Goal: Information Seeking & Learning: Find specific fact

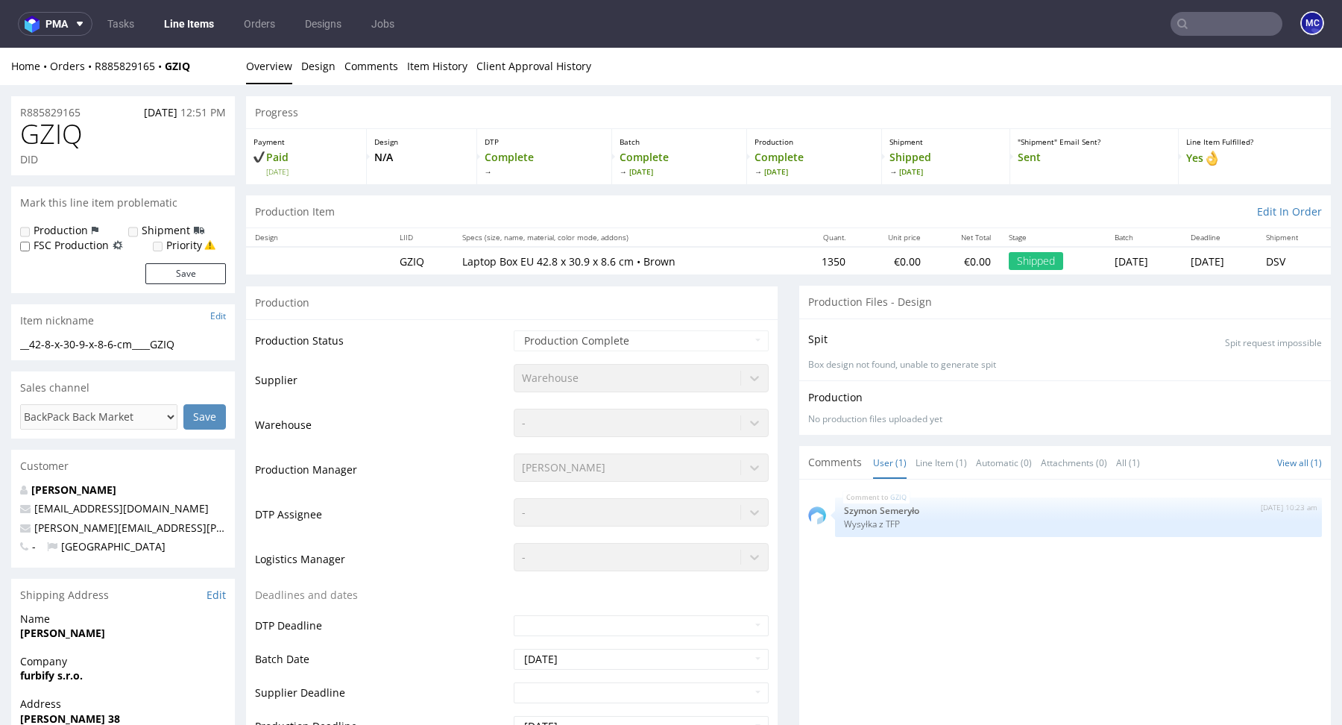
scroll to position [811, 0]
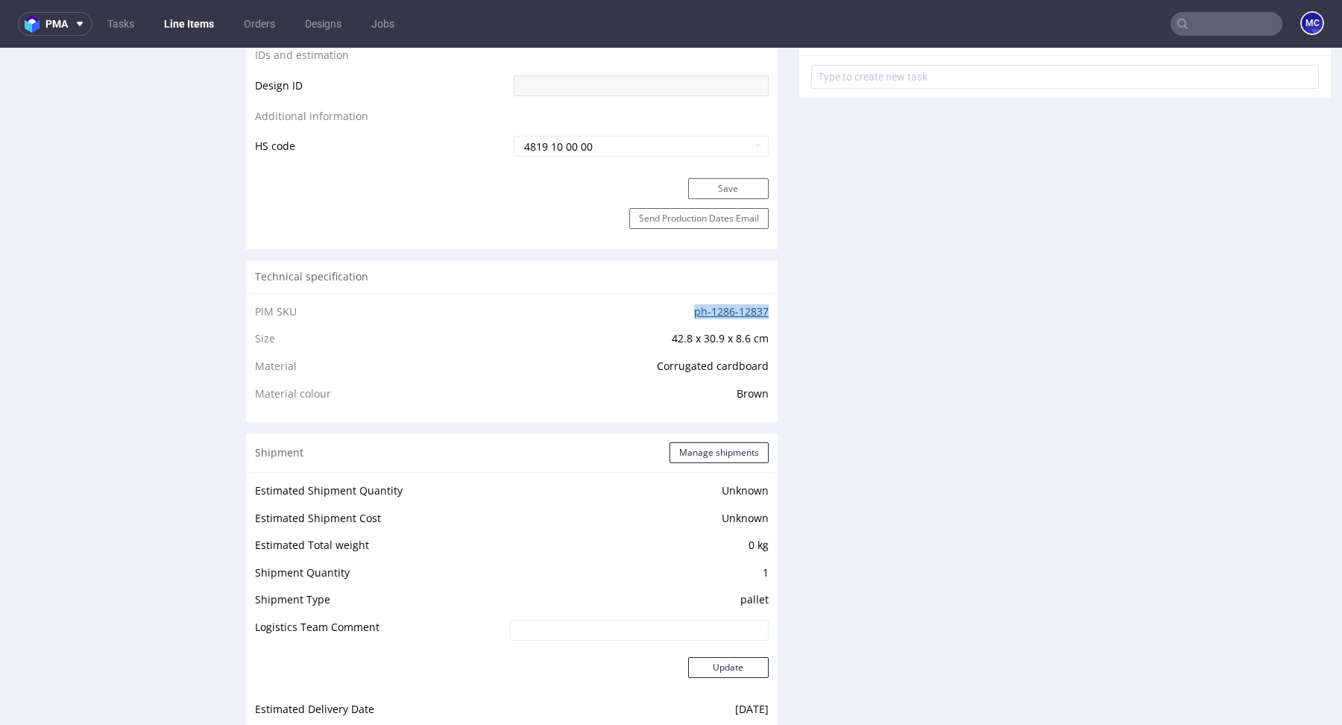
copy link "ph-1286-12837"
click at [740, 315] on td "ph-1286-12837" at bounding box center [615, 317] width 308 height 28
click at [738, 309] on link "ph-1286-12837" at bounding box center [731, 311] width 75 height 14
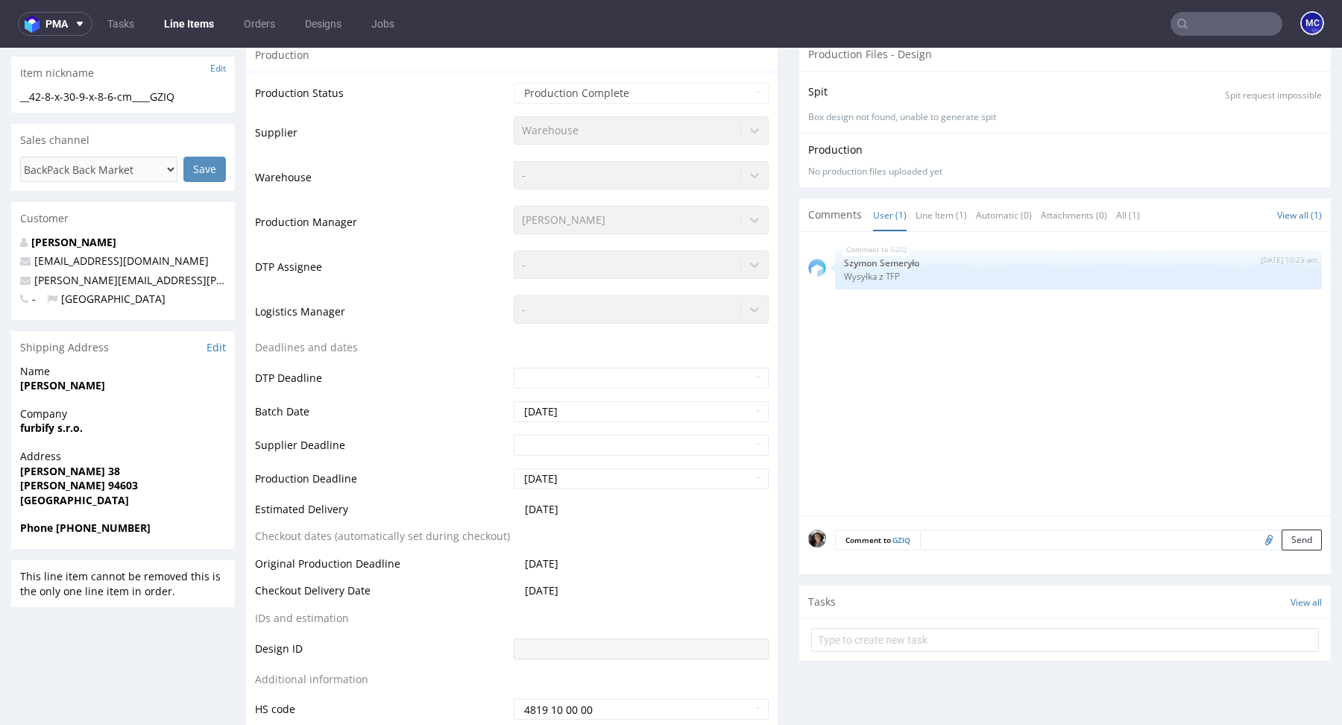
scroll to position [0, 0]
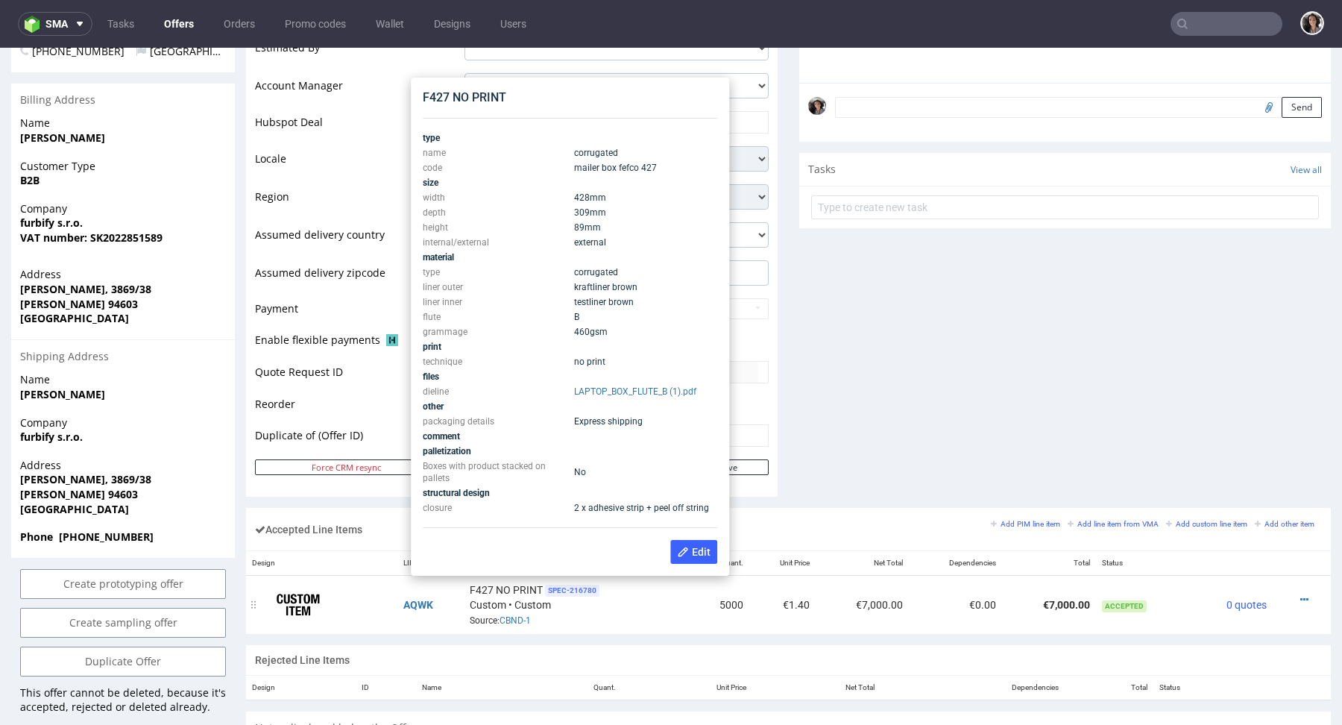
scroll to position [224, 0]
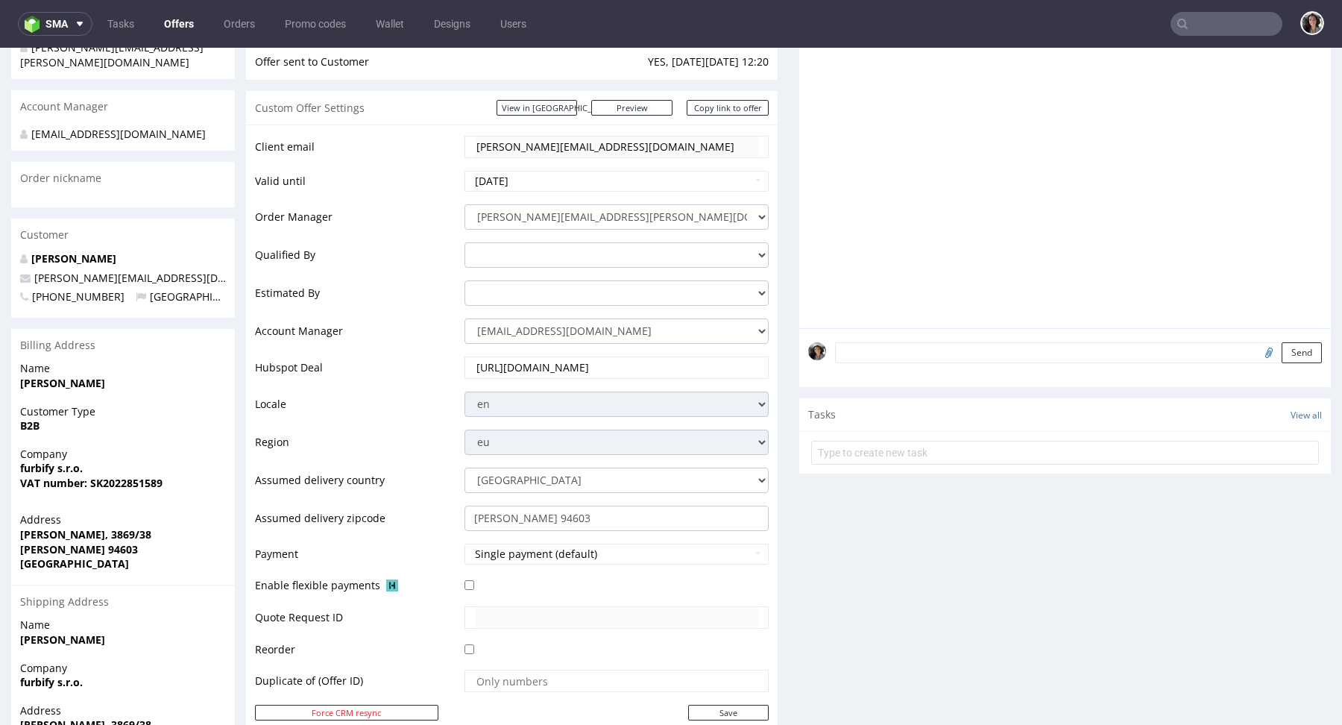
click at [461, 145] on td "tibor.forro@furbify.eu" at bounding box center [615, 151] width 308 height 35
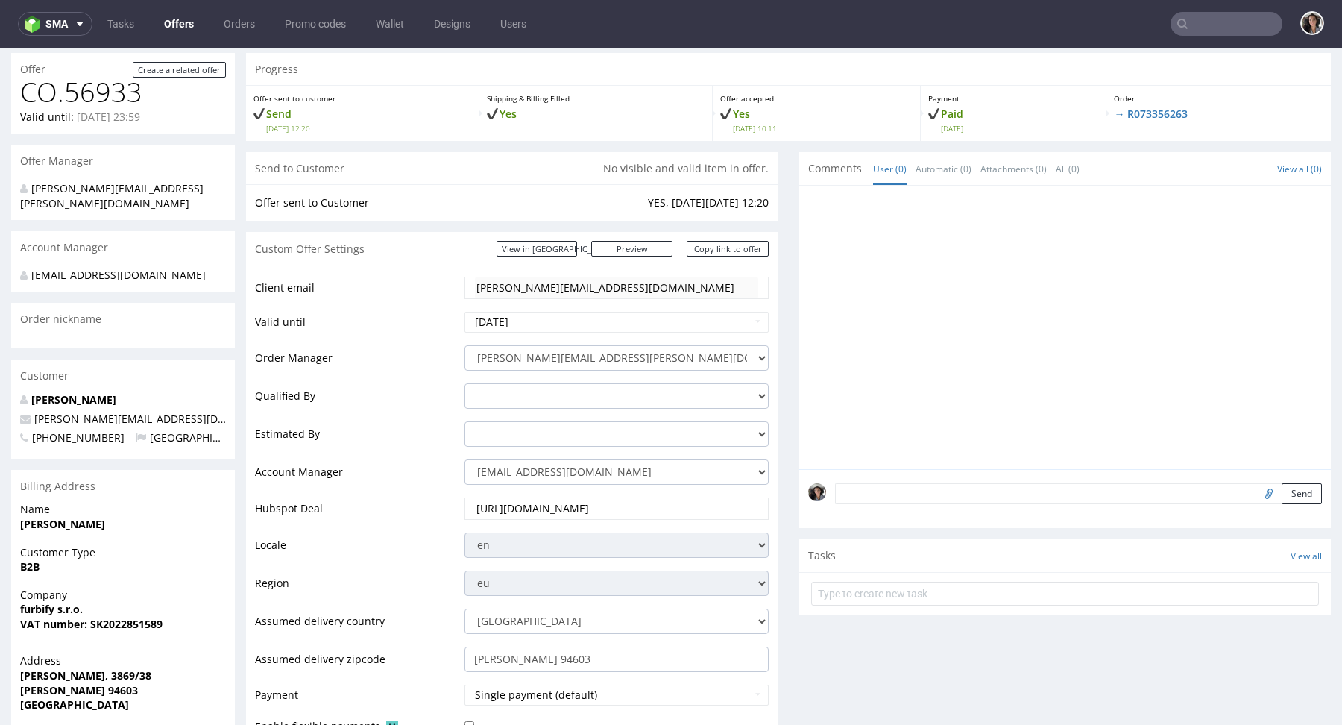
scroll to position [5, 0]
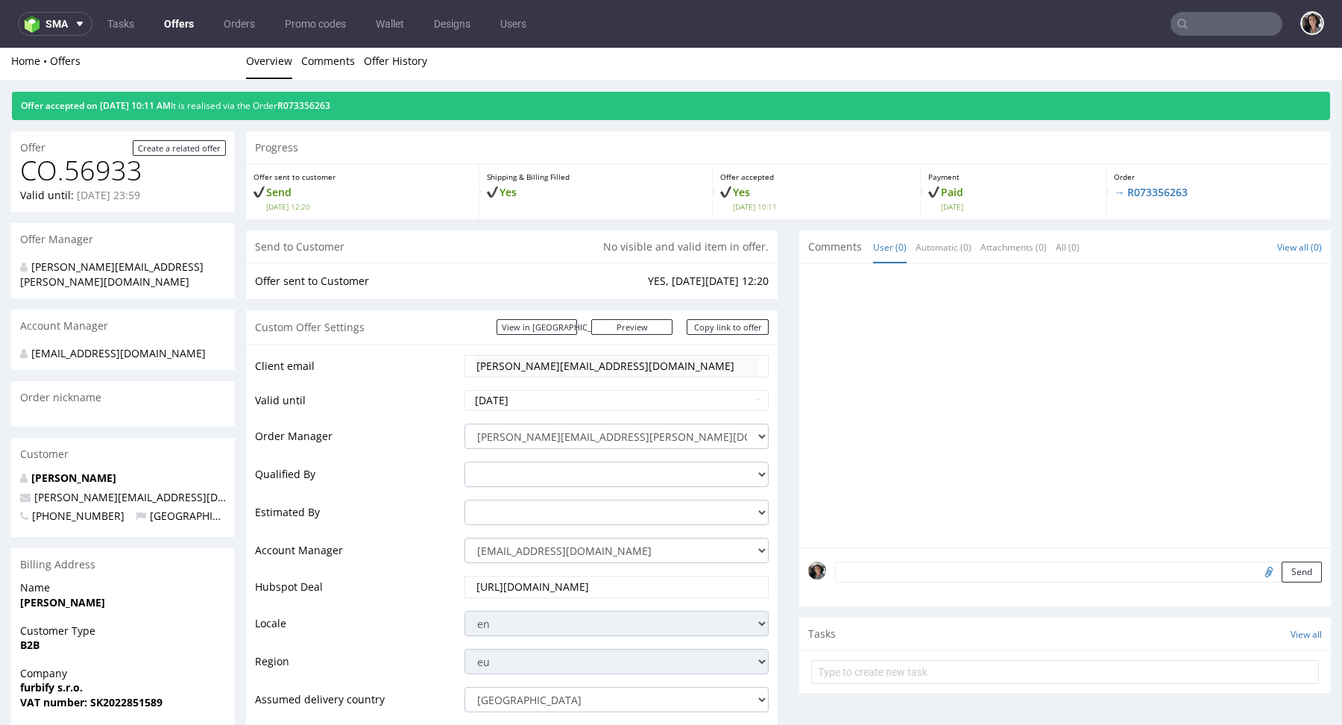
click at [1178, 34] on input "text" at bounding box center [1227, 24] width 112 height 24
paste input "tibor.forro@furbify.eu"
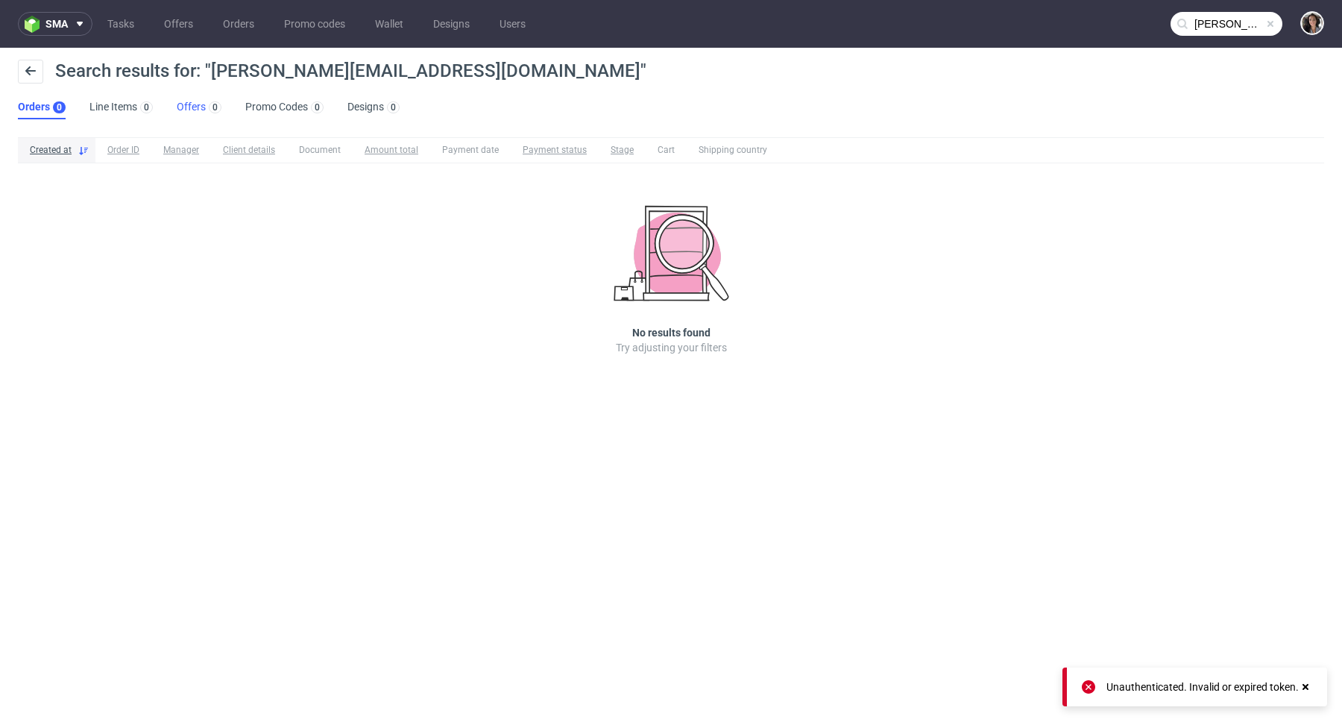
click at [191, 109] on link "Offers 0" at bounding box center [199, 107] width 45 height 24
click at [1189, 24] on input "tibor.forro@furbify.eu" at bounding box center [1227, 24] width 112 height 24
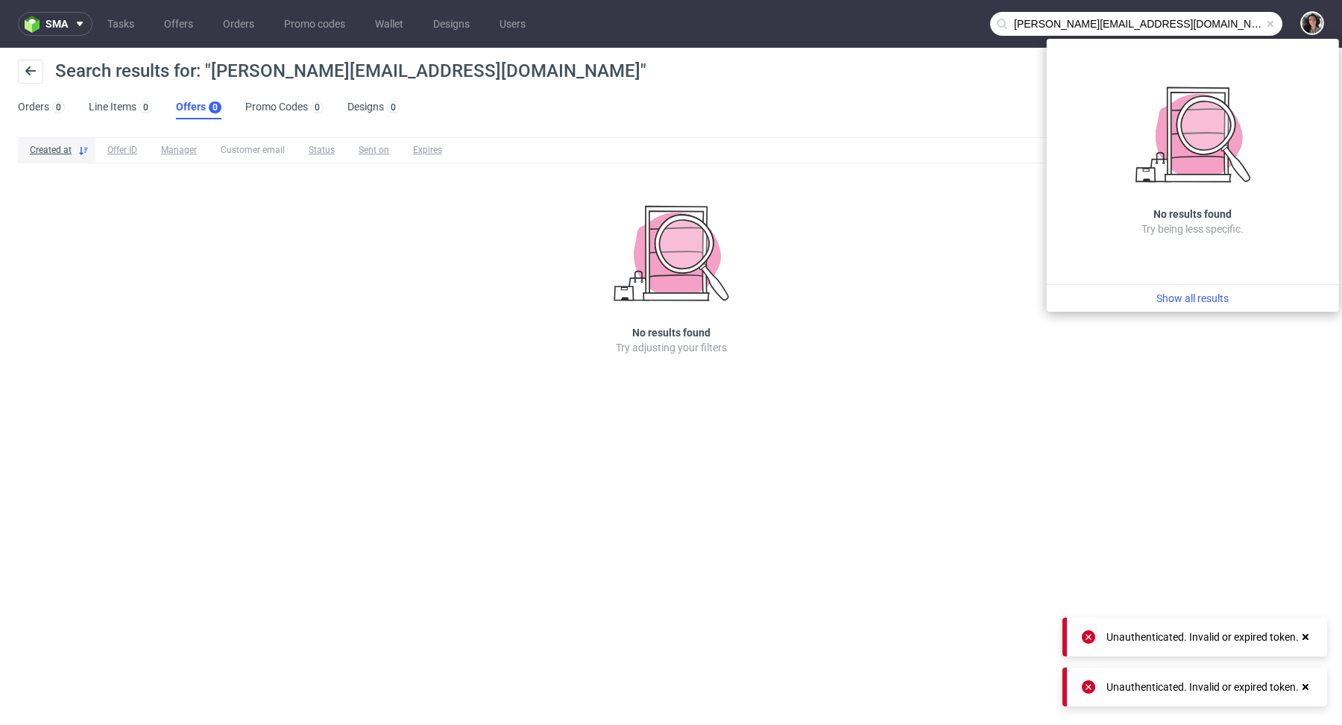
drag, startPoint x: 1058, startPoint y: 21, endPoint x: 983, endPoint y: 25, distance: 75.4
click at [983, 25] on nav "sma Tasks Offers Orders Promo codes Wallet Designs Users tibor.forro@furbify.eu" at bounding box center [671, 24] width 1342 height 48
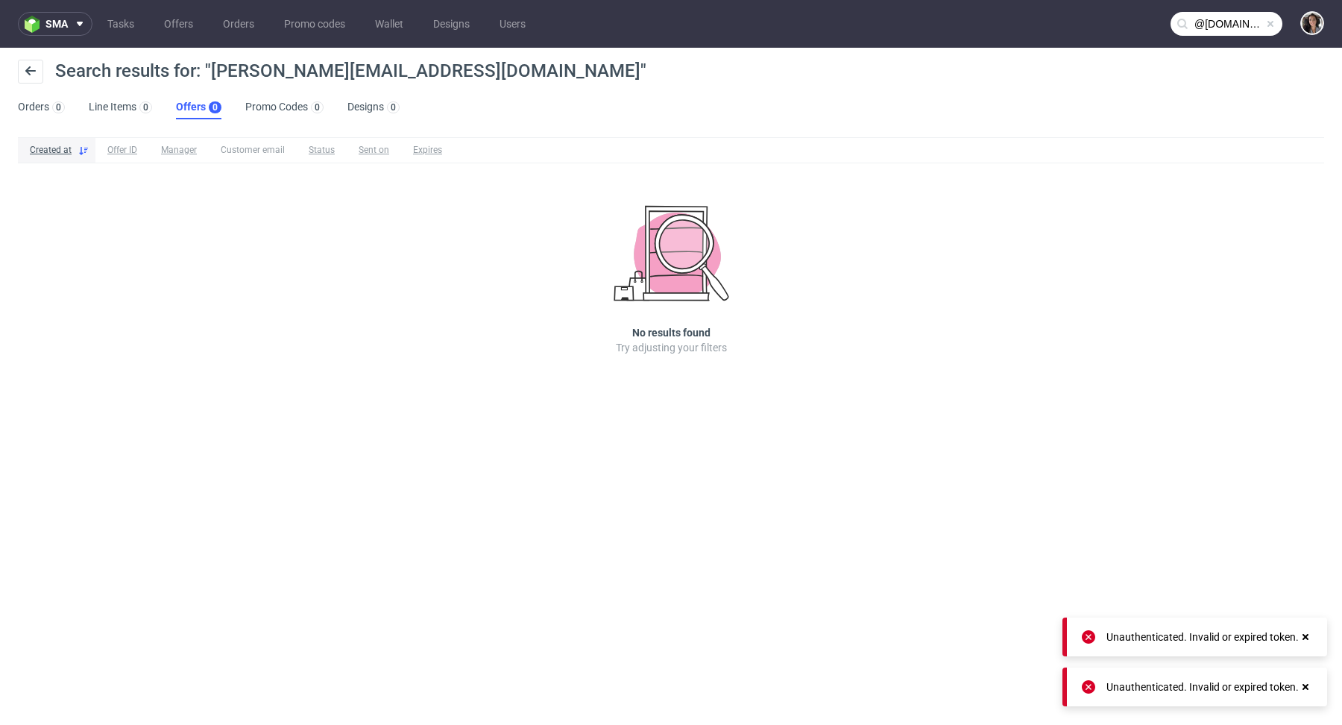
type input "@furbify.eu"
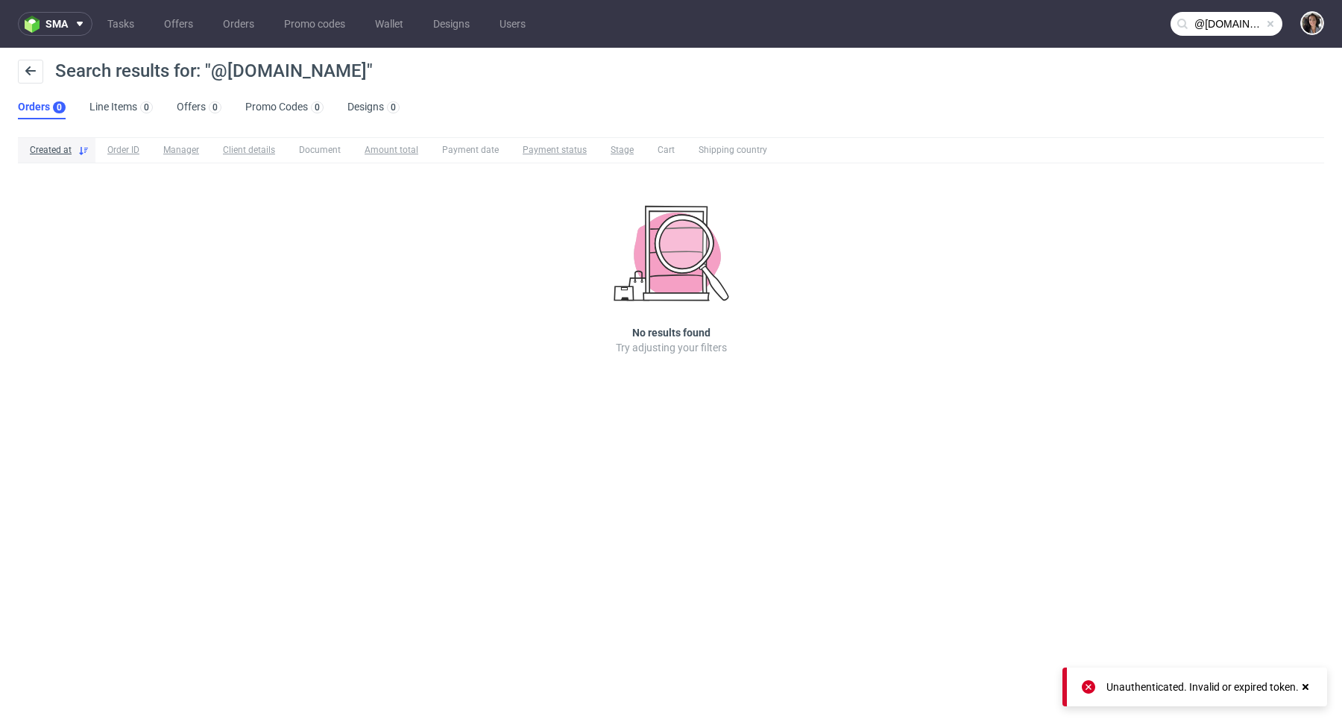
click at [1217, 21] on input "@furbify.eu" at bounding box center [1227, 24] width 112 height 24
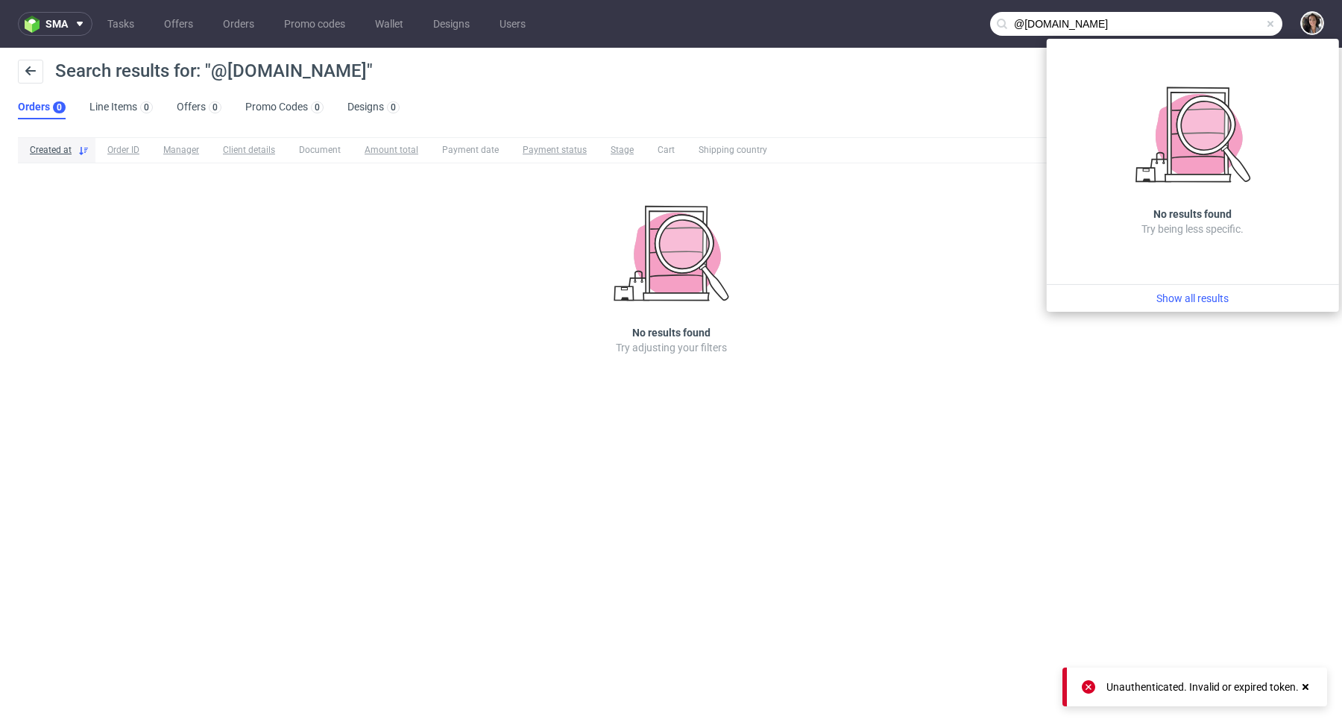
click at [1014, 21] on input "@furbify.eu" at bounding box center [1136, 24] width 292 height 24
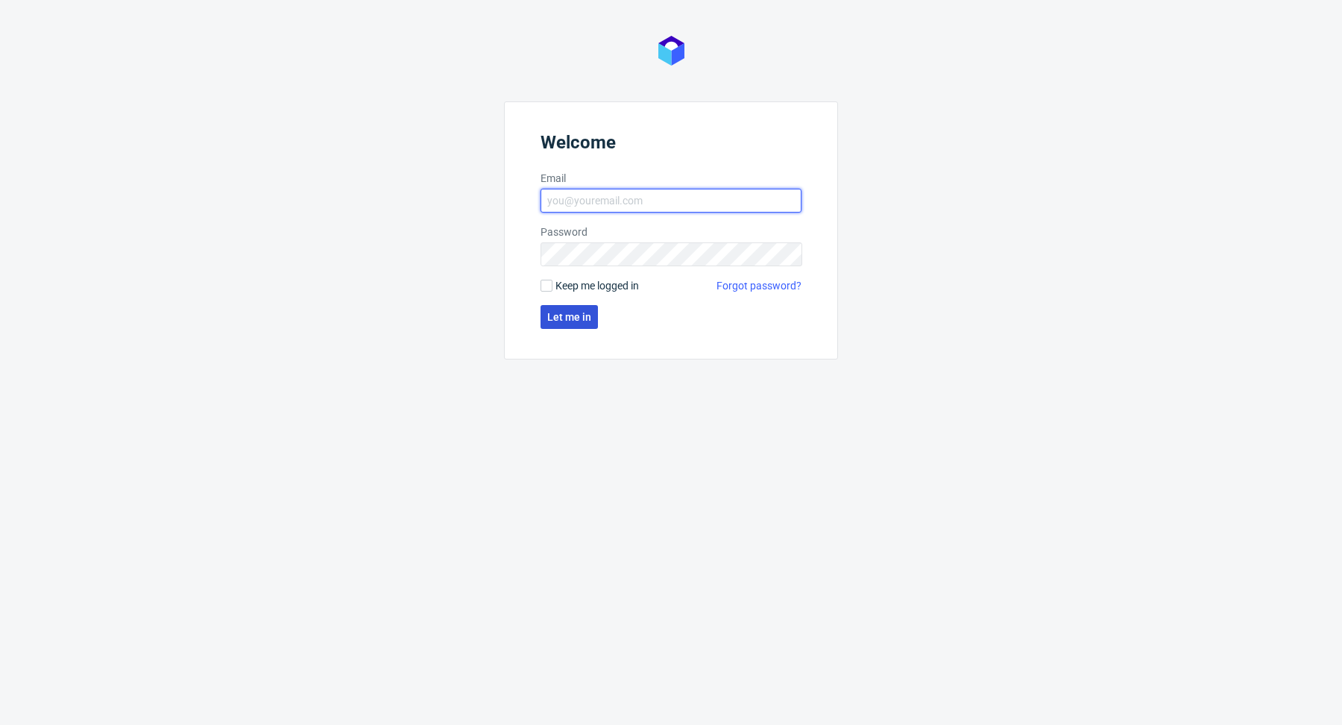
type input "cristina.martinez@packhelp.com"
click at [582, 314] on span "Let me in" at bounding box center [569, 317] width 44 height 10
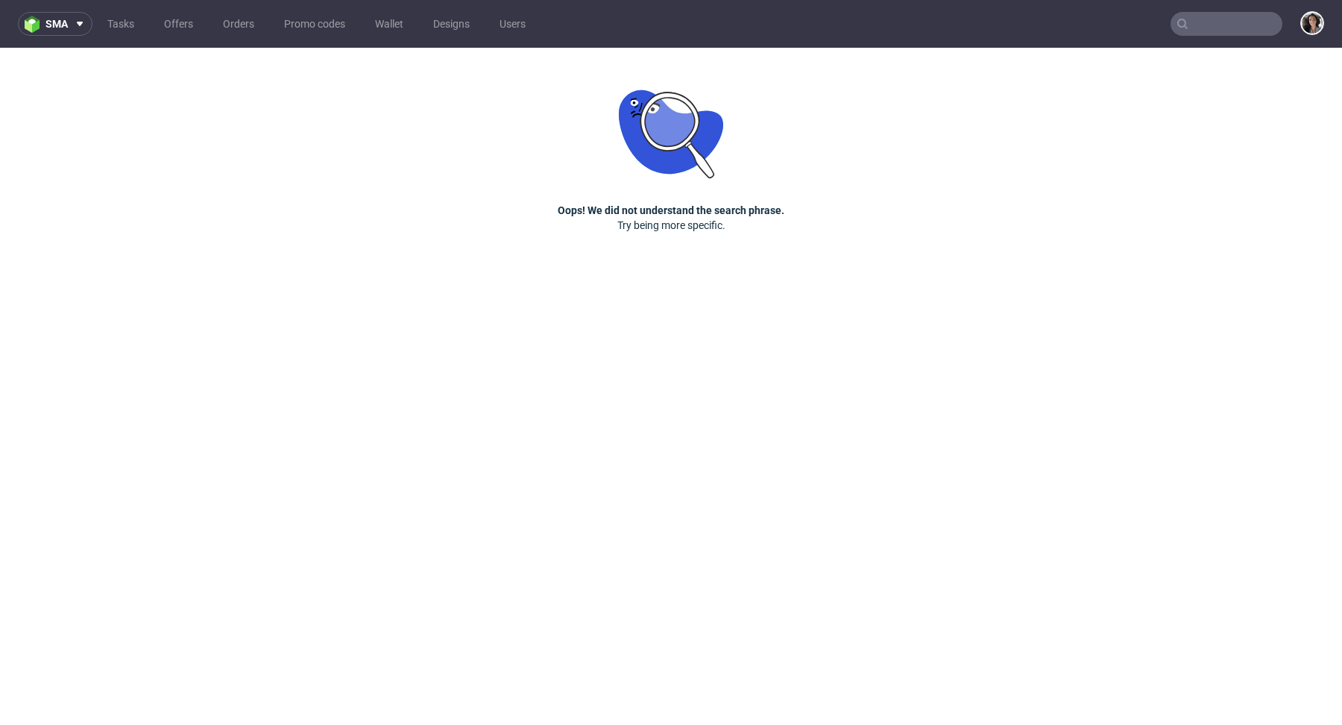
click at [1203, 31] on input "text" at bounding box center [1227, 24] width 112 height 24
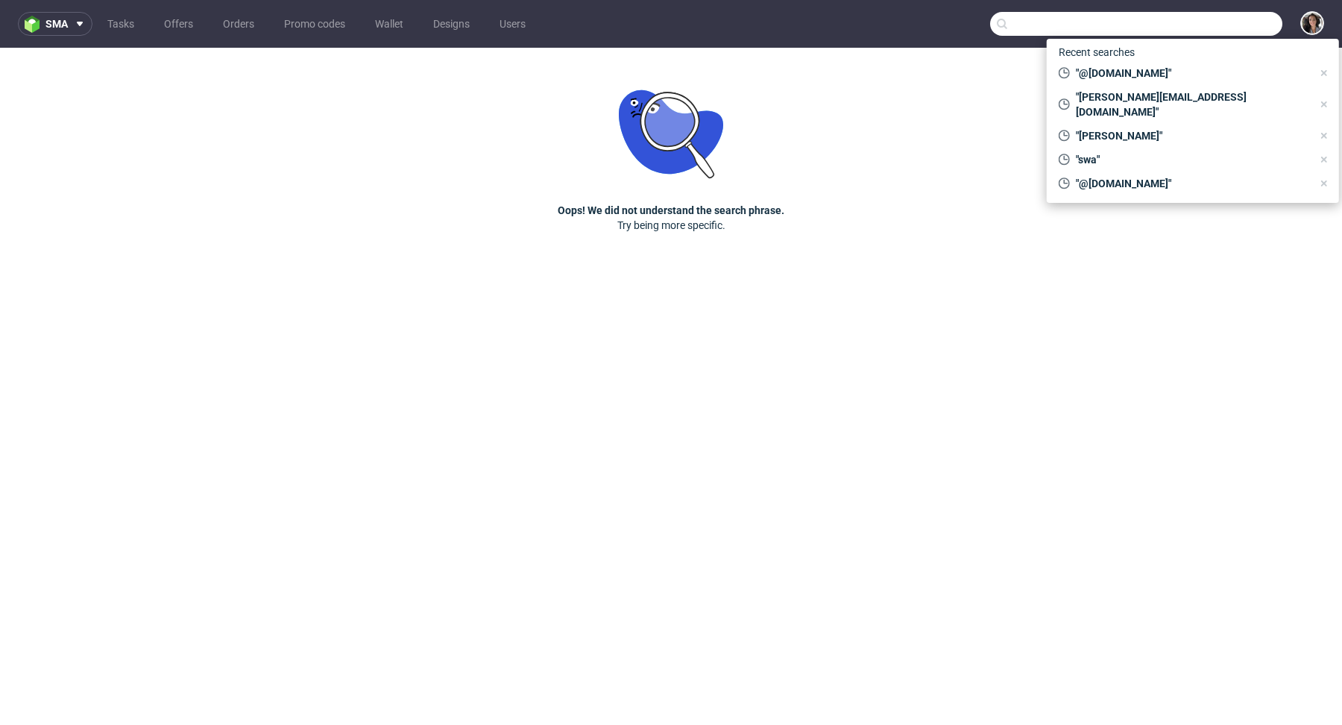
paste input "tibor.forro@furbify.eu"
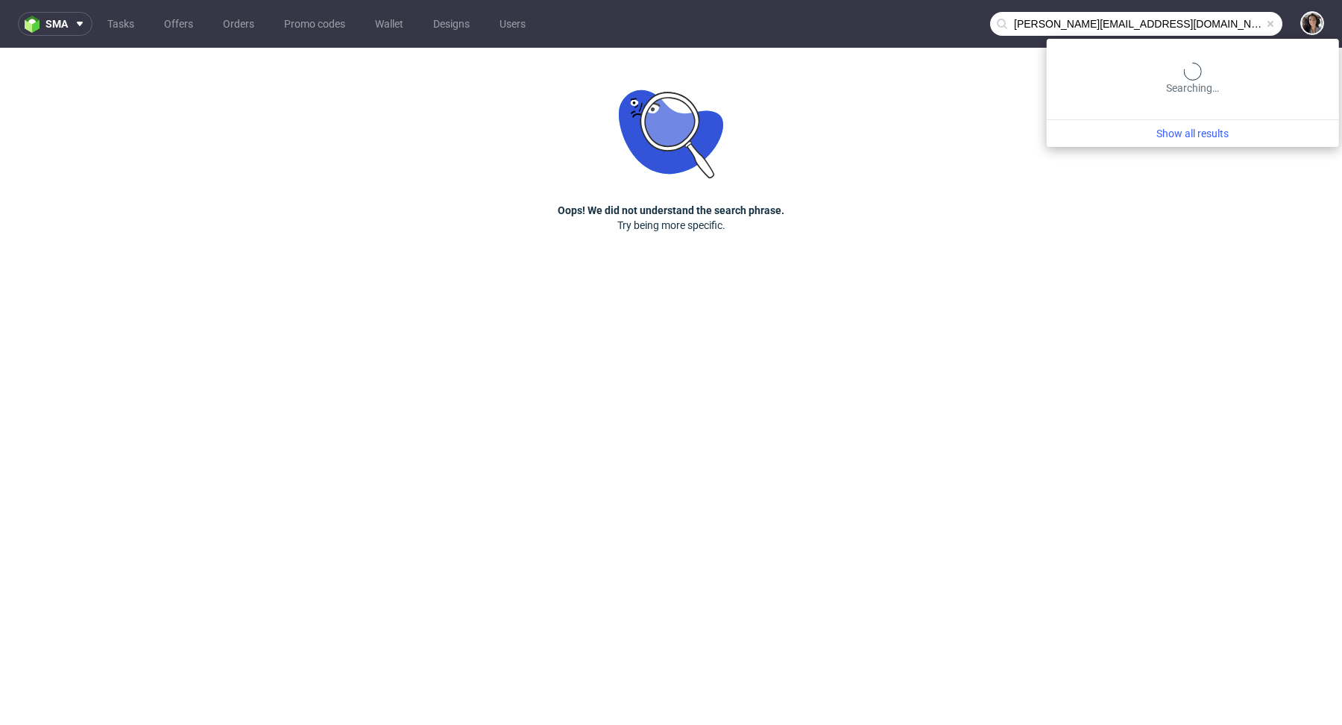
type input "tibor.forro@furbify.eu"
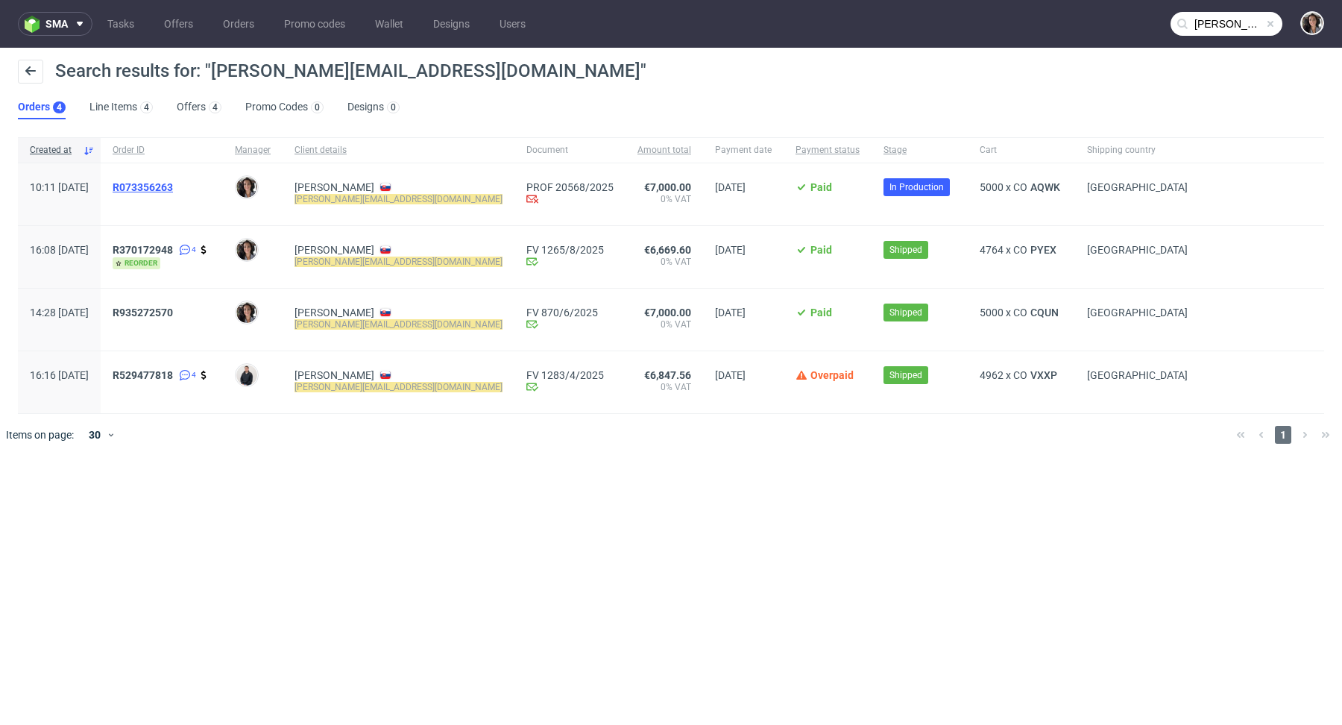
click at [173, 187] on span "R073356263" at bounding box center [143, 187] width 60 height 12
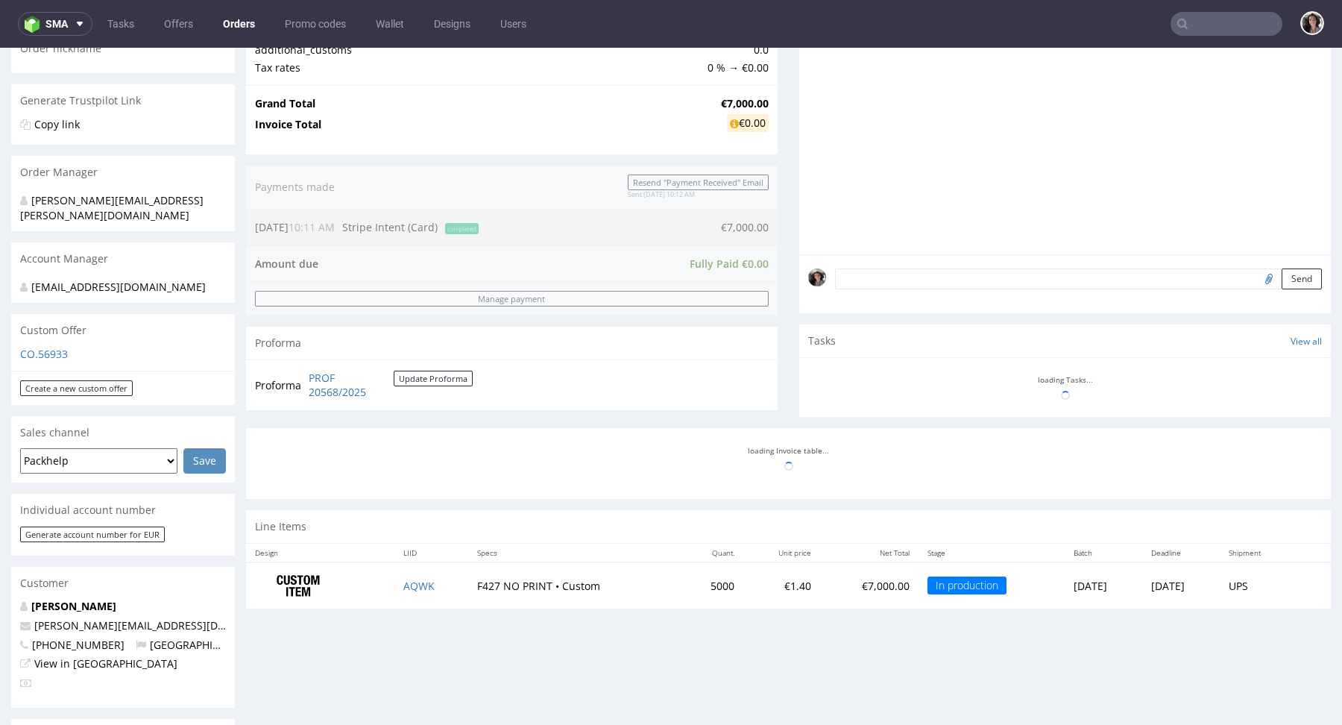
scroll to position [446, 0]
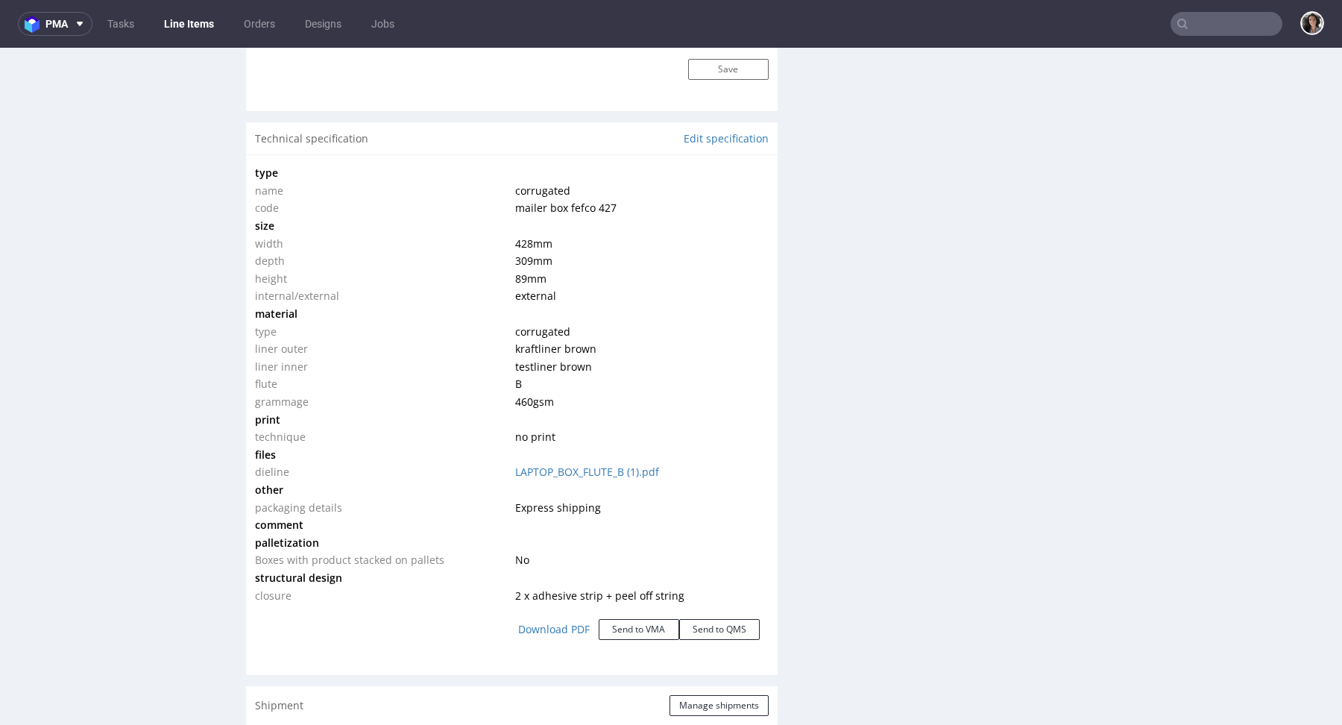
scroll to position [1339, 0]
click at [608, 471] on link "LAPTOP_BOX_FLUTE_B (1).pdf" at bounding box center [587, 470] width 144 height 14
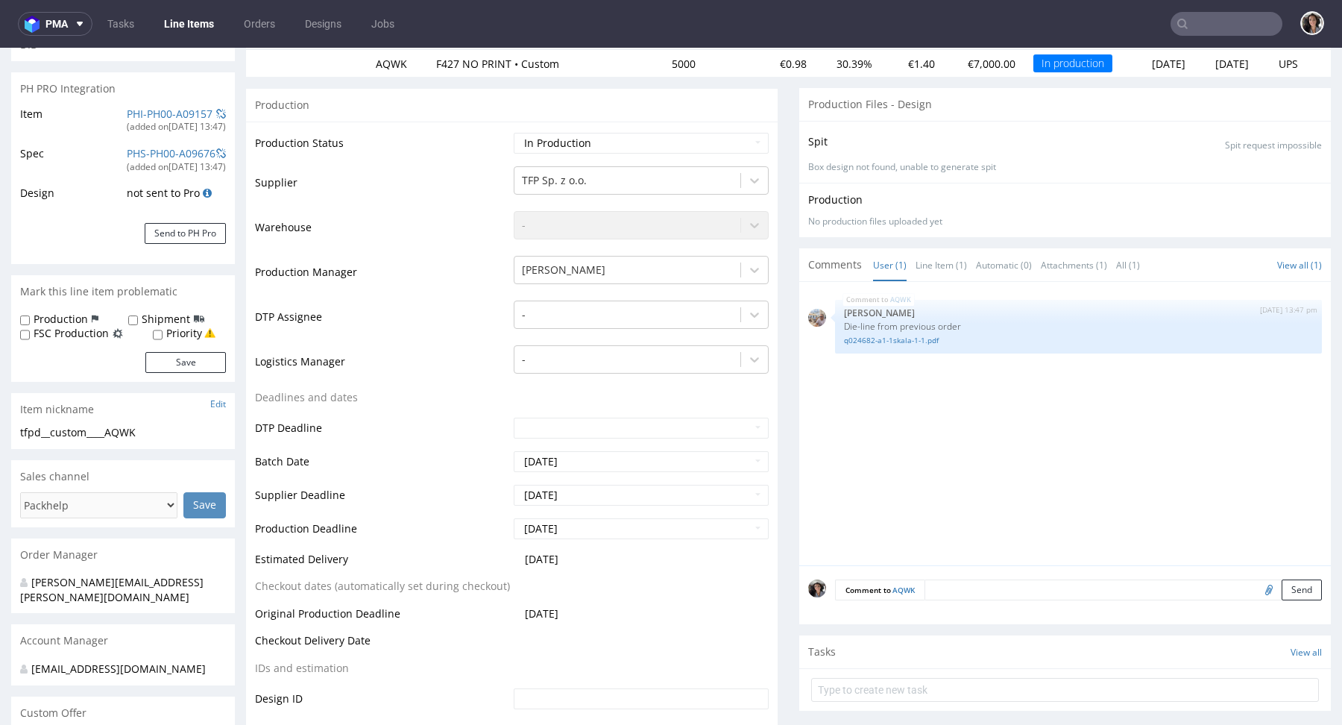
scroll to position [500, 0]
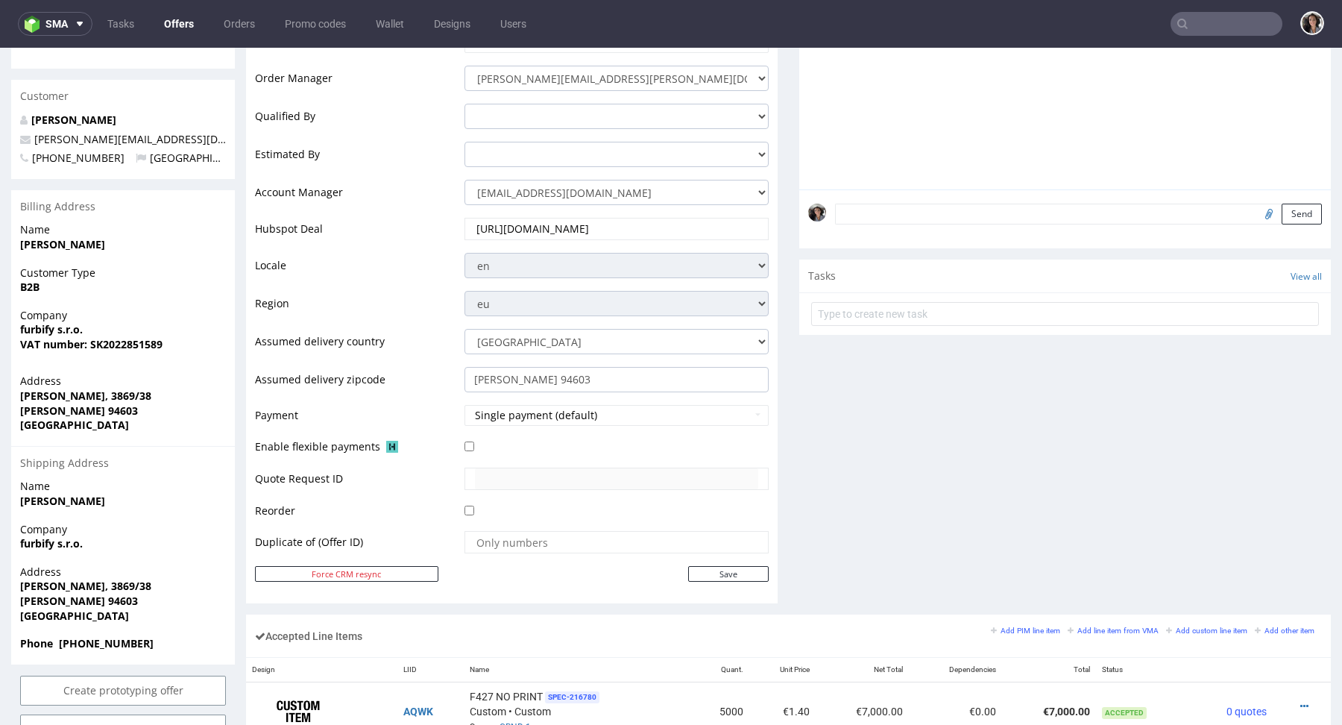
scroll to position [793, 0]
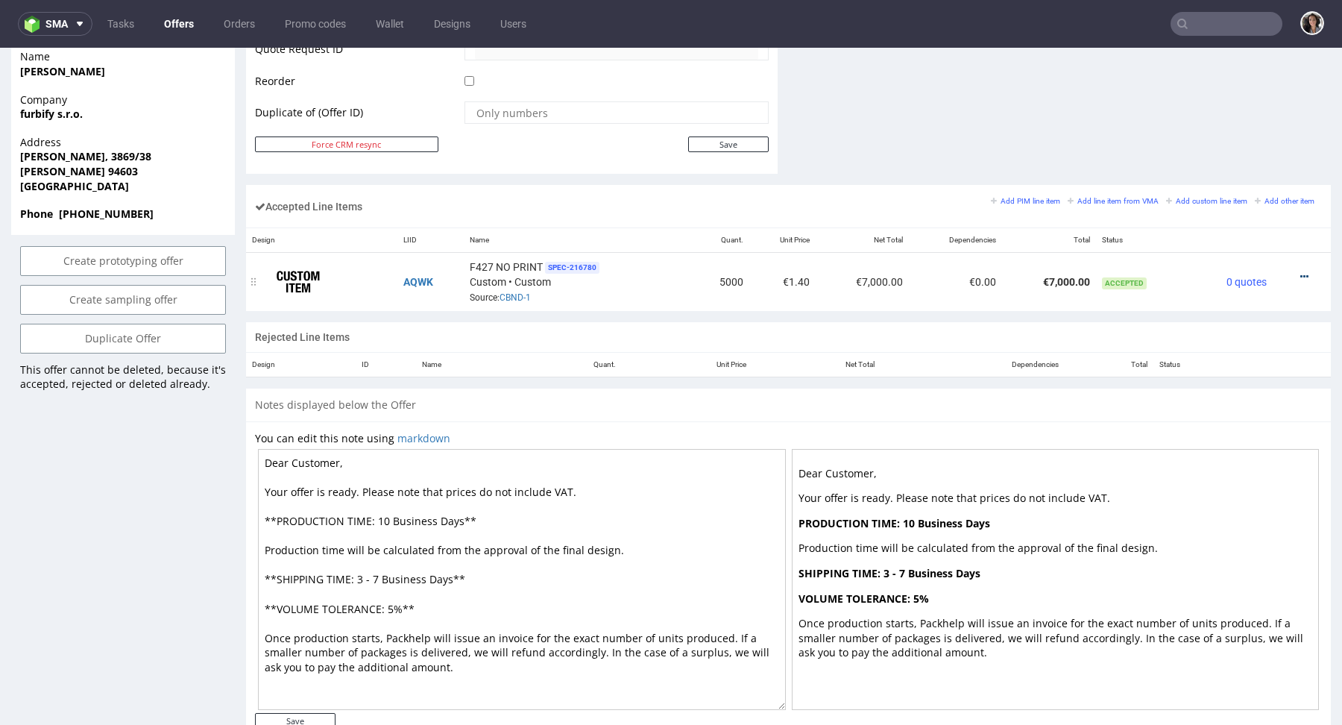
click at [1300, 271] on icon at bounding box center [1304, 276] width 8 height 10
click at [1192, 137] on span "Edit item price" at bounding box center [1242, 135] width 107 height 15
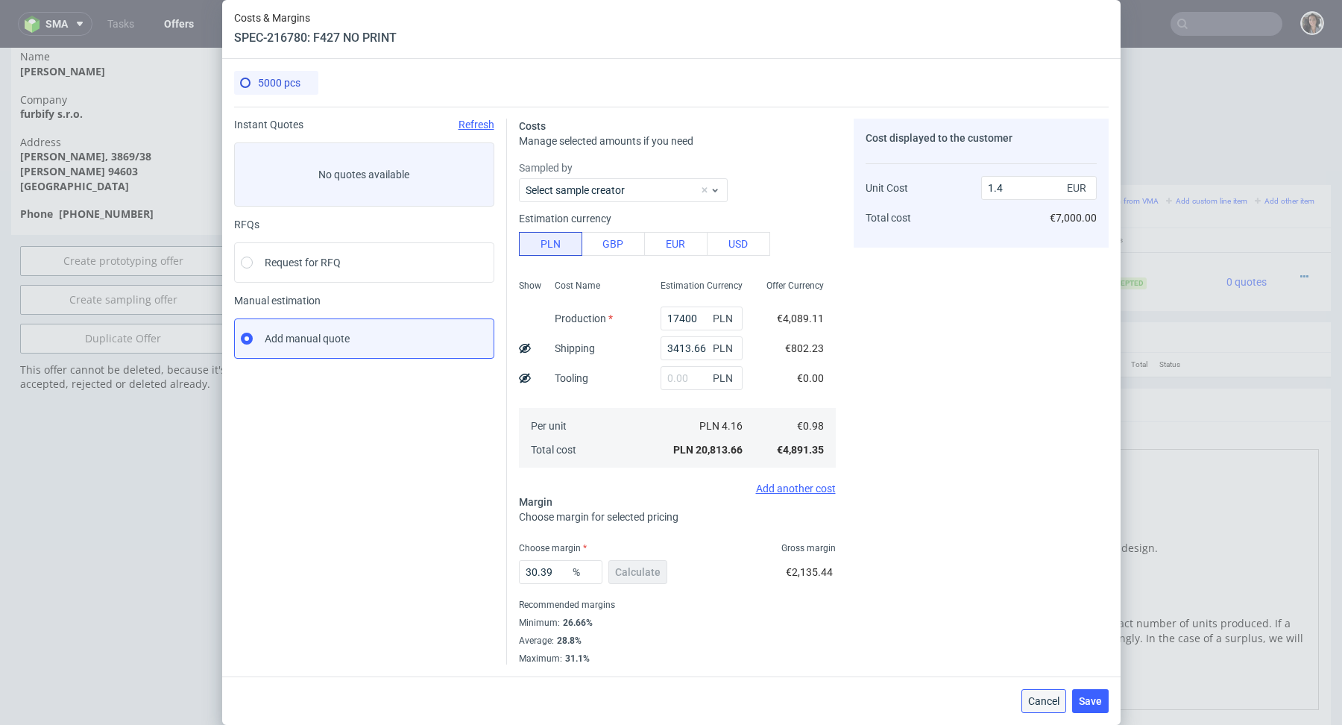
click at [1040, 699] on span "Cancel" at bounding box center [1043, 701] width 31 height 10
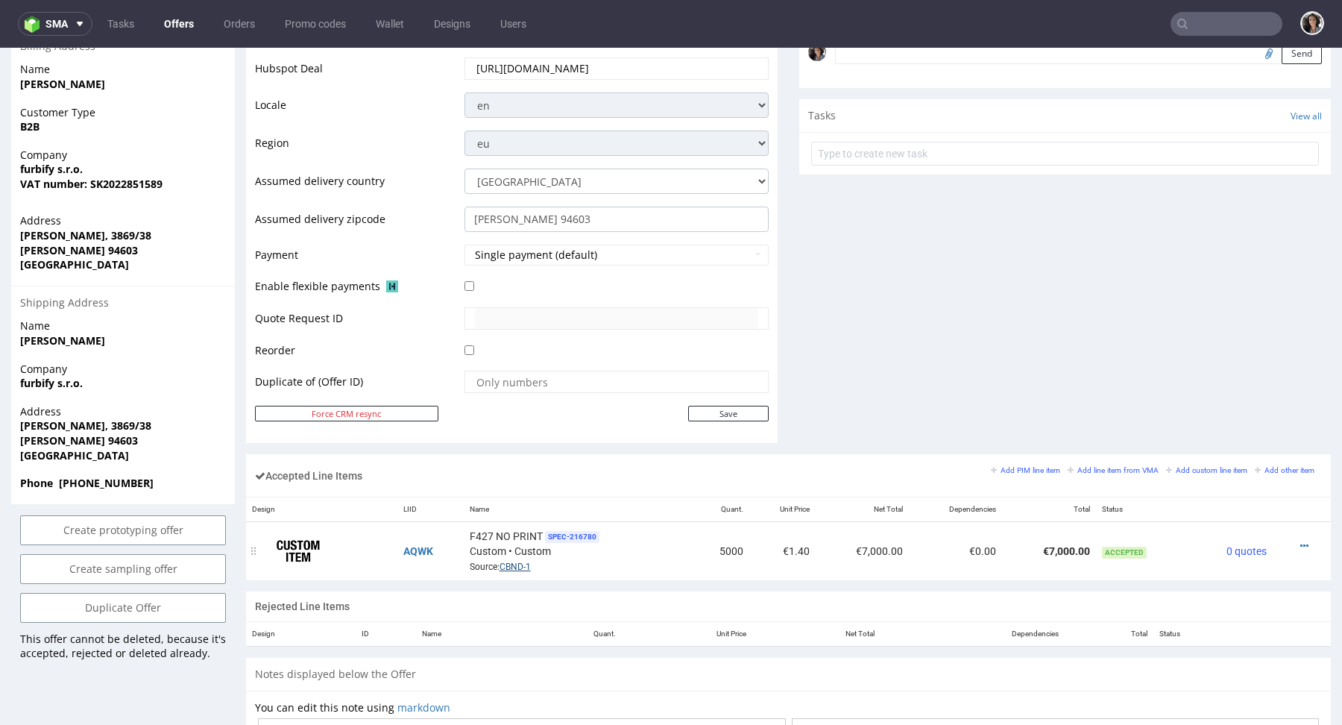
scroll to position [520, 0]
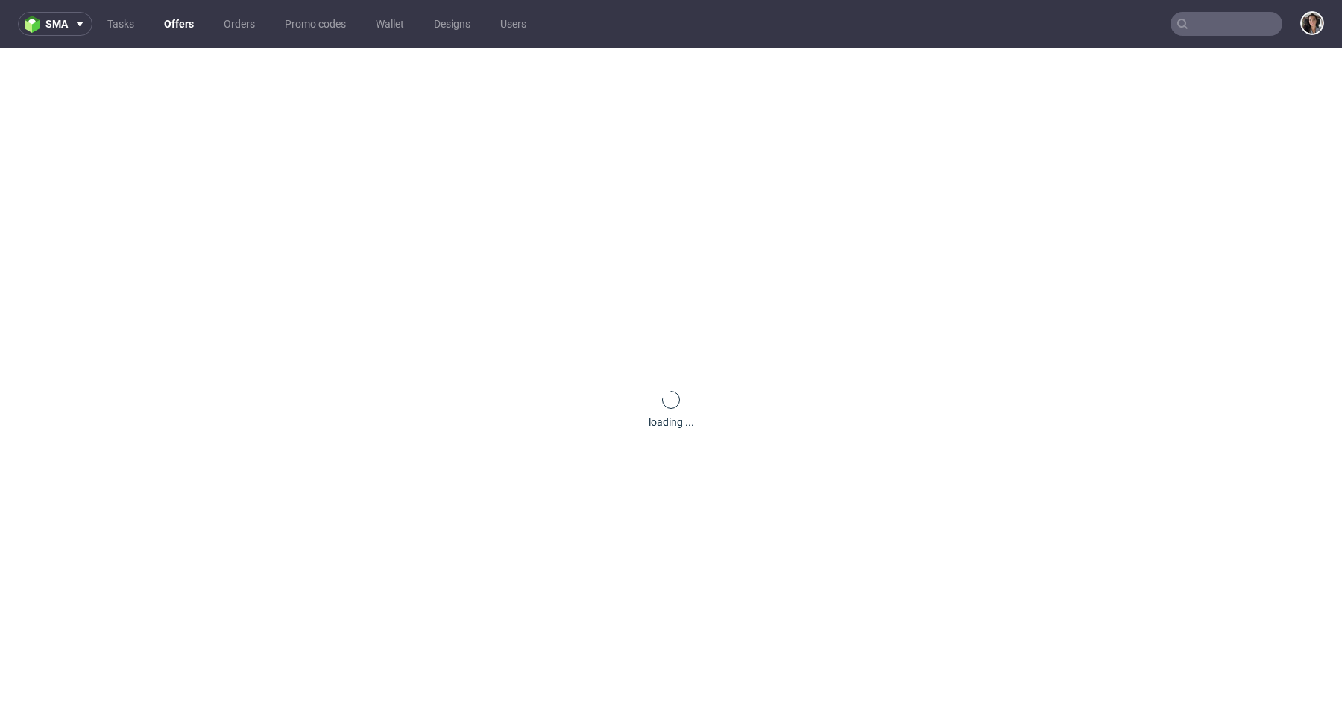
click at [1239, 24] on input "text" at bounding box center [1227, 24] width 112 height 24
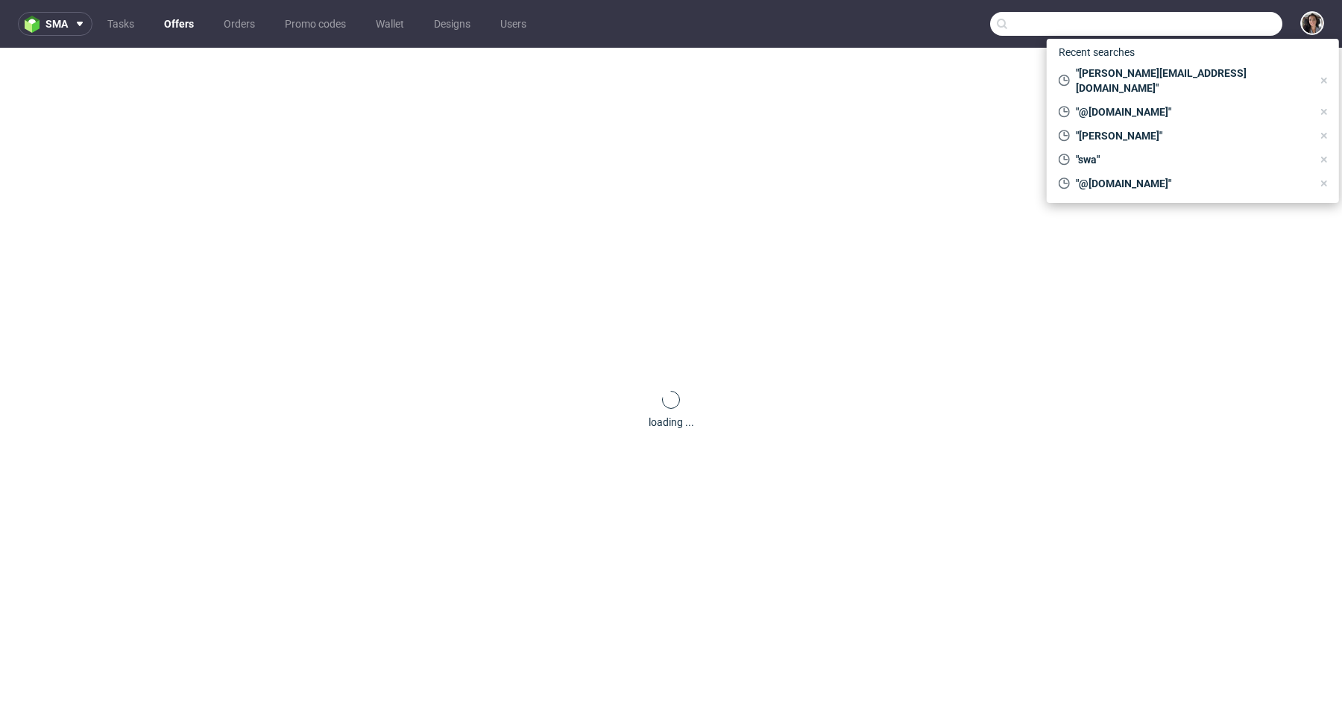
paste input "[PERSON_NAME][EMAIL_ADDRESS][DOMAIN_NAME]"
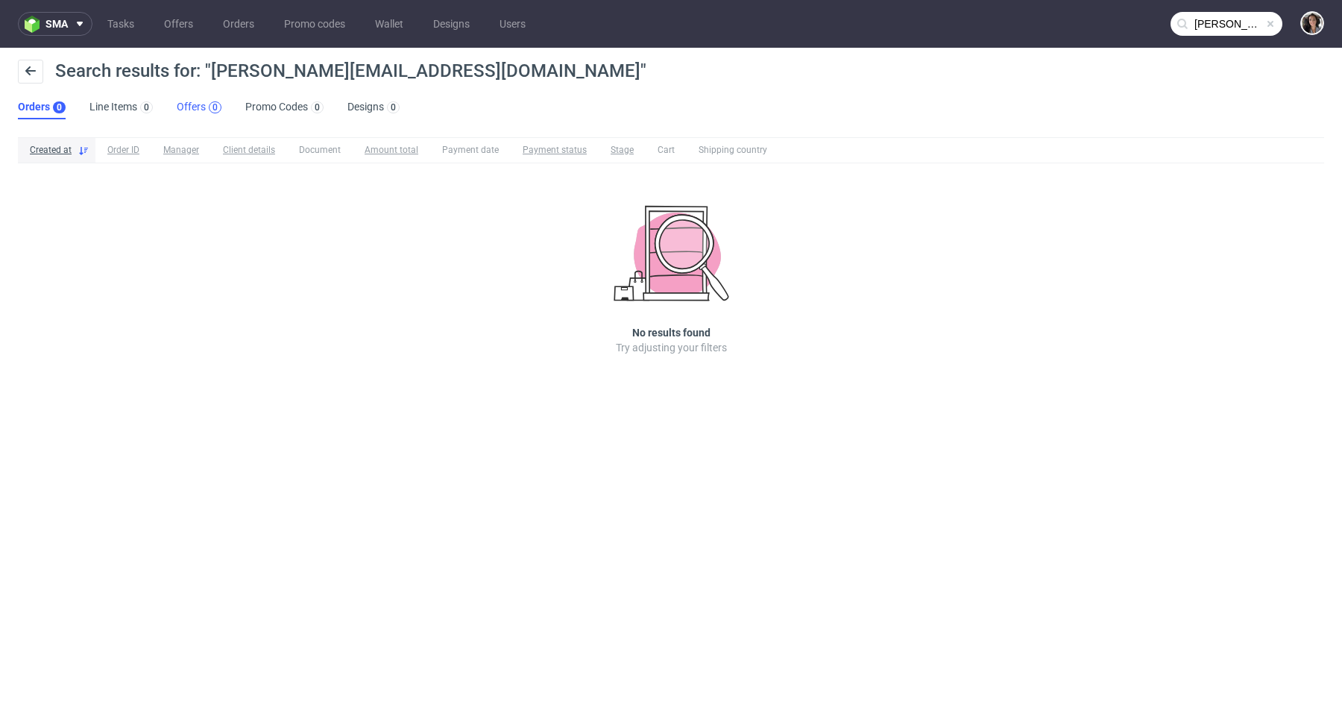
click at [209, 106] on div "0" at bounding box center [215, 107] width 13 height 12
click at [1208, 28] on input "[PERSON_NAME][EMAIL_ADDRESS][DOMAIN_NAME]" at bounding box center [1227, 24] width 112 height 24
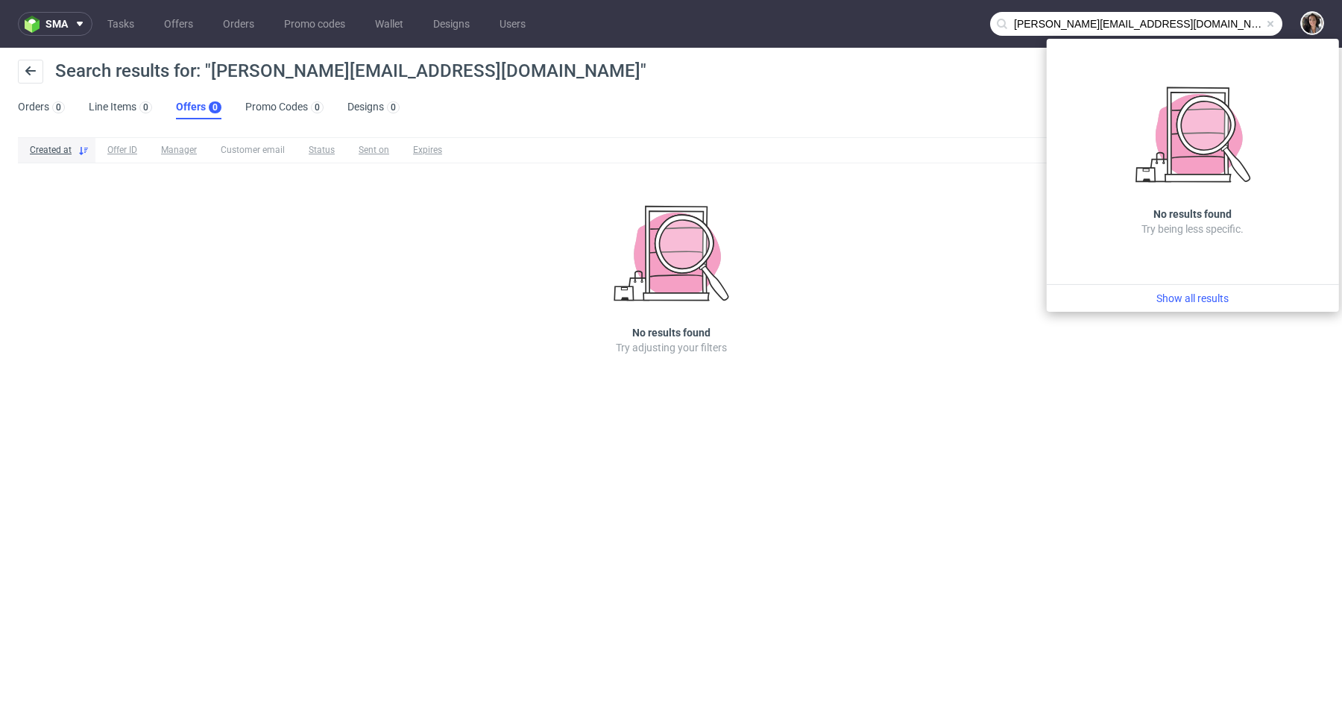
drag, startPoint x: 1045, startPoint y: 17, endPoint x: 984, endPoint y: 17, distance: 60.4
click at [984, 17] on nav "sma Tasks Offers Orders Promo codes Wallet Designs Users [PERSON_NAME][EMAIL_AD…" at bounding box center [671, 24] width 1342 height 48
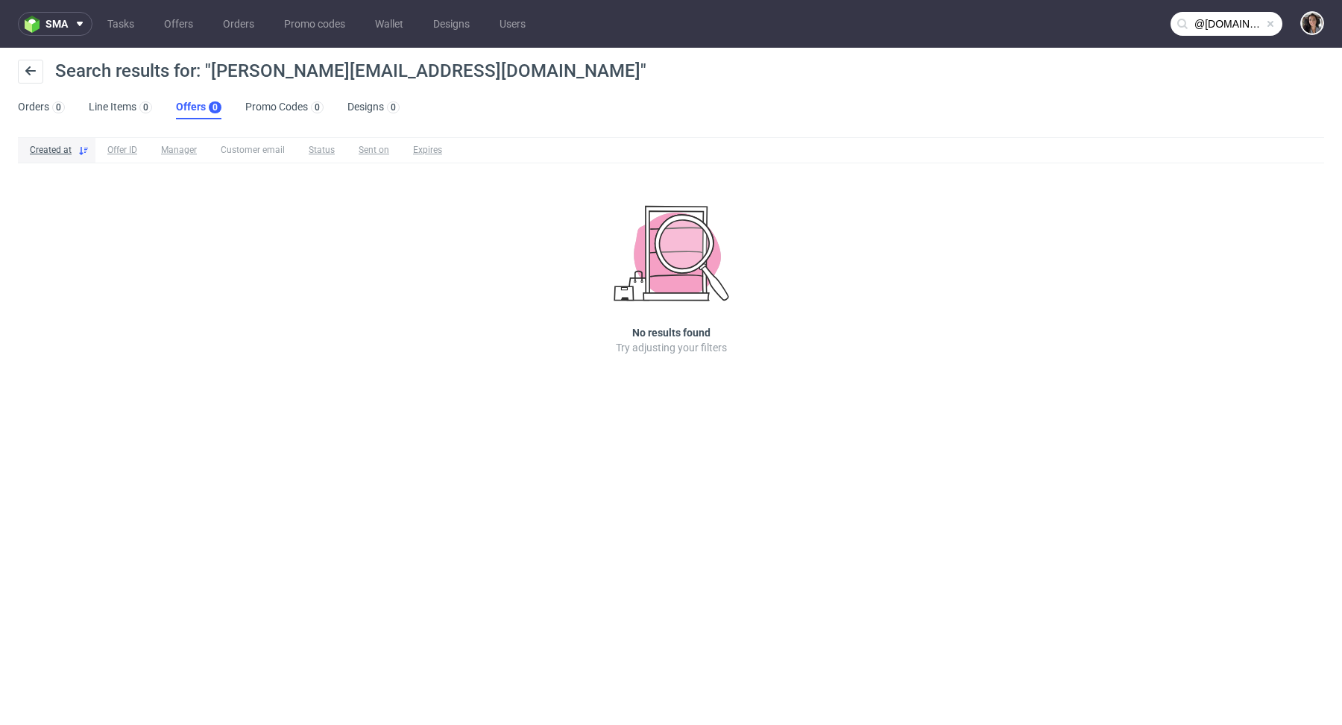
type input "@[DOMAIN_NAME]"
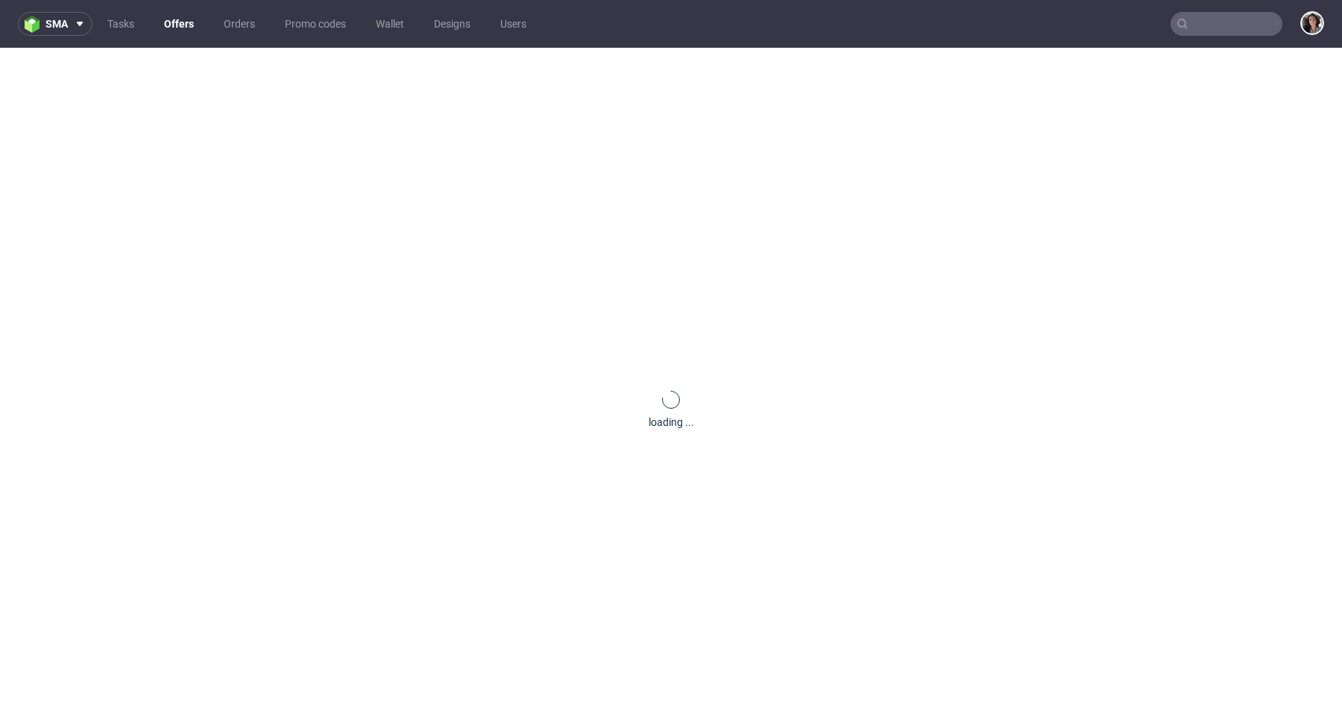
click at [1198, 19] on input "text" at bounding box center [1227, 24] width 112 height 24
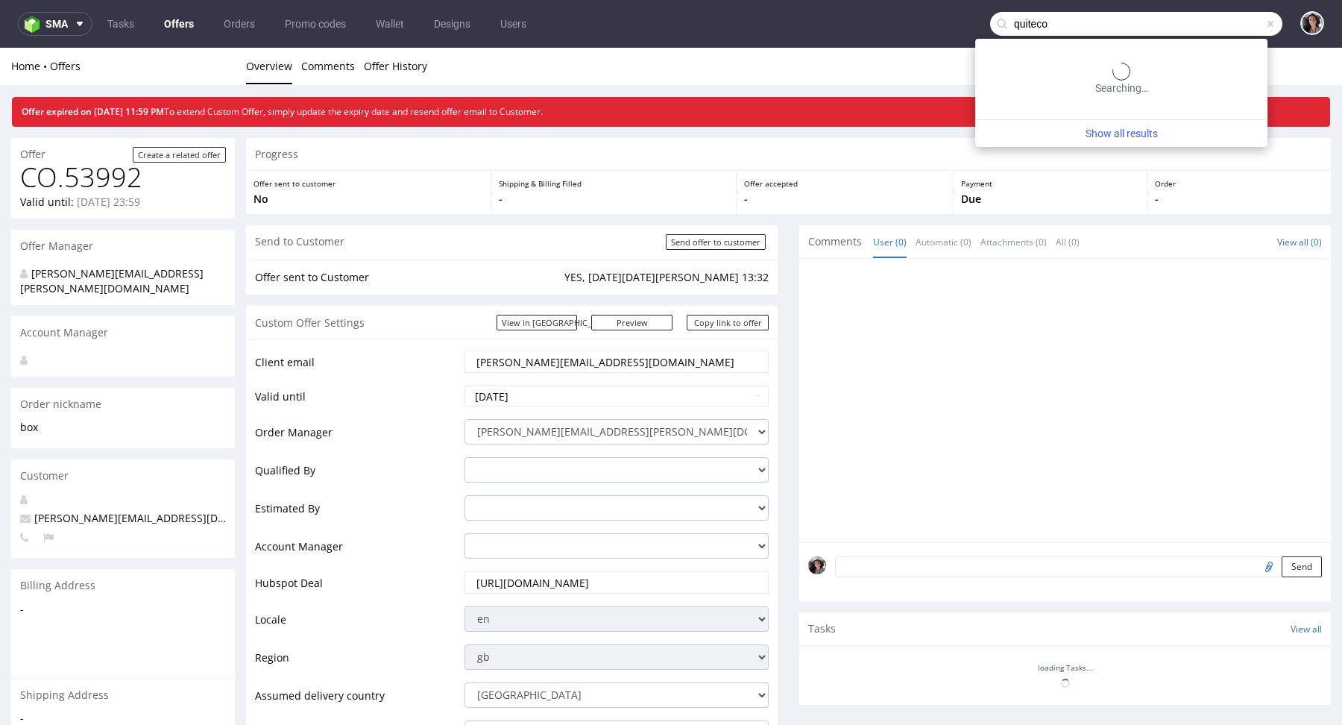
type input "quiteco"
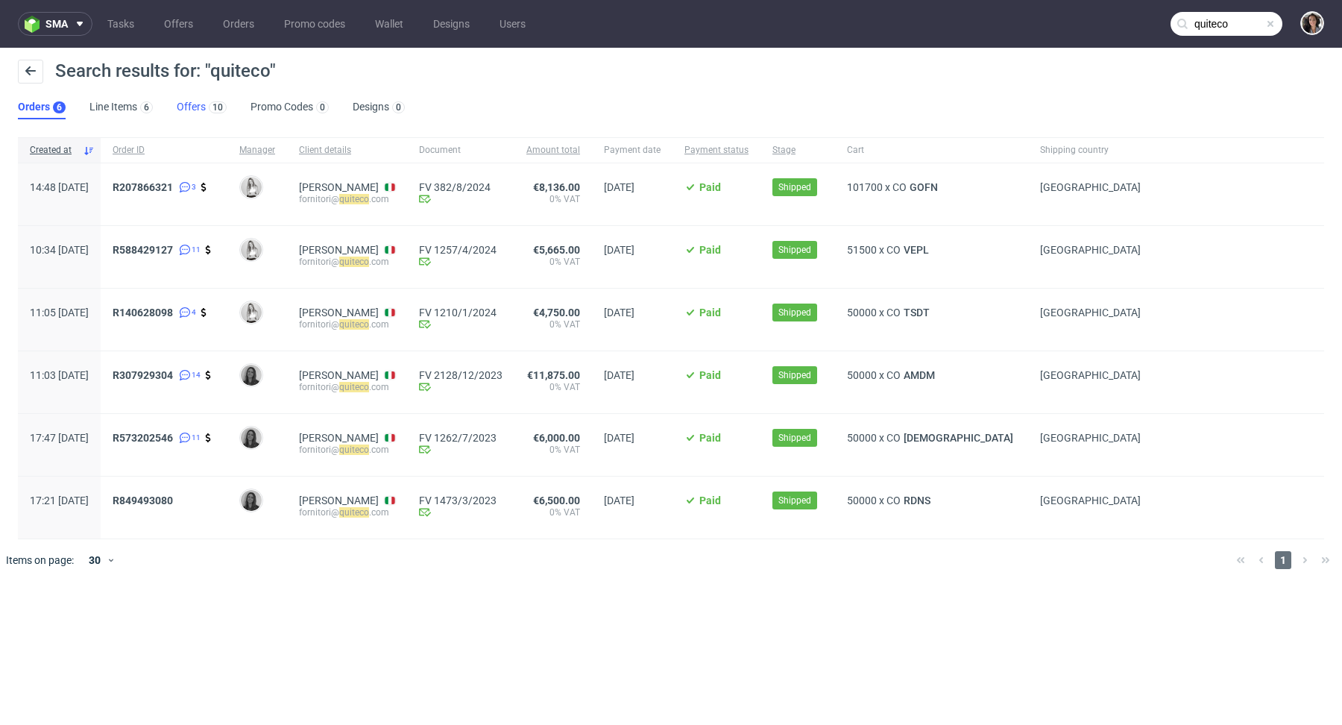
click at [183, 107] on link "Offers 10" at bounding box center [202, 107] width 50 height 24
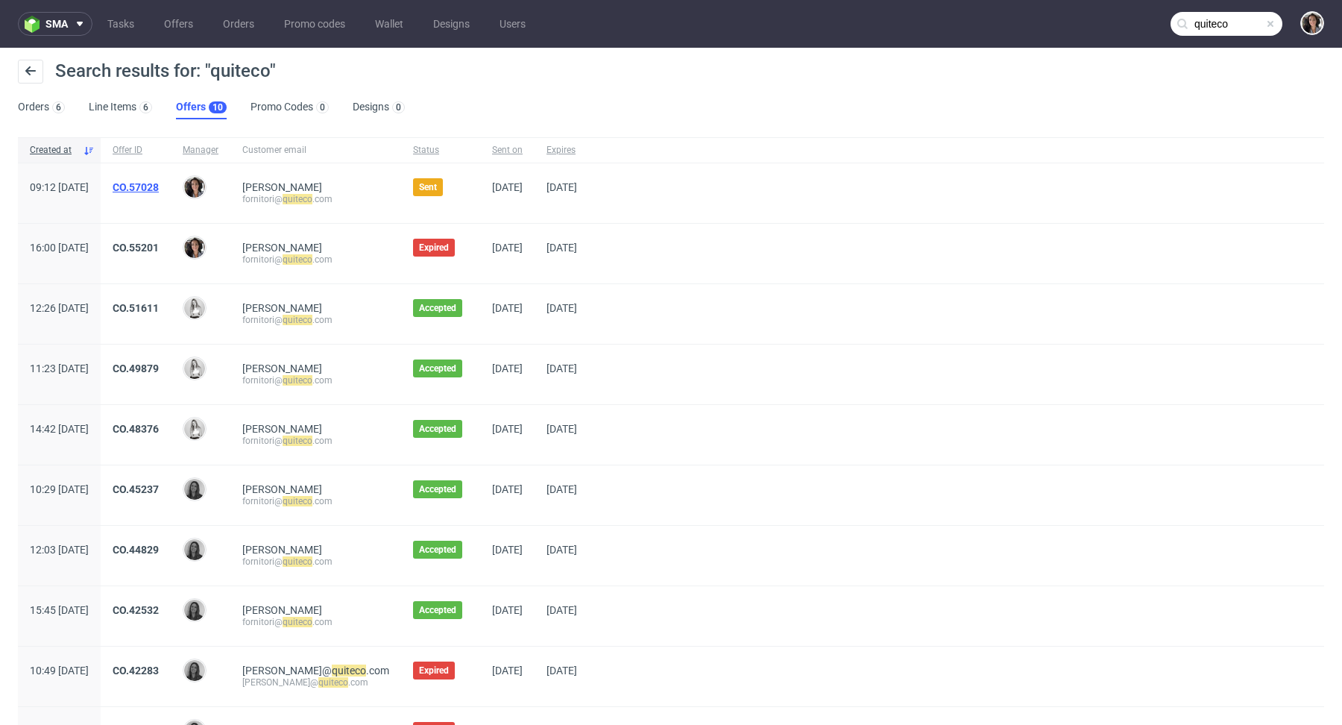
click at [159, 189] on link "CO.57028" at bounding box center [136, 187] width 46 height 12
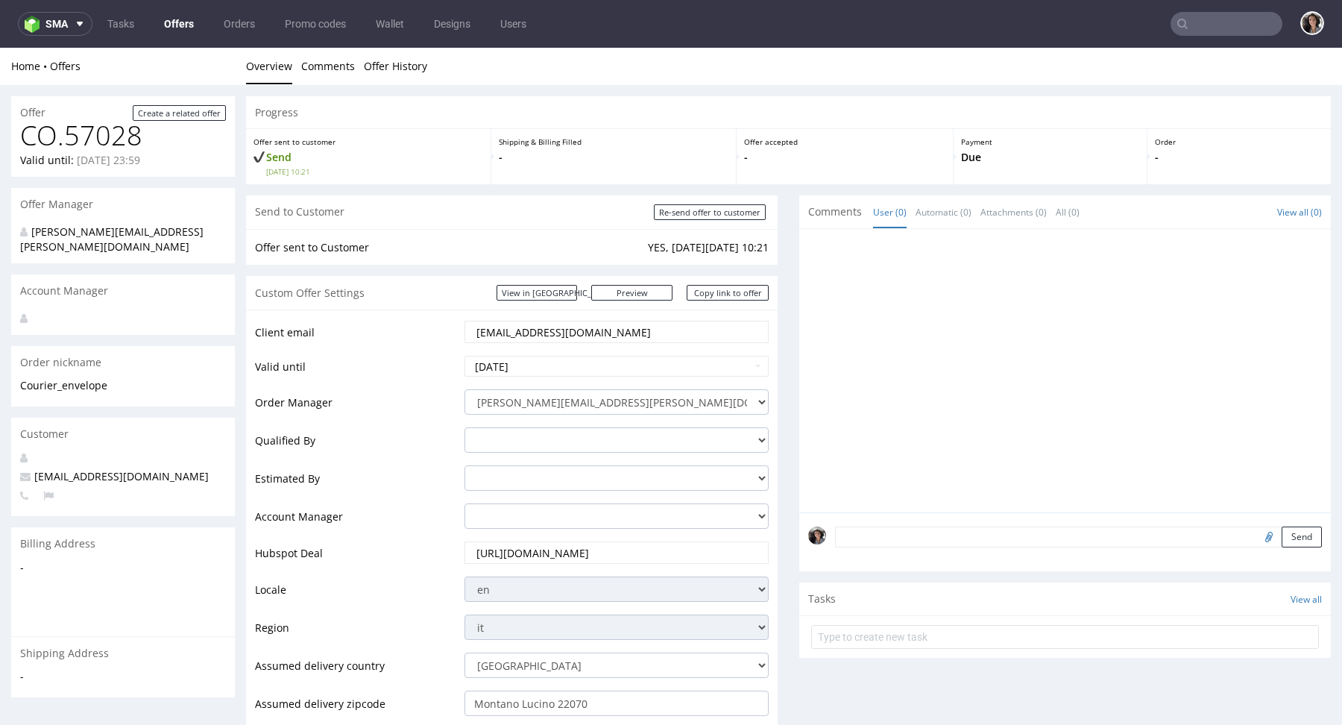
scroll to position [611, 0]
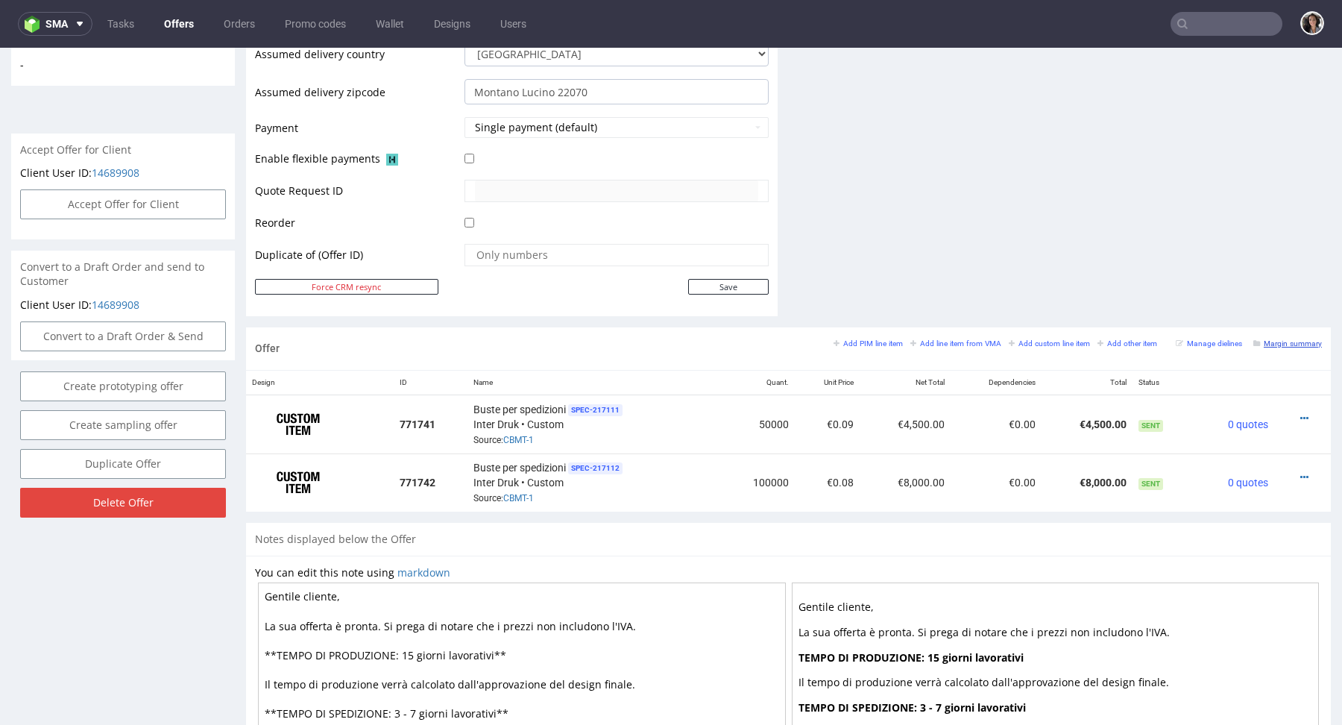
click at [1290, 343] on small "Margin summary" at bounding box center [1288, 343] width 69 height 8
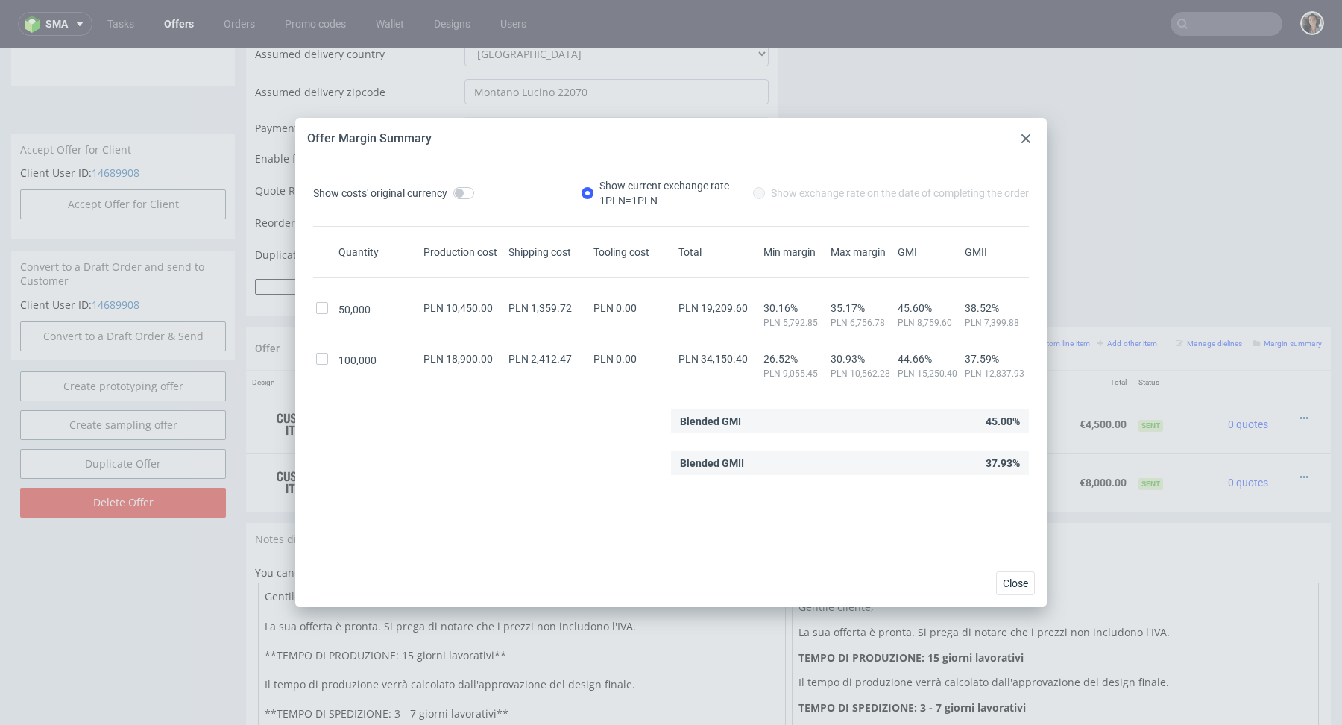
click at [1028, 138] on icon at bounding box center [1026, 138] width 9 height 9
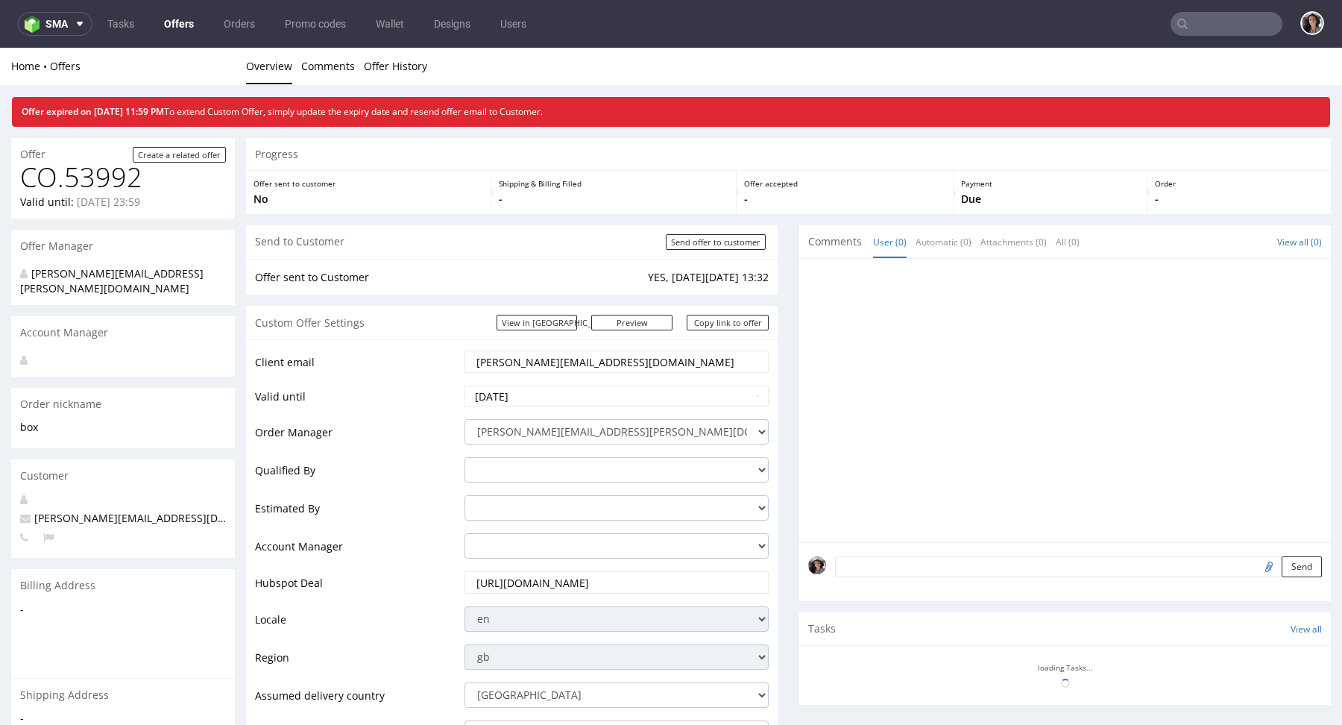
click at [1199, 19] on input "text" at bounding box center [1227, 24] width 112 height 24
paste input "e.flory@jumarel.fr"
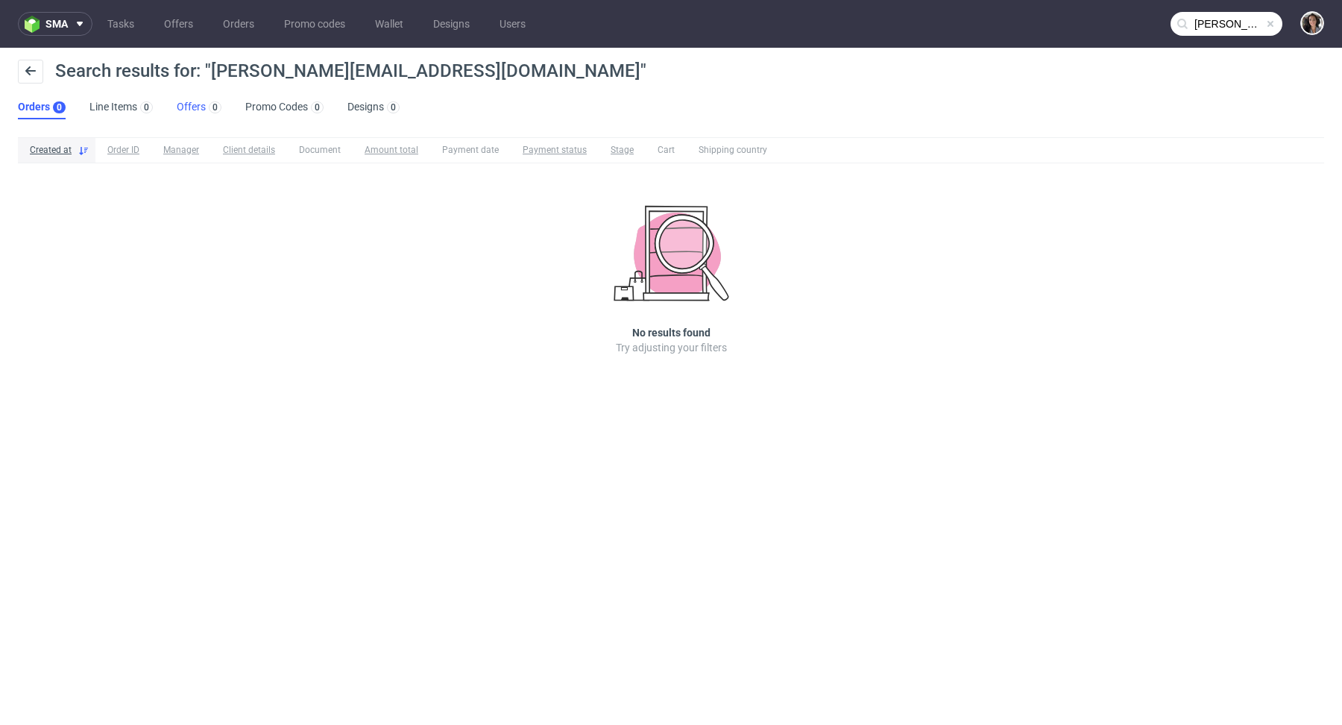
click at [186, 107] on link "Offers 0" at bounding box center [199, 107] width 45 height 24
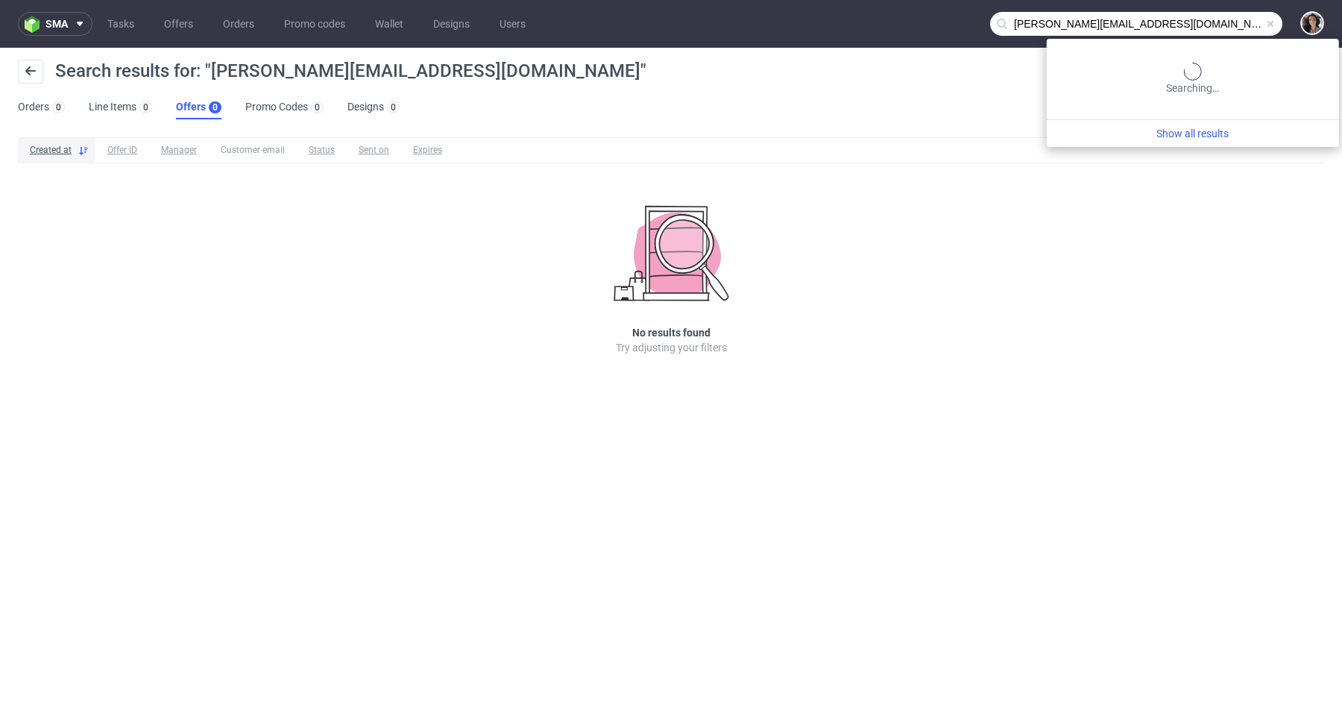
click at [1221, 22] on input "e.flory@jumarel.fr" at bounding box center [1136, 24] width 292 height 24
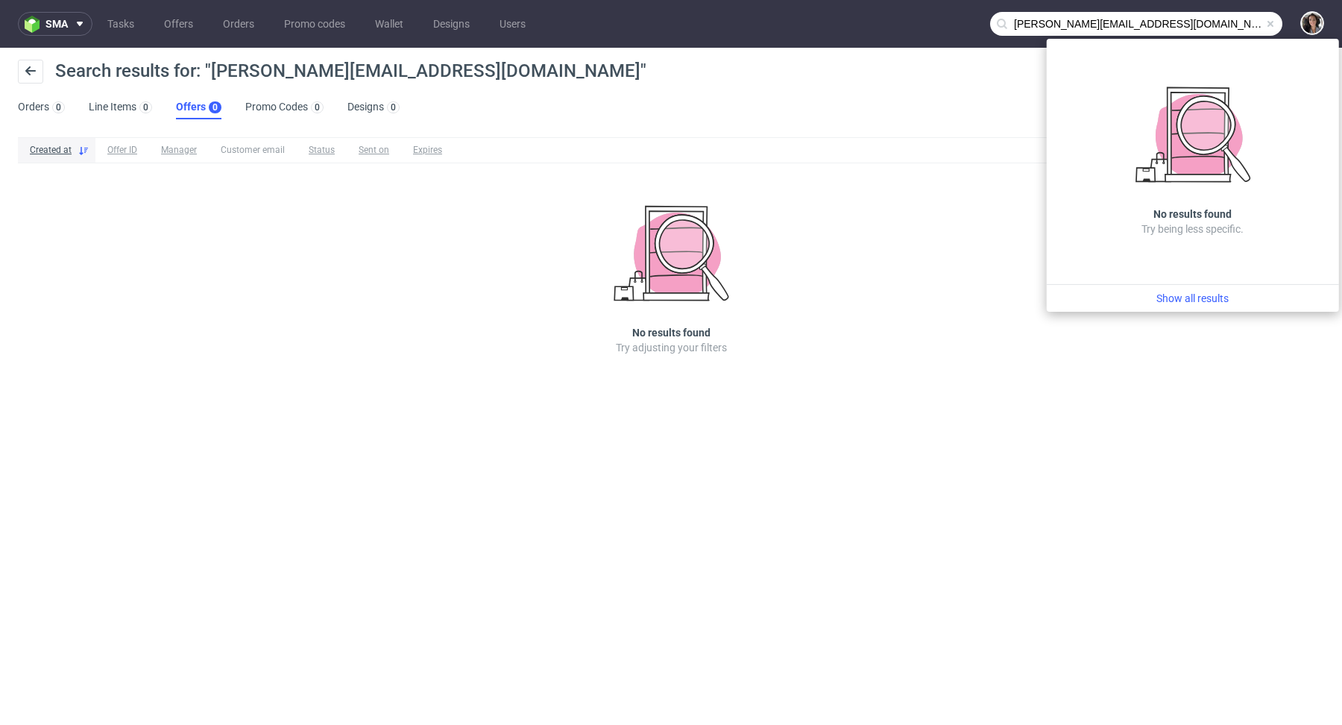
drag, startPoint x: 1046, startPoint y: 20, endPoint x: 969, endPoint y: 24, distance: 76.9
click at [969, 24] on nav "sma Tasks Offers Orders Promo codes Wallet Designs Users e.flory@jumarel.fr" at bounding box center [671, 24] width 1342 height 48
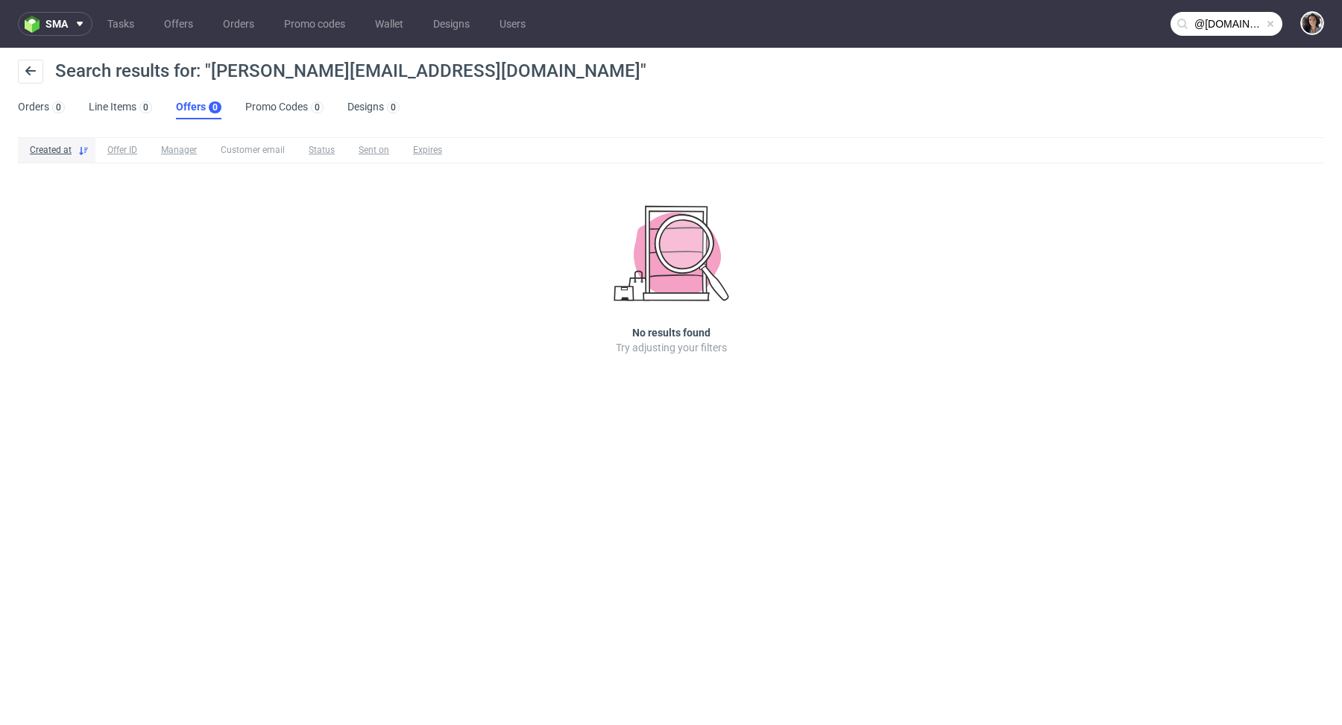
type input "@jumarel.fr"
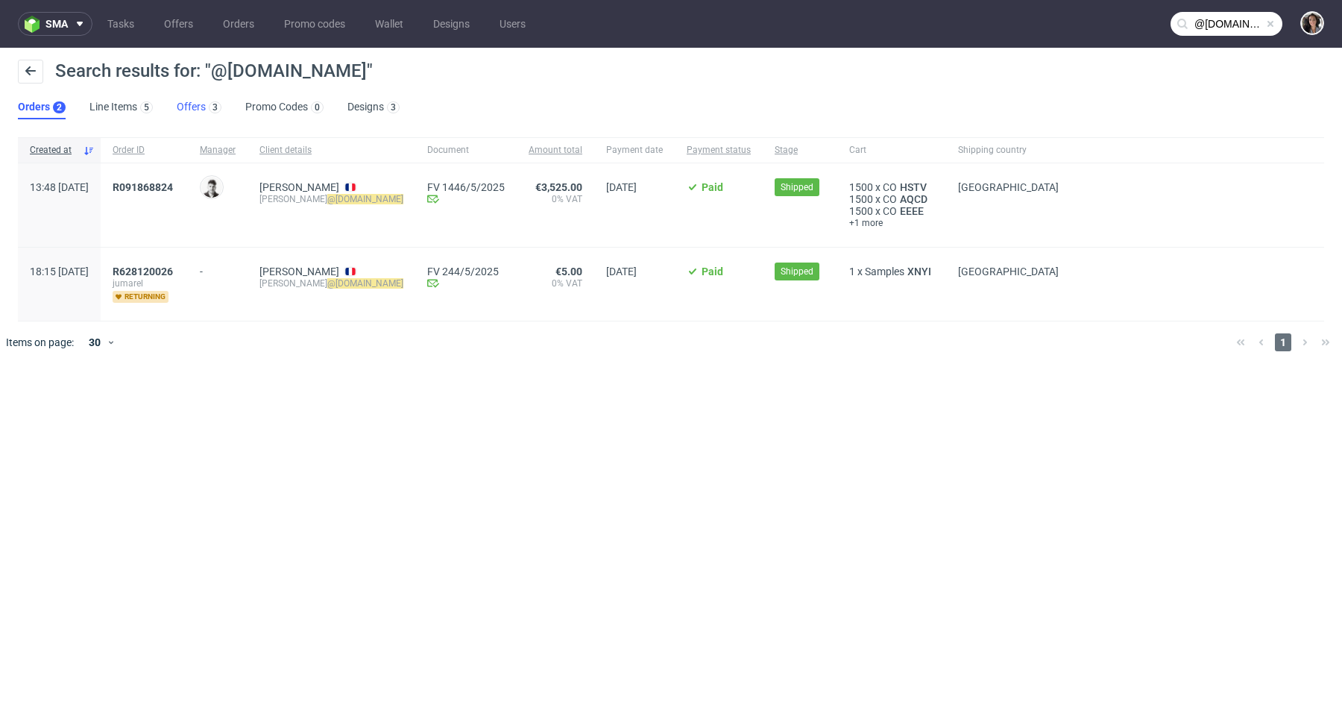
click at [185, 99] on link "Offers 3" at bounding box center [199, 107] width 45 height 24
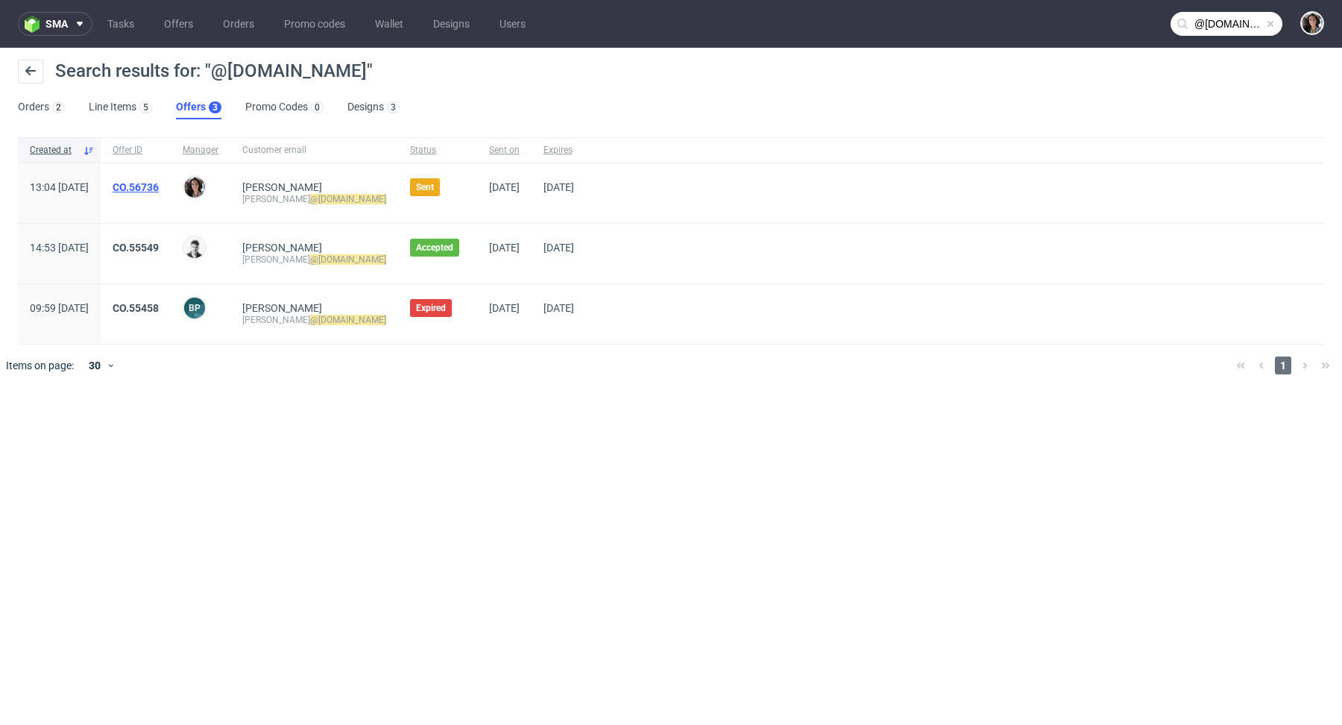
click at [159, 185] on link "CO.56736" at bounding box center [136, 187] width 46 height 12
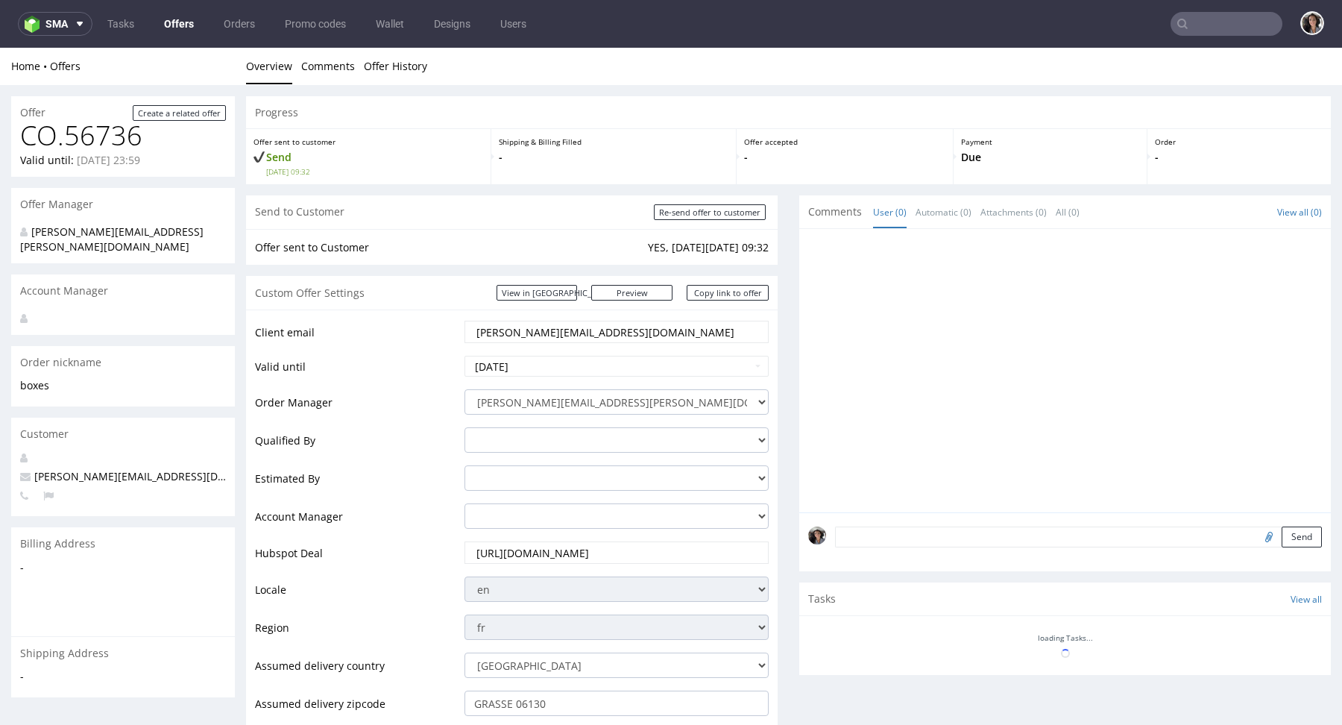
click at [594, 277] on div "Custom Offer Settings View in Hubspot Preview https://packhelp.fr/packhelp-plus…" at bounding box center [512, 293] width 532 height 34
click at [577, 298] on link "View in [GEOGRAPHIC_DATA]" at bounding box center [537, 293] width 81 height 16
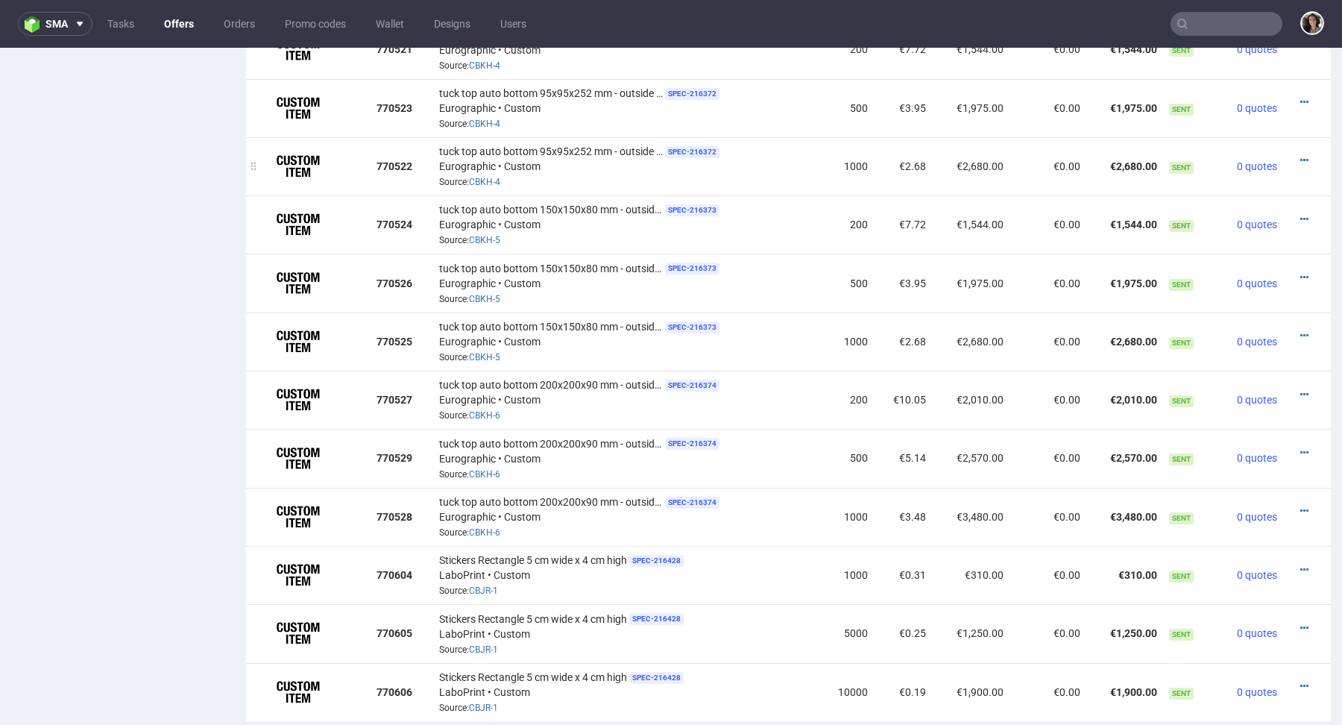
scroll to position [1418, 0]
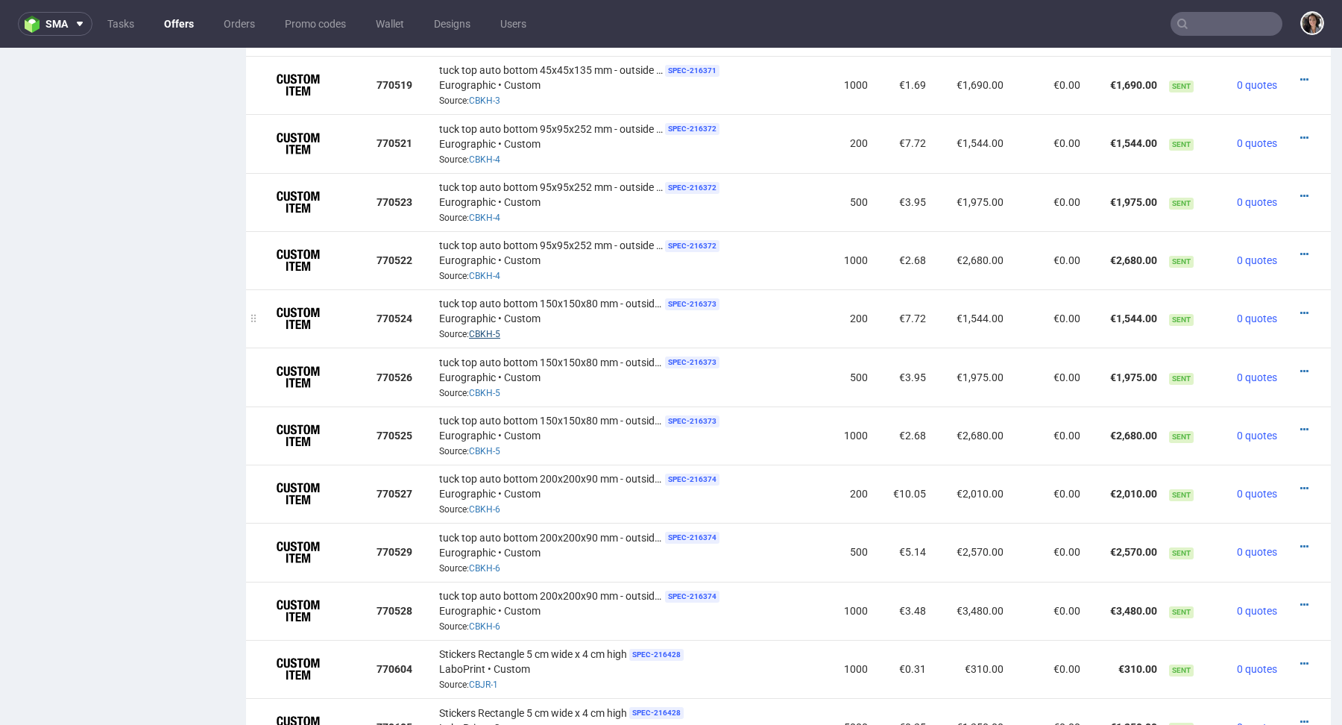
click at [486, 337] on link "CBKH-5" at bounding box center [484, 334] width 31 height 10
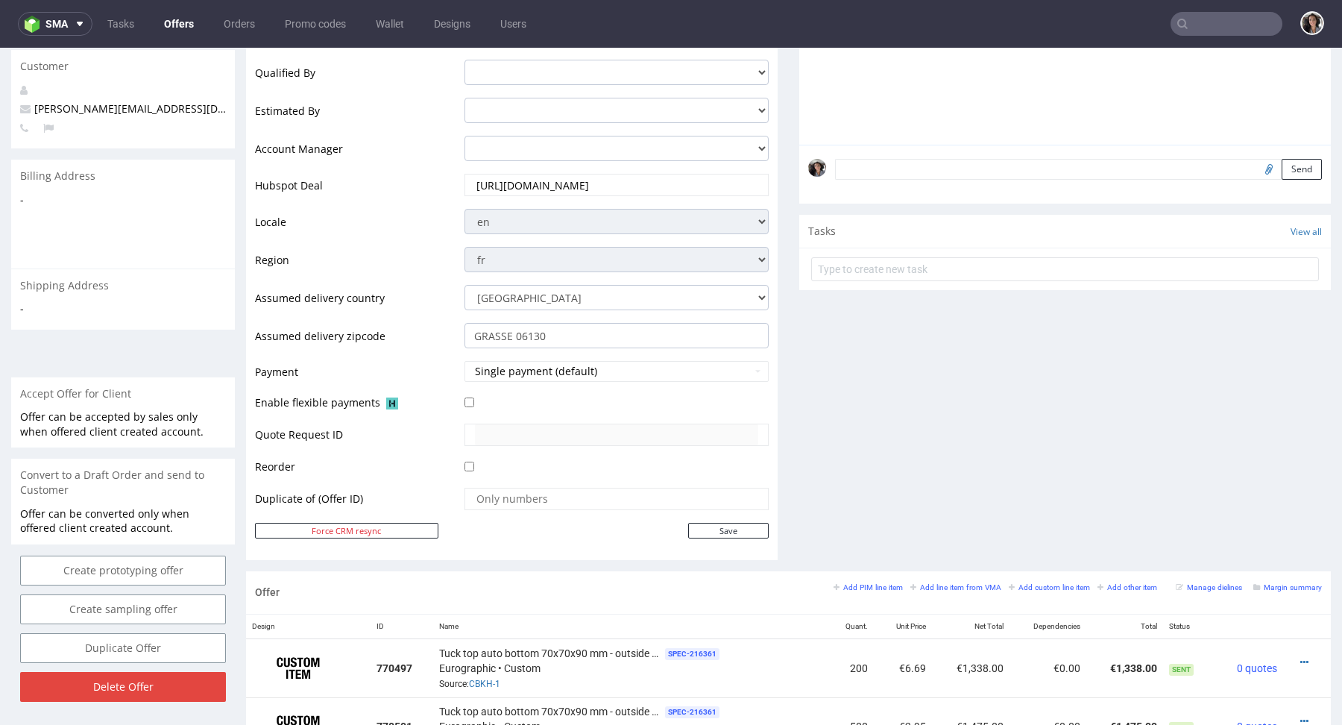
scroll to position [0, 0]
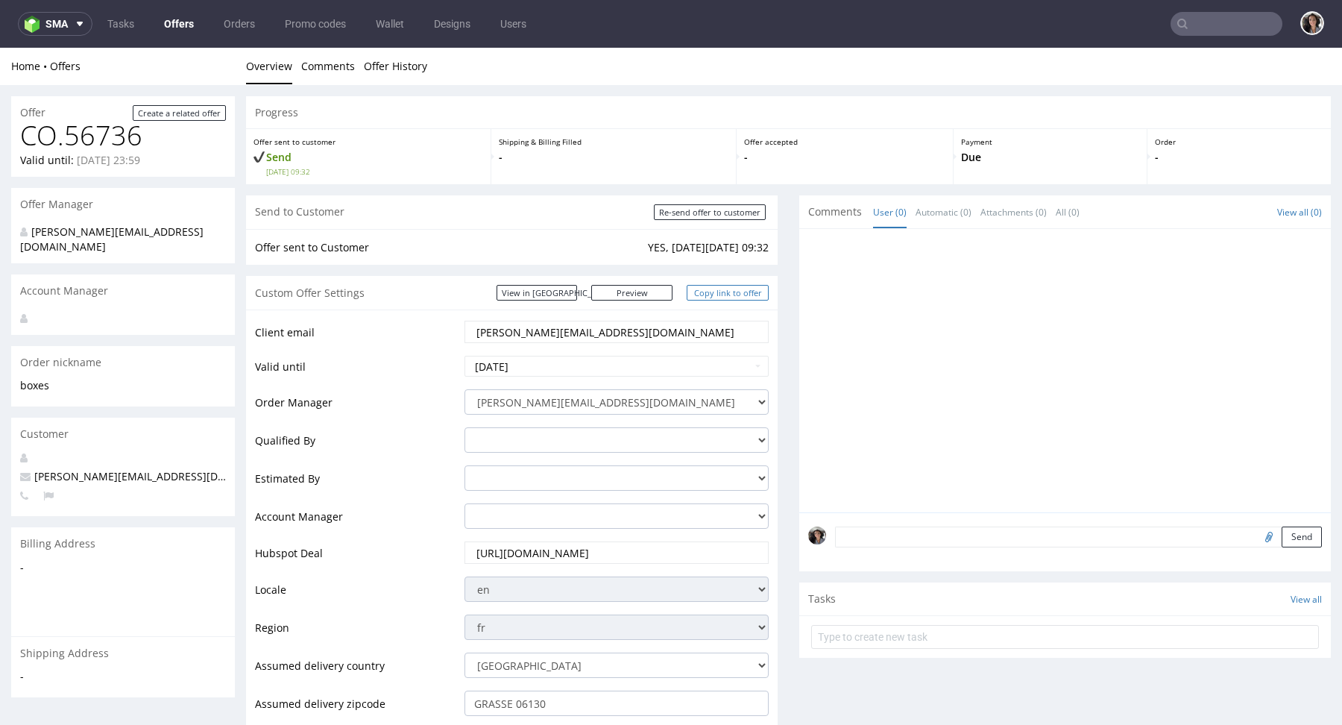
click at [743, 295] on link "Copy link to offer" at bounding box center [728, 293] width 82 height 16
click at [726, 292] on link "Copy link to offer" at bounding box center [728, 293] width 82 height 16
click at [737, 215] on input "Re-send offer to customer" at bounding box center [710, 212] width 112 height 16
type input "In progress..."
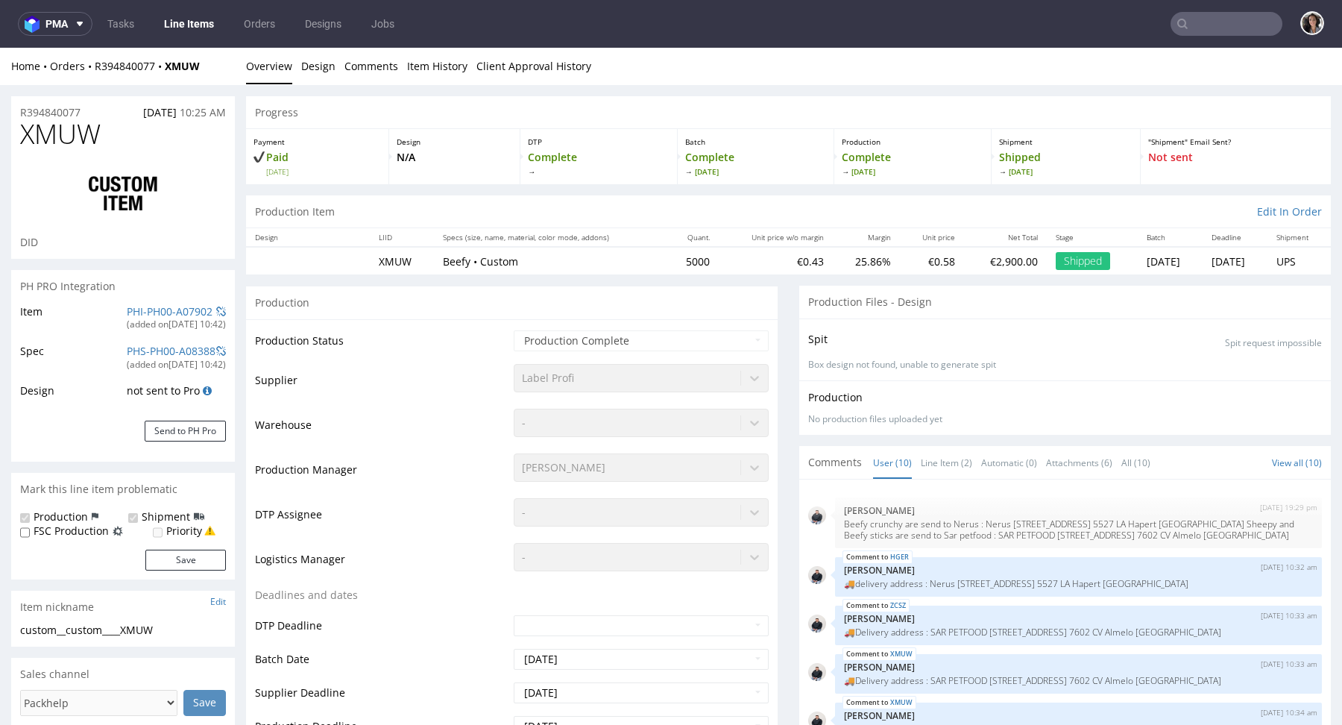
scroll to position [414, 0]
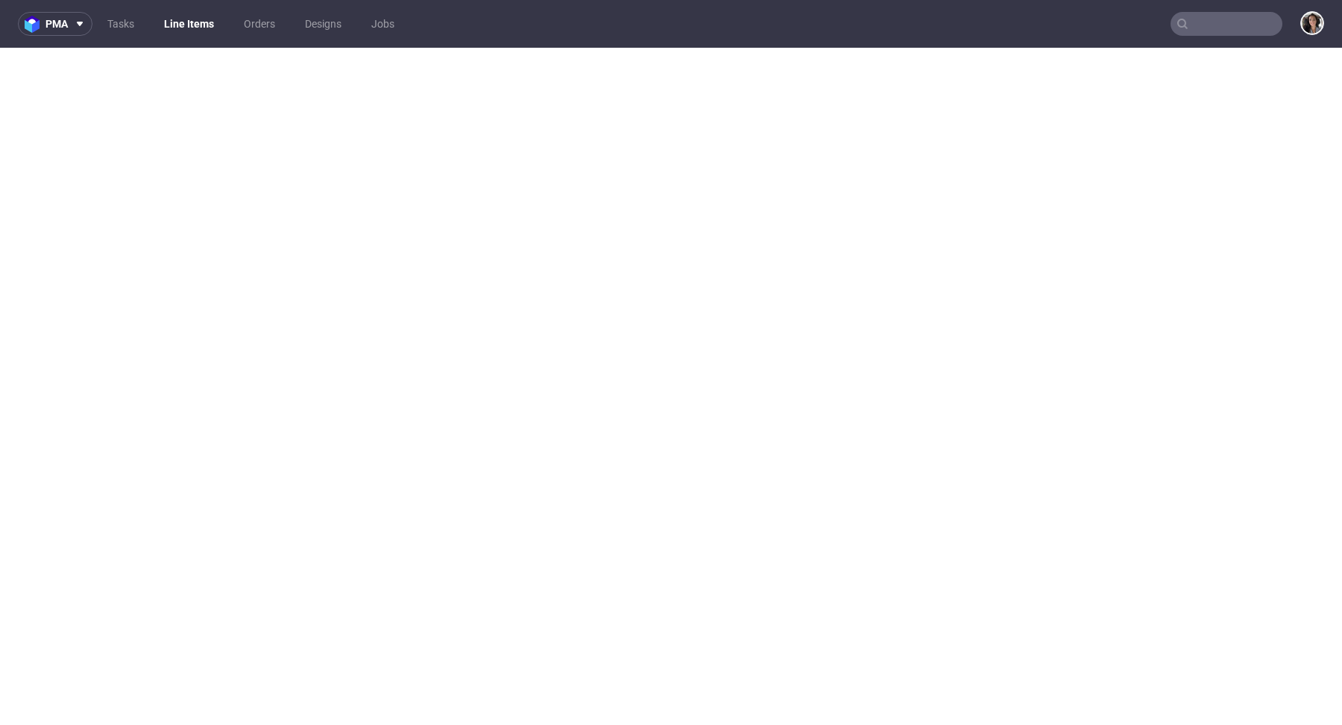
select select "in_progress"
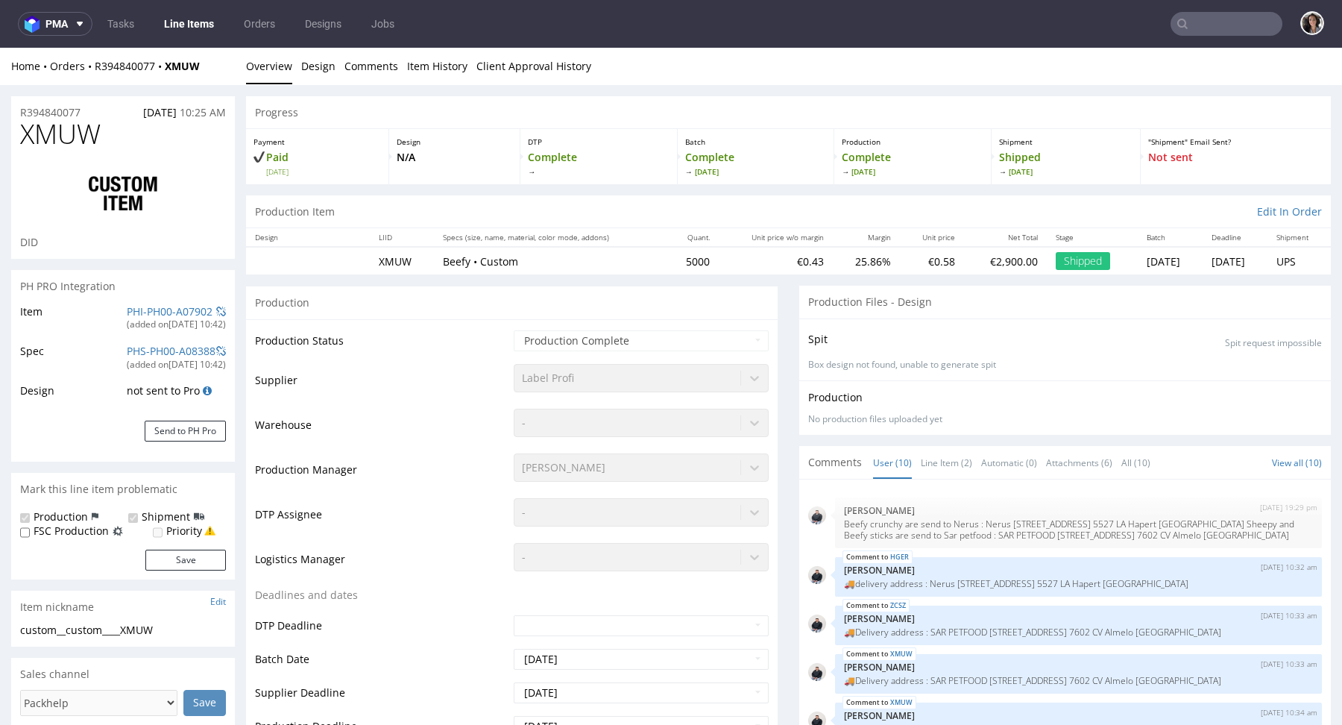
scroll to position [414, 0]
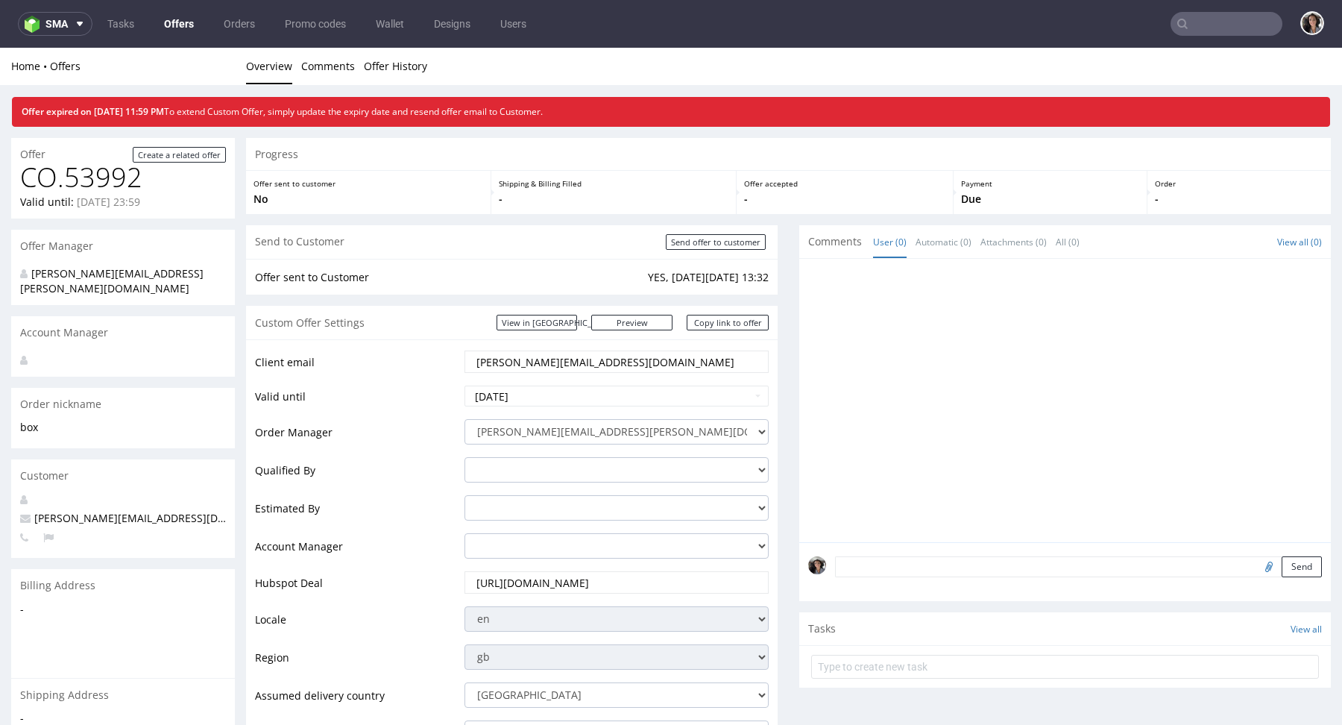
click at [169, 31] on link "Offers" at bounding box center [179, 24] width 48 height 24
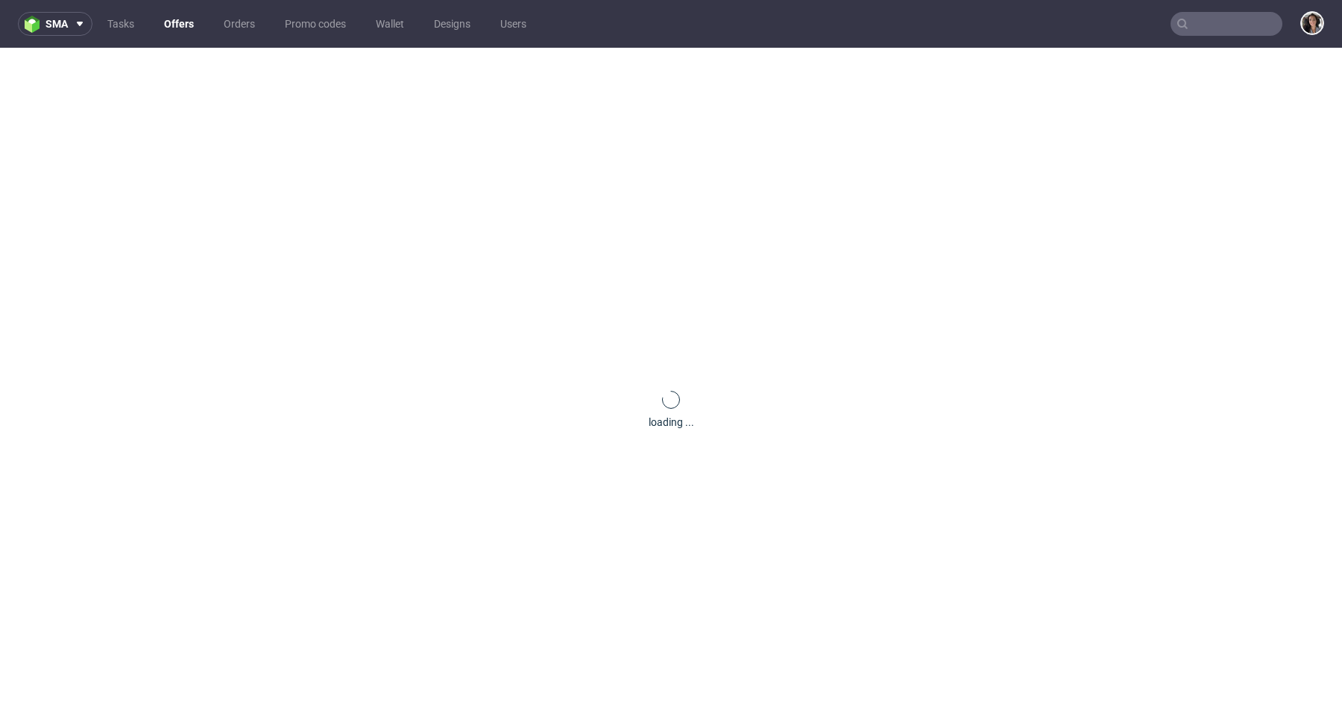
click at [1231, 26] on input "text" at bounding box center [1227, 24] width 112 height 24
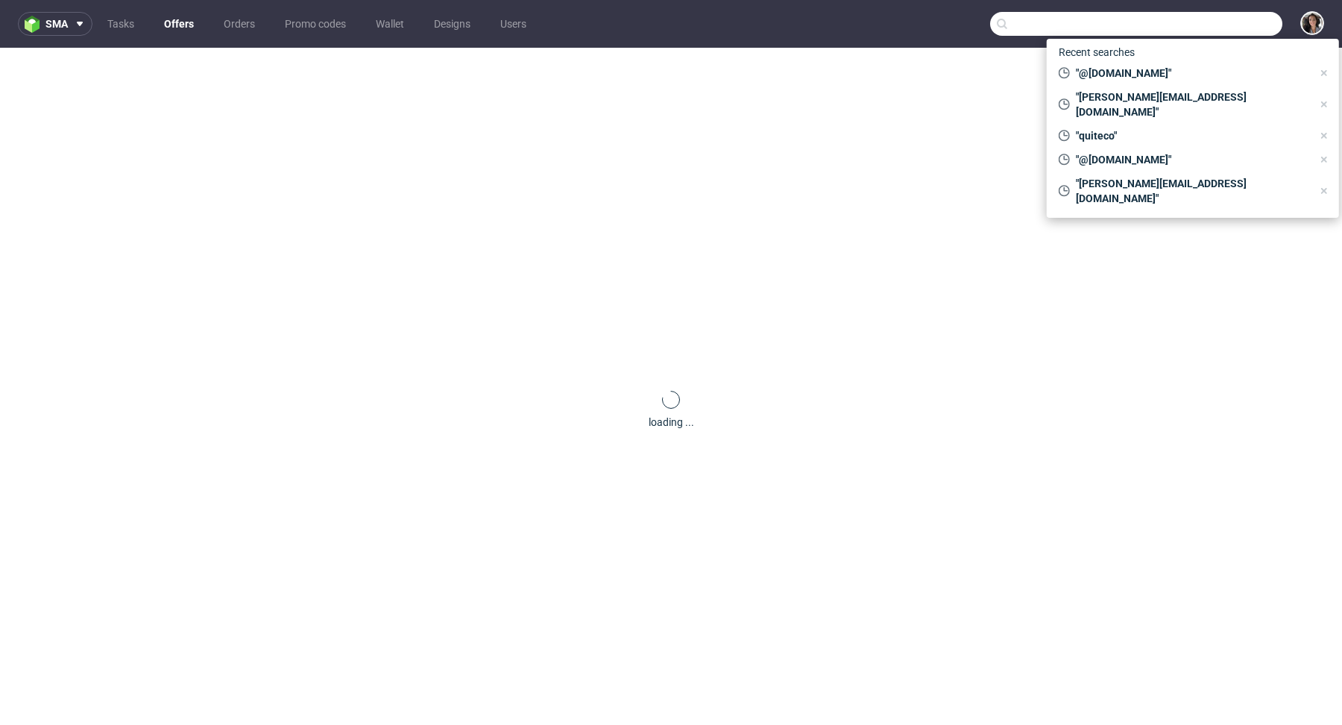
paste input "laetitia@dogchef.be"
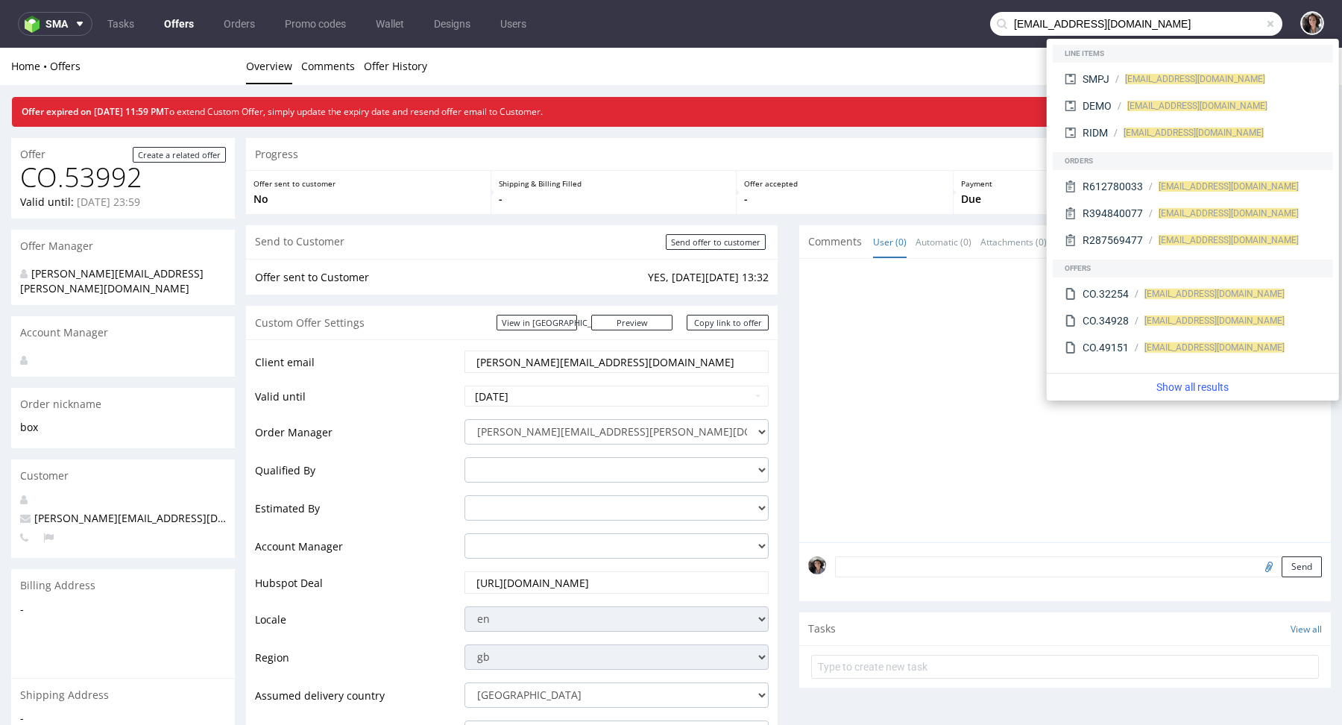
type input "laetitia@dogchef.be"
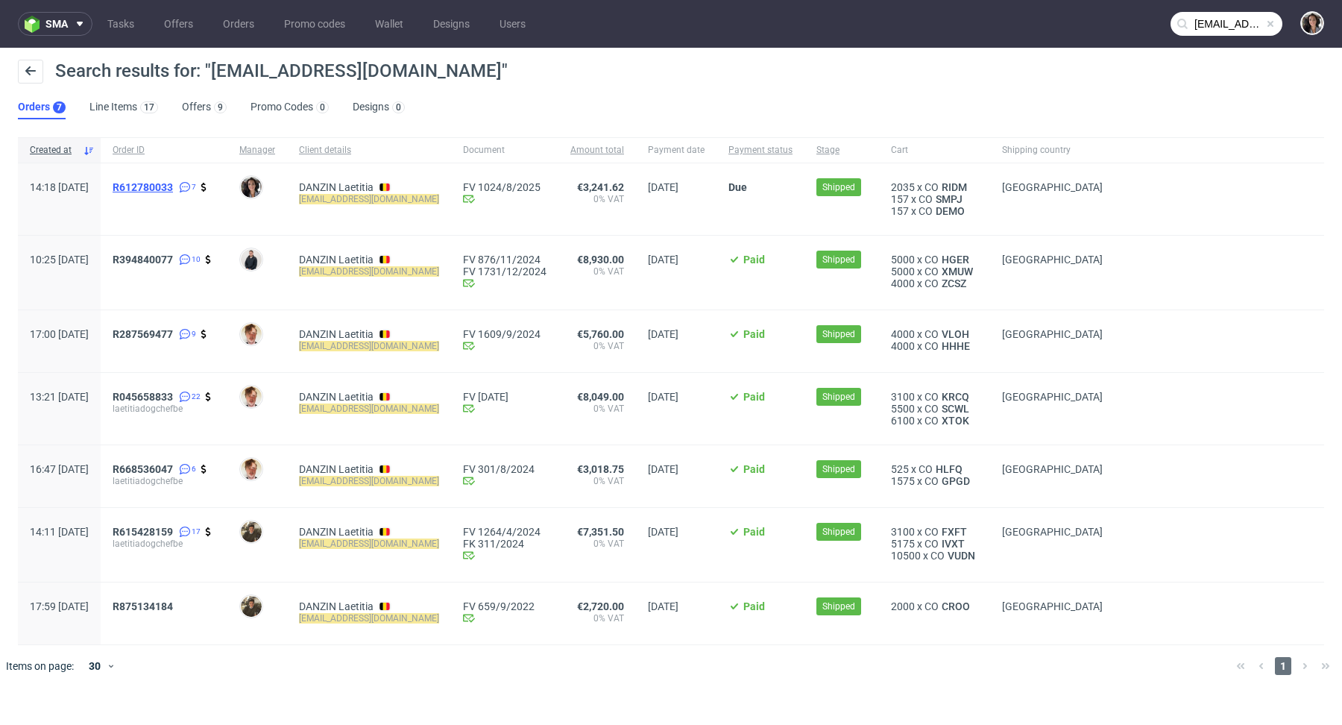
click at [173, 186] on span "R612780033" at bounding box center [143, 187] width 60 height 12
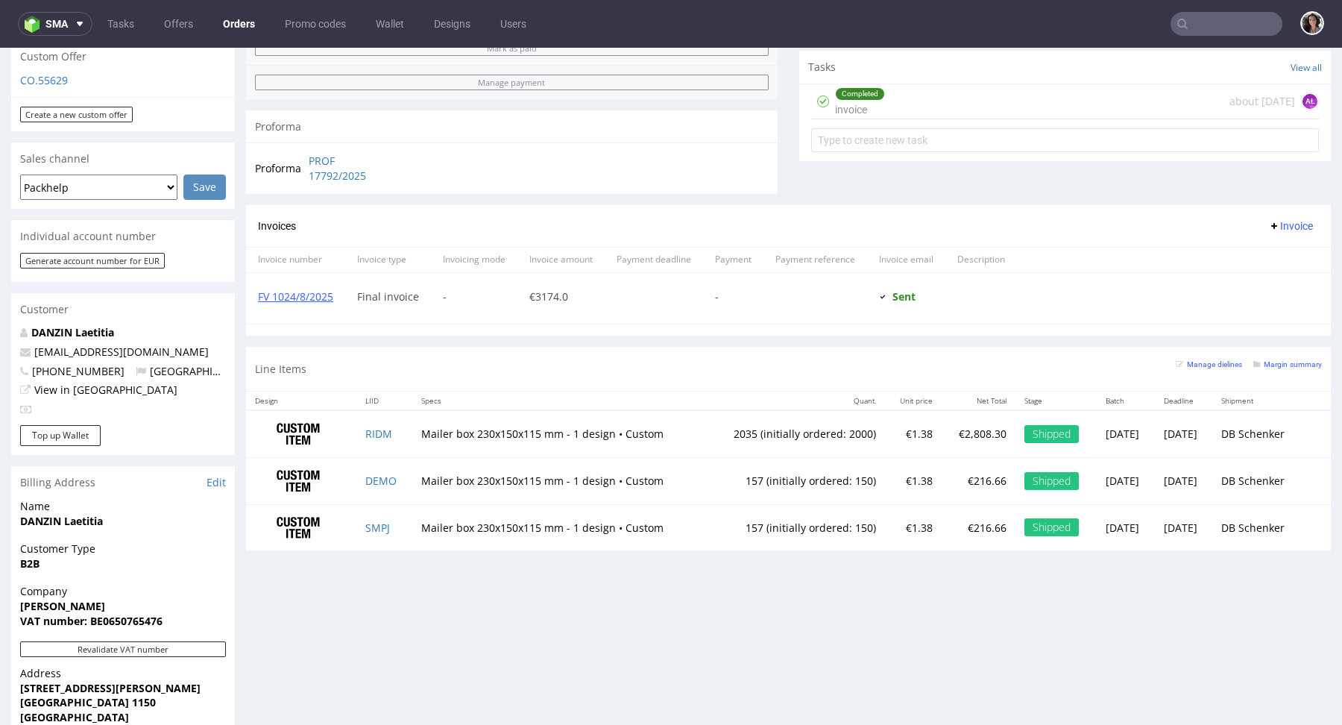
scroll to position [759, 0]
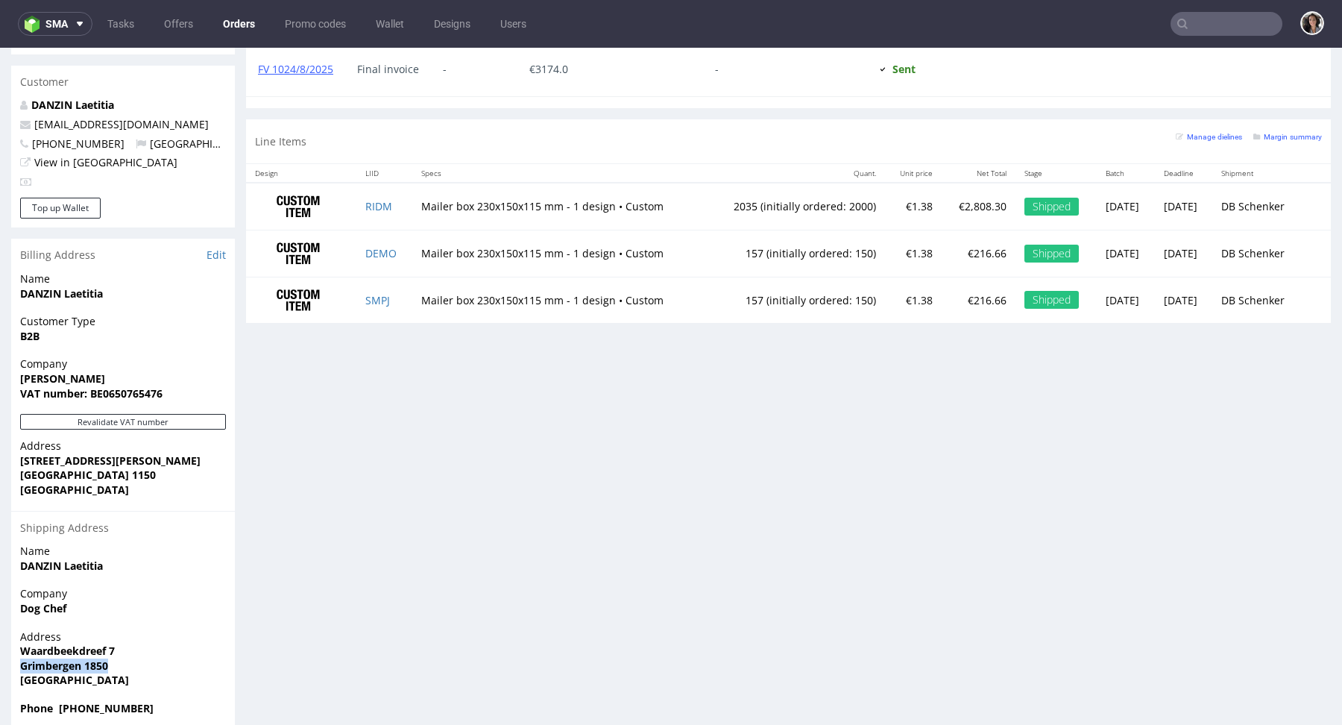
drag, startPoint x: 124, startPoint y: 664, endPoint x: 15, endPoint y: 664, distance: 108.9
click at [15, 664] on div "Address Waardbeekdreef 7 Grimbergen 1850 Belgium" at bounding box center [123, 665] width 224 height 72
copy strong "Grimbergen 1850"
type input "laetitia@dogchef.be"
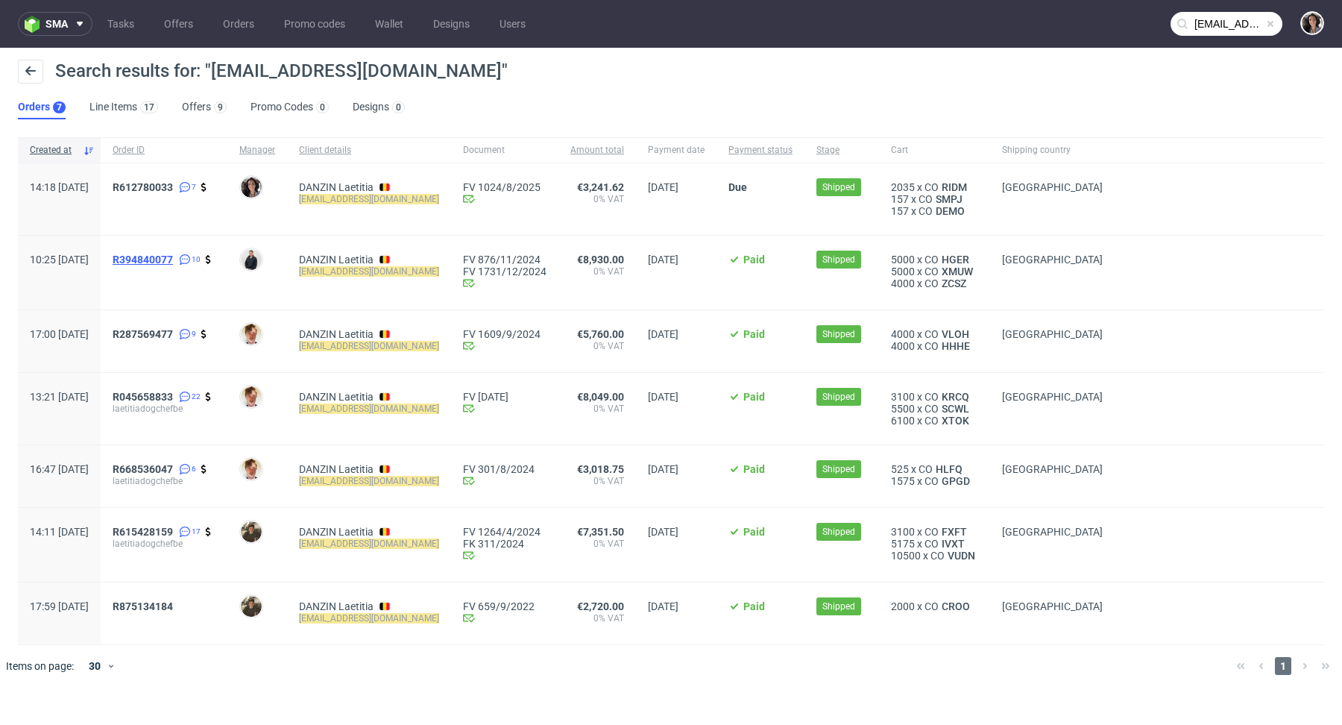
click at [173, 254] on span "R394840077" at bounding box center [143, 260] width 60 height 12
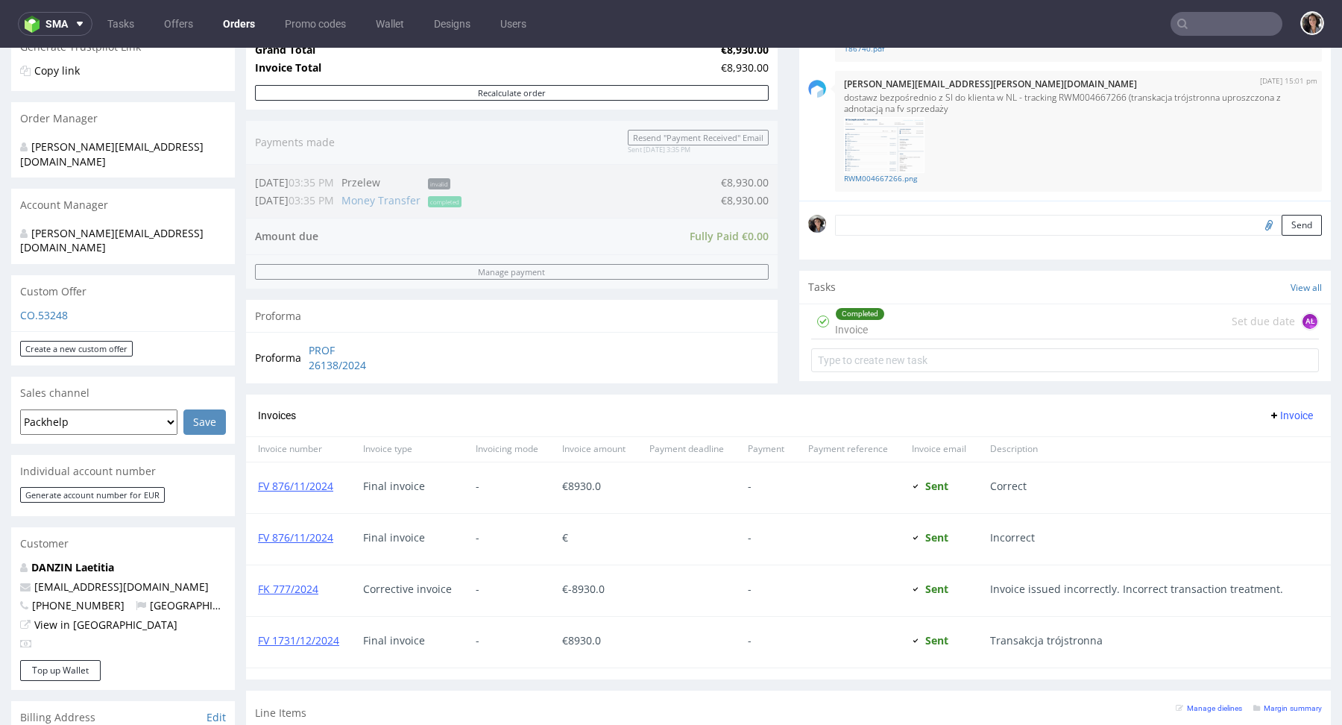
scroll to position [767, 0]
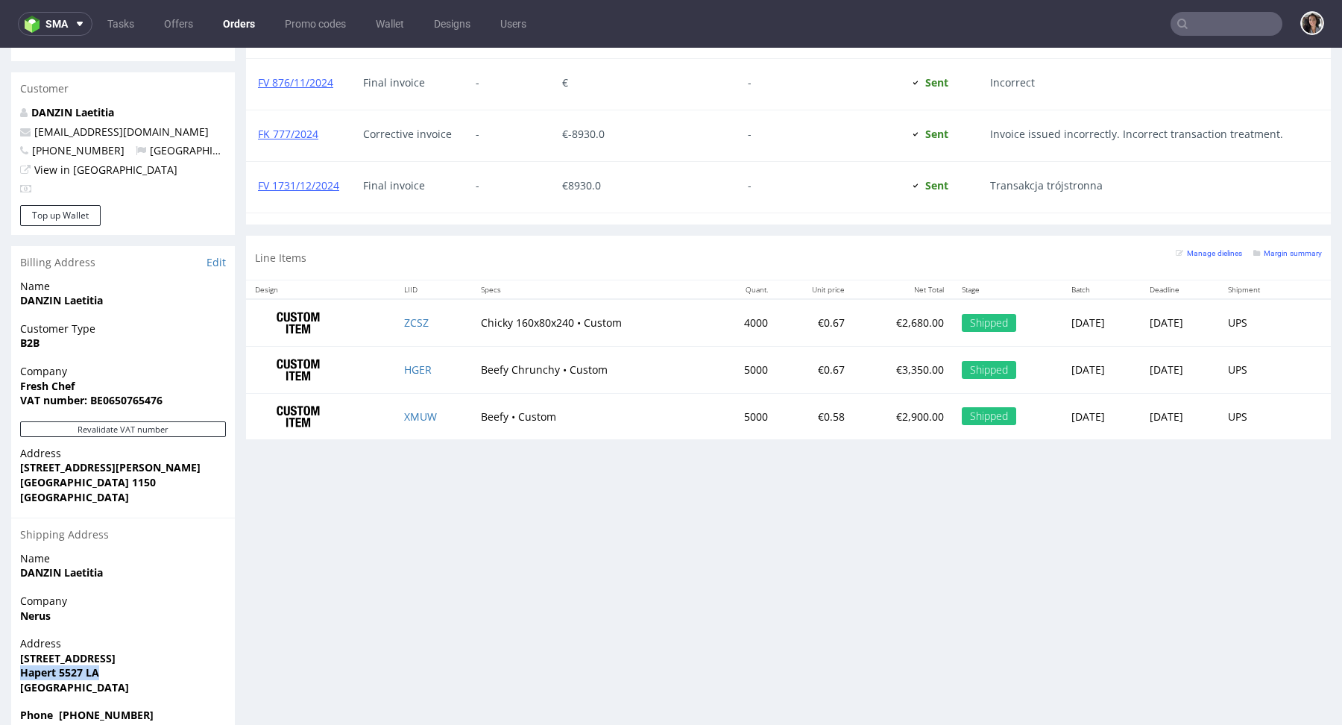
drag, startPoint x: 123, startPoint y: 638, endPoint x: 0, endPoint y: 638, distance: 123.0
click at [0, 638] on div "Order via Offer R394840077 24.10.2024 10:25 AM Mark this order as problematic I…" at bounding box center [671, 32] width 1342 height 1429
copy strong "Hapert 5527 LA"
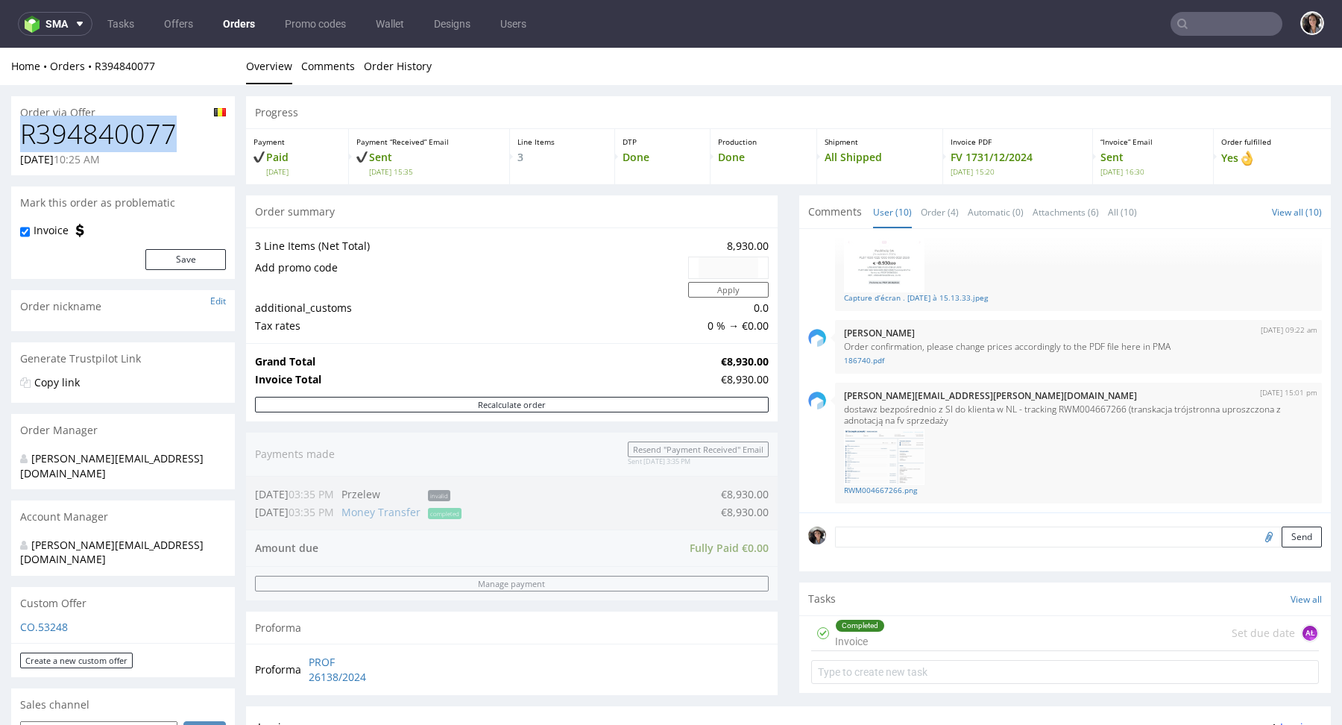
drag, startPoint x: 194, startPoint y: 128, endPoint x: 15, endPoint y: 125, distance: 179.0
click at [15, 125] on div "R394840077 24.10.2024 10:25 AM" at bounding box center [123, 147] width 224 height 56
copy h1 "R394840077"
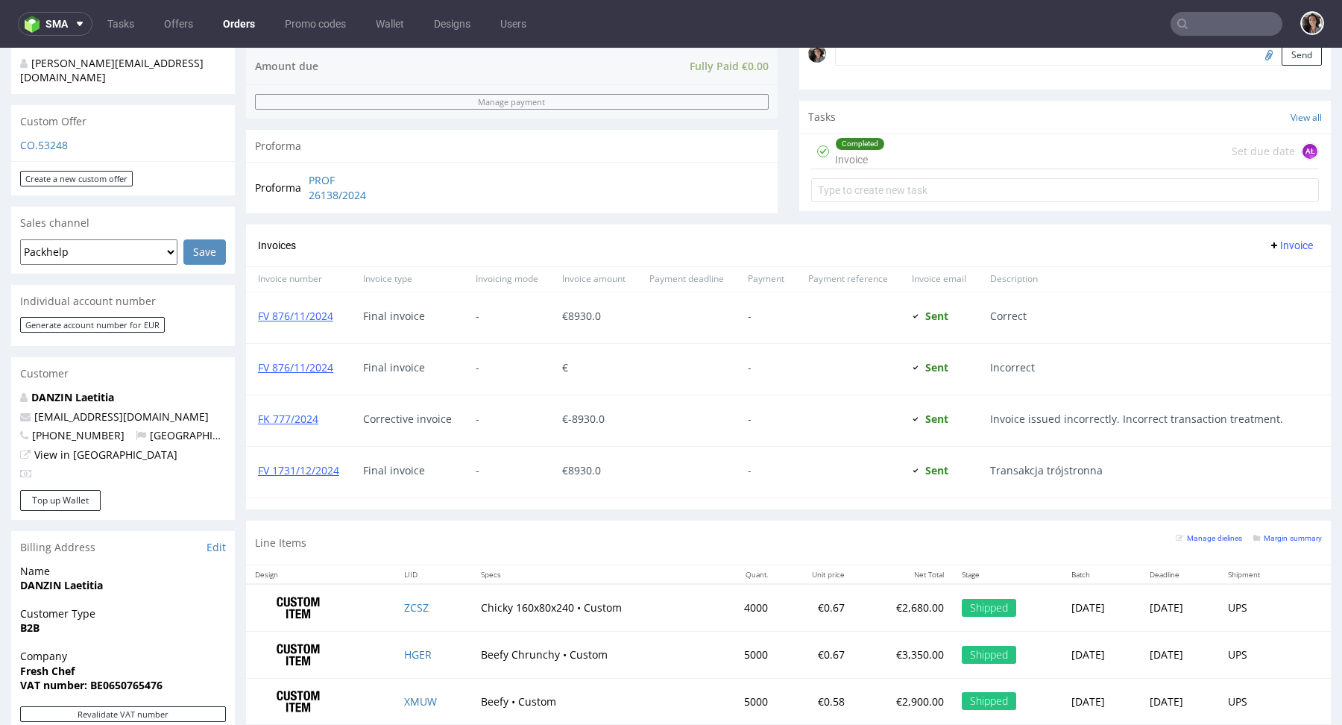
scroll to position [547, 0]
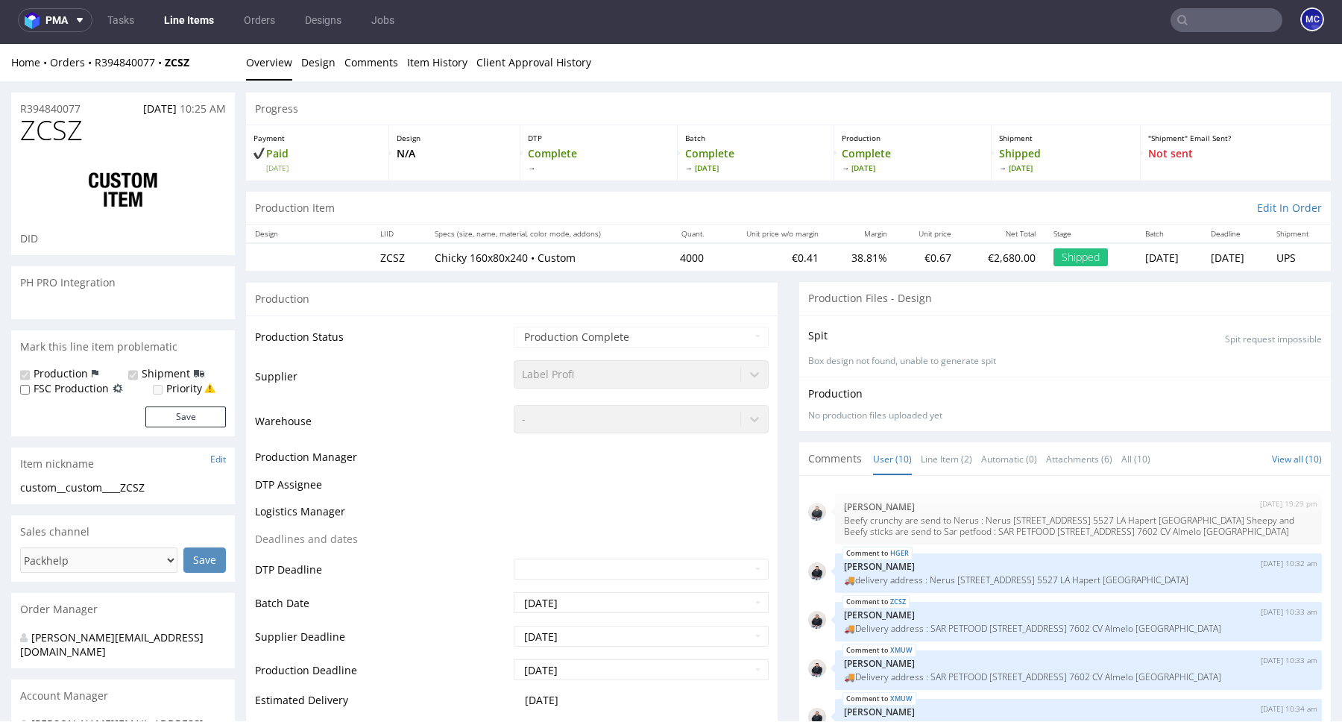
scroll to position [414, 0]
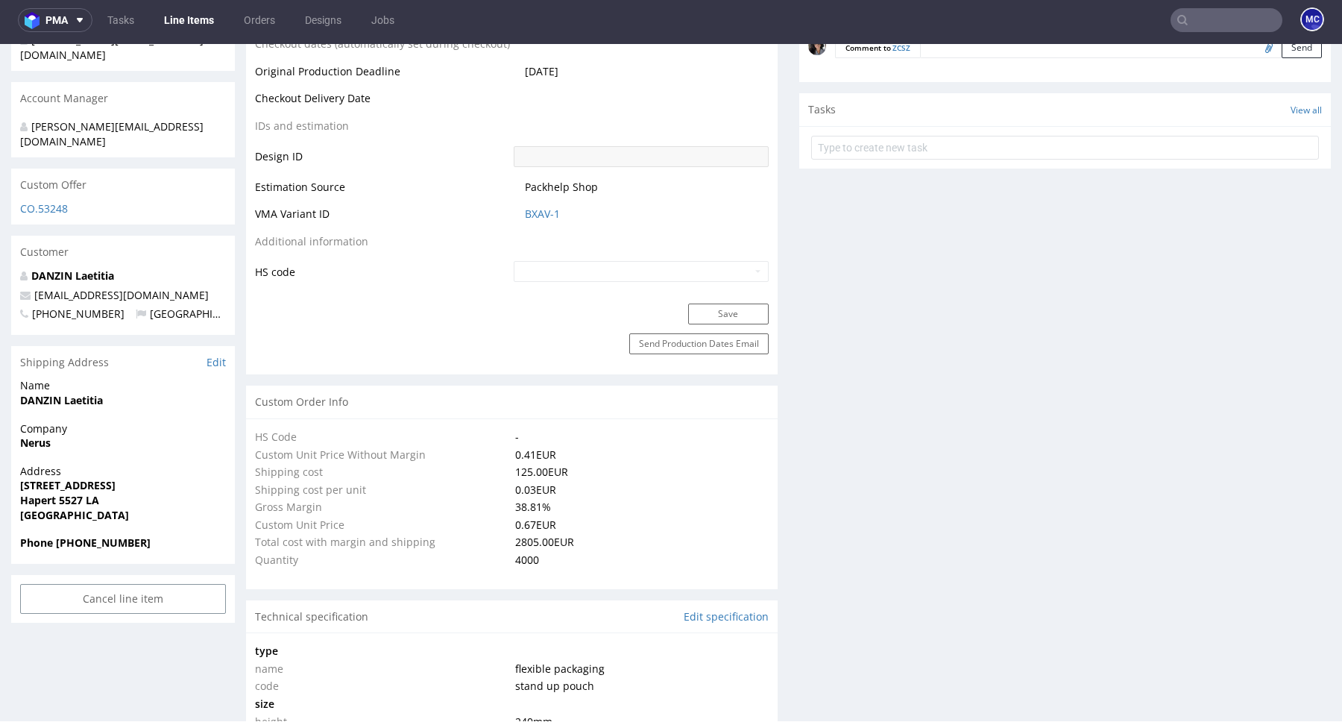
select select "in_progress"
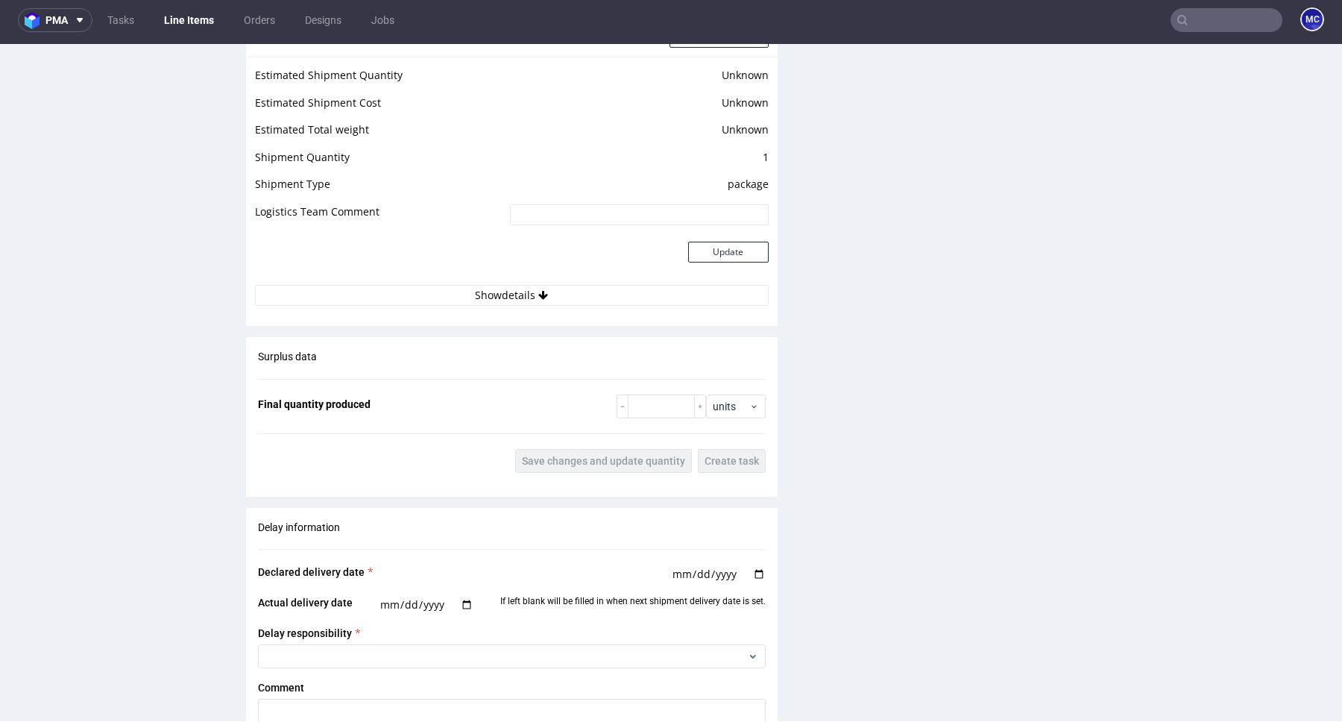
scroll to position [1968, 0]
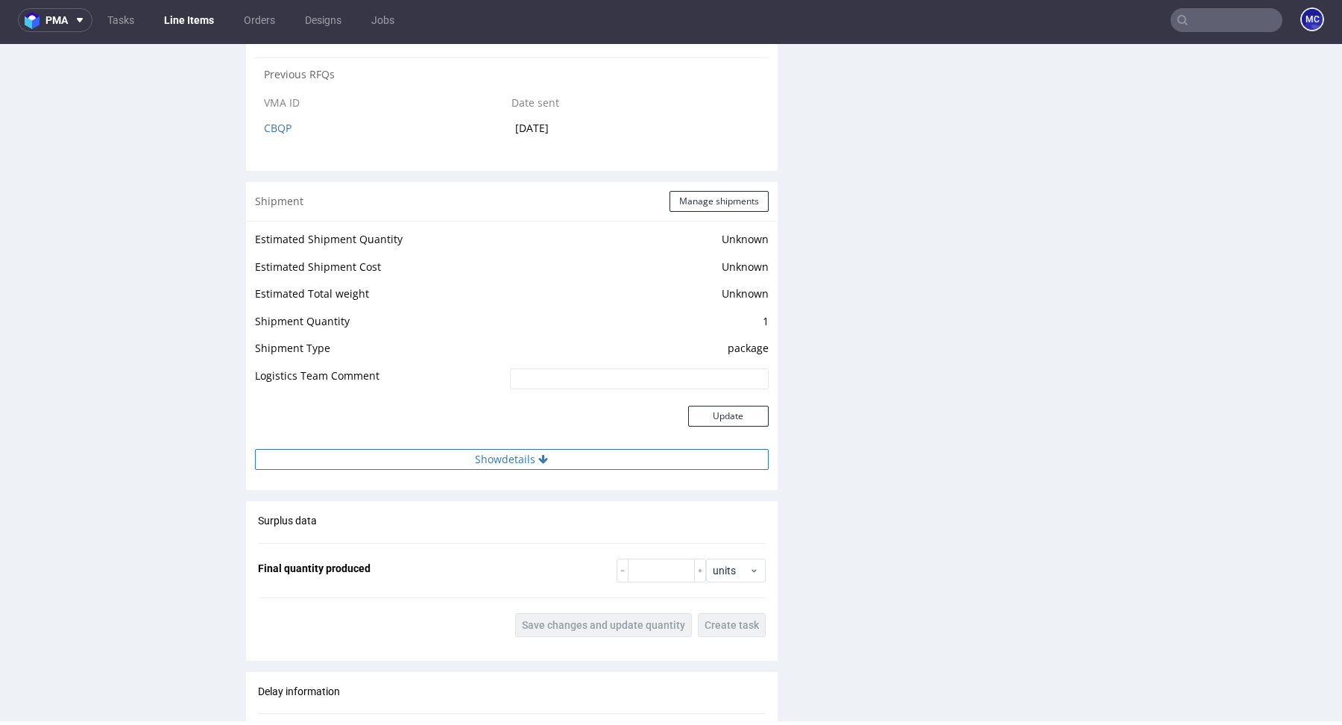
click at [534, 449] on button "Show details" at bounding box center [512, 459] width 514 height 21
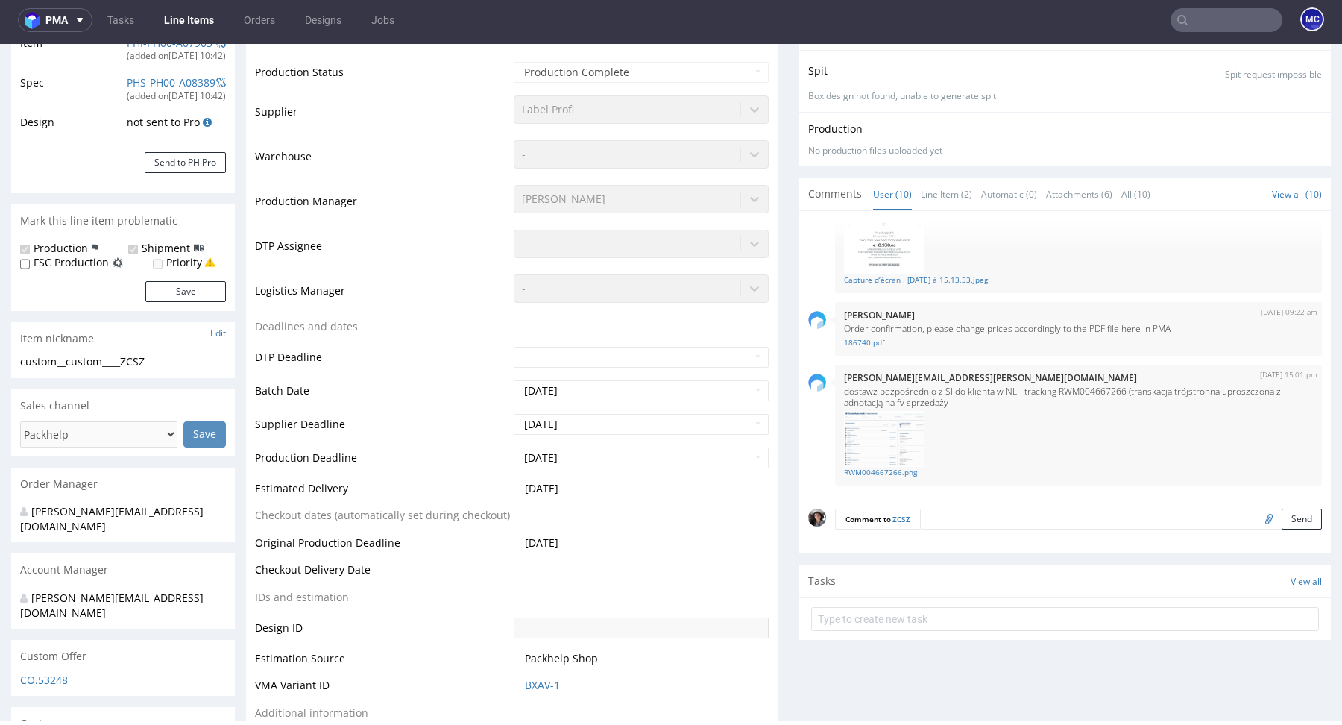
scroll to position [0, 0]
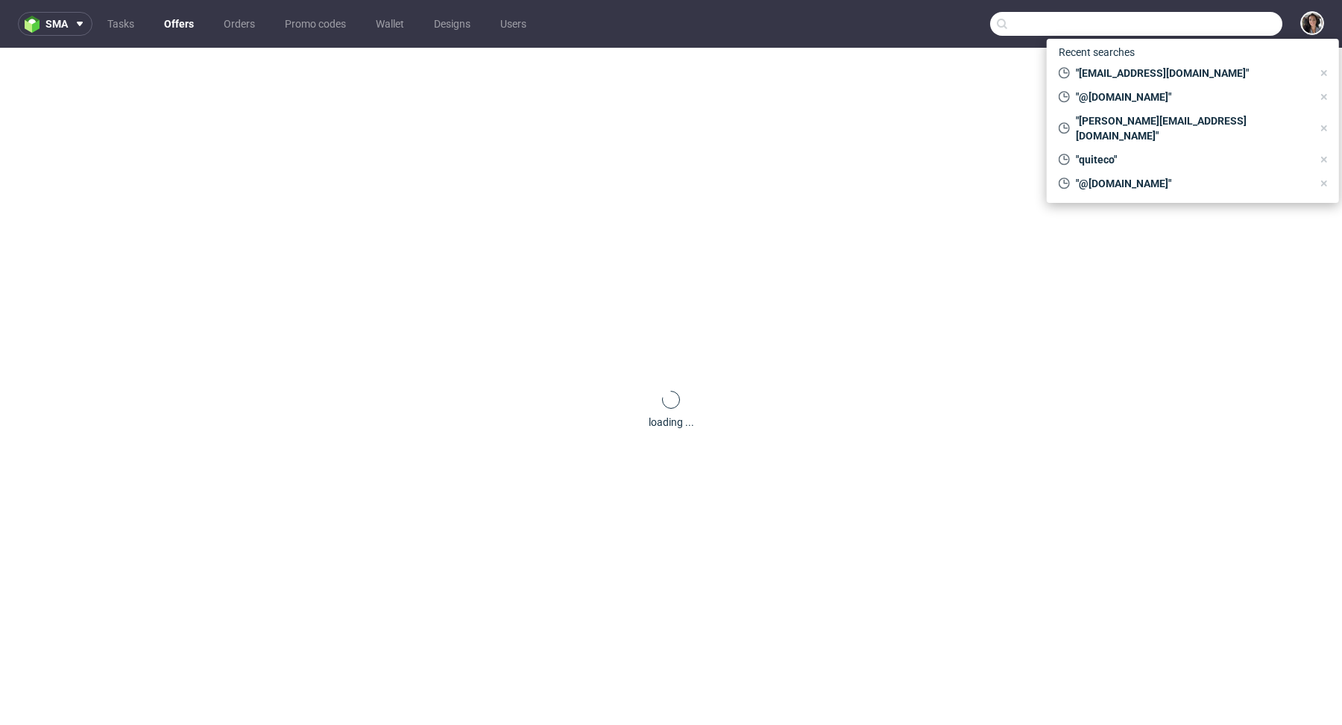
click at [1228, 20] on input "text" at bounding box center [1136, 24] width 292 height 24
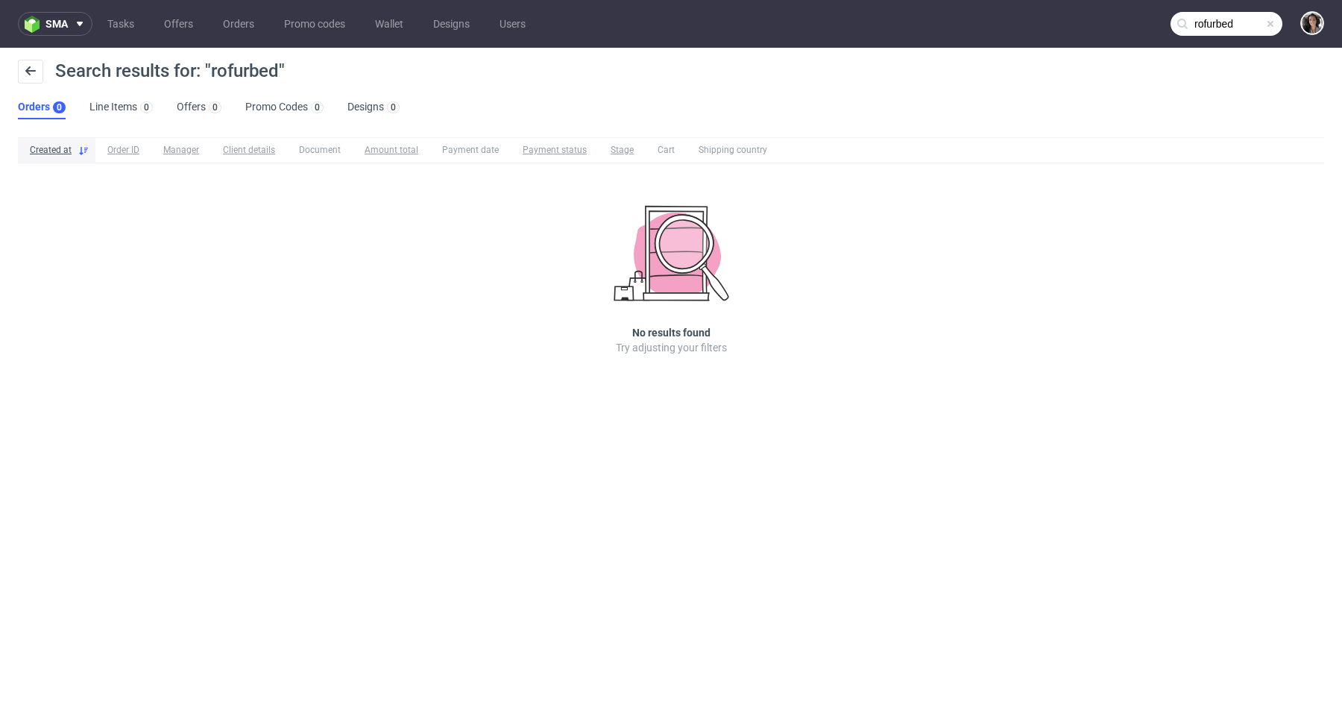
click at [1209, 33] on input "rofurbed" at bounding box center [1227, 24] width 112 height 24
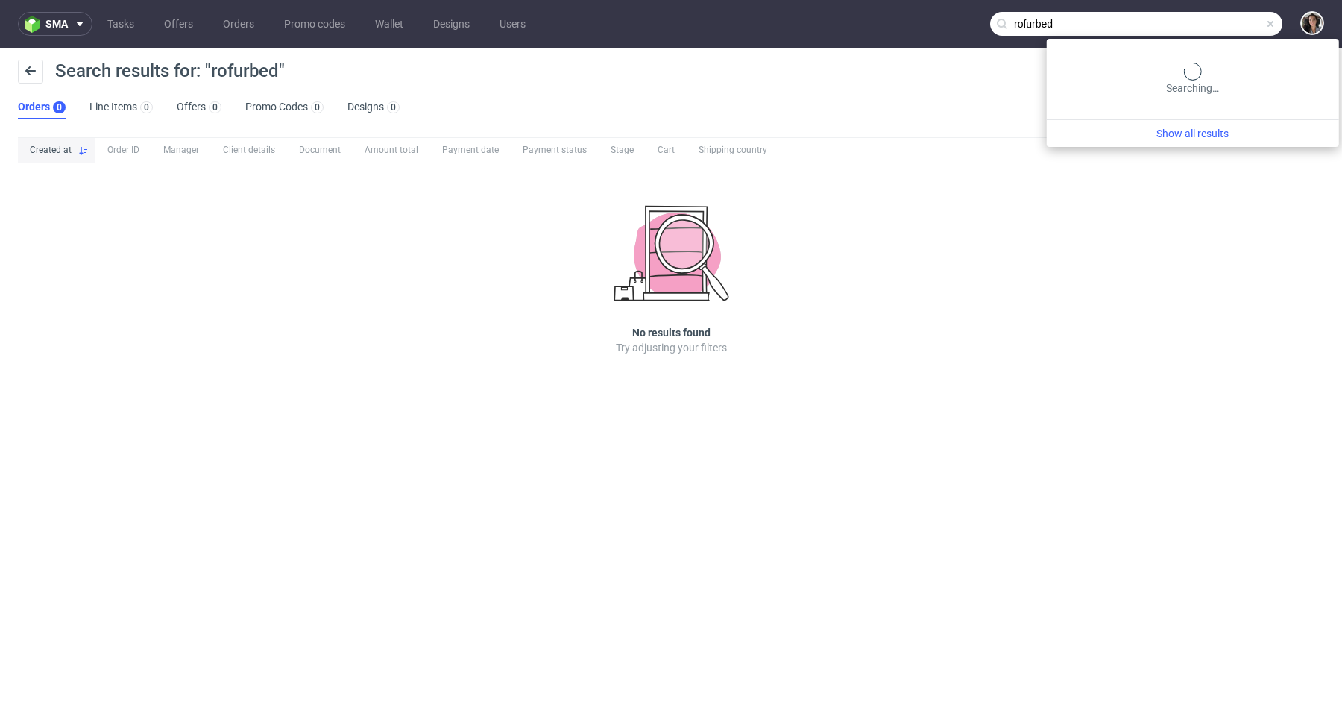
click at [1209, 33] on input "rofurbed" at bounding box center [1136, 24] width 292 height 24
type input "refurbed"
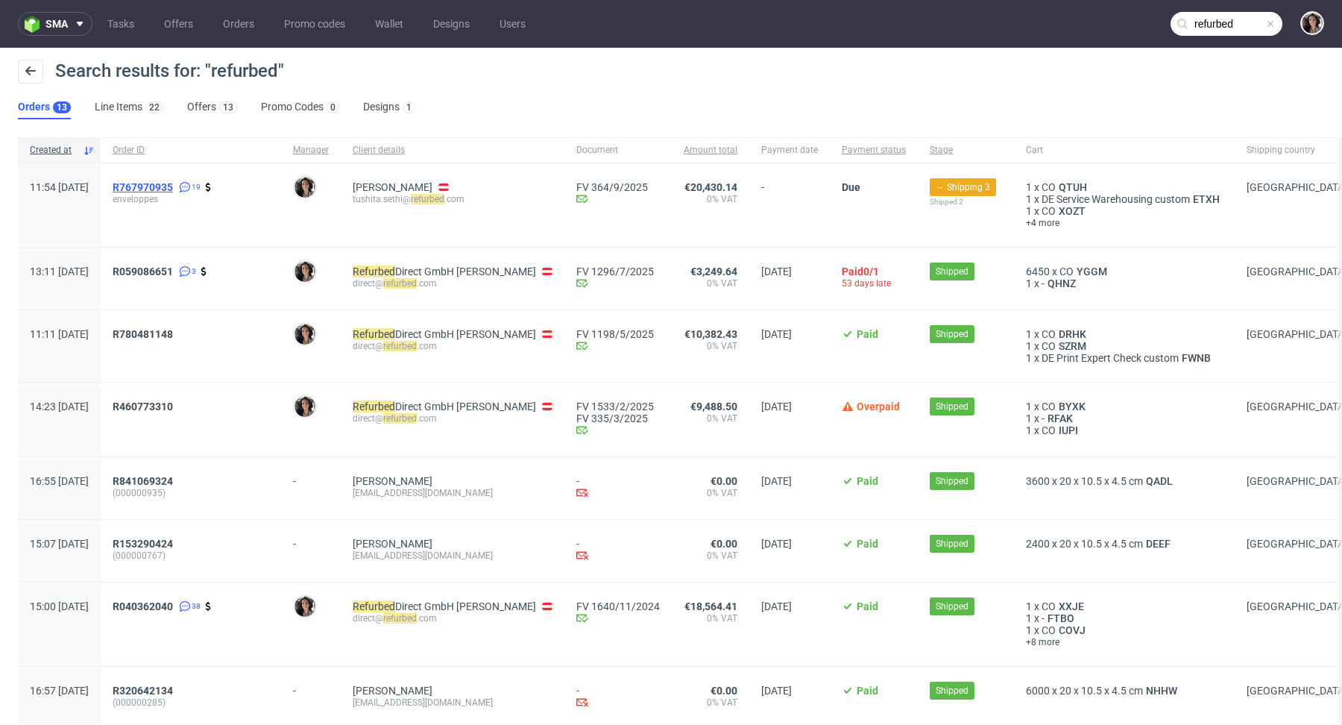
click at [173, 186] on span "R767970935" at bounding box center [143, 187] width 60 height 12
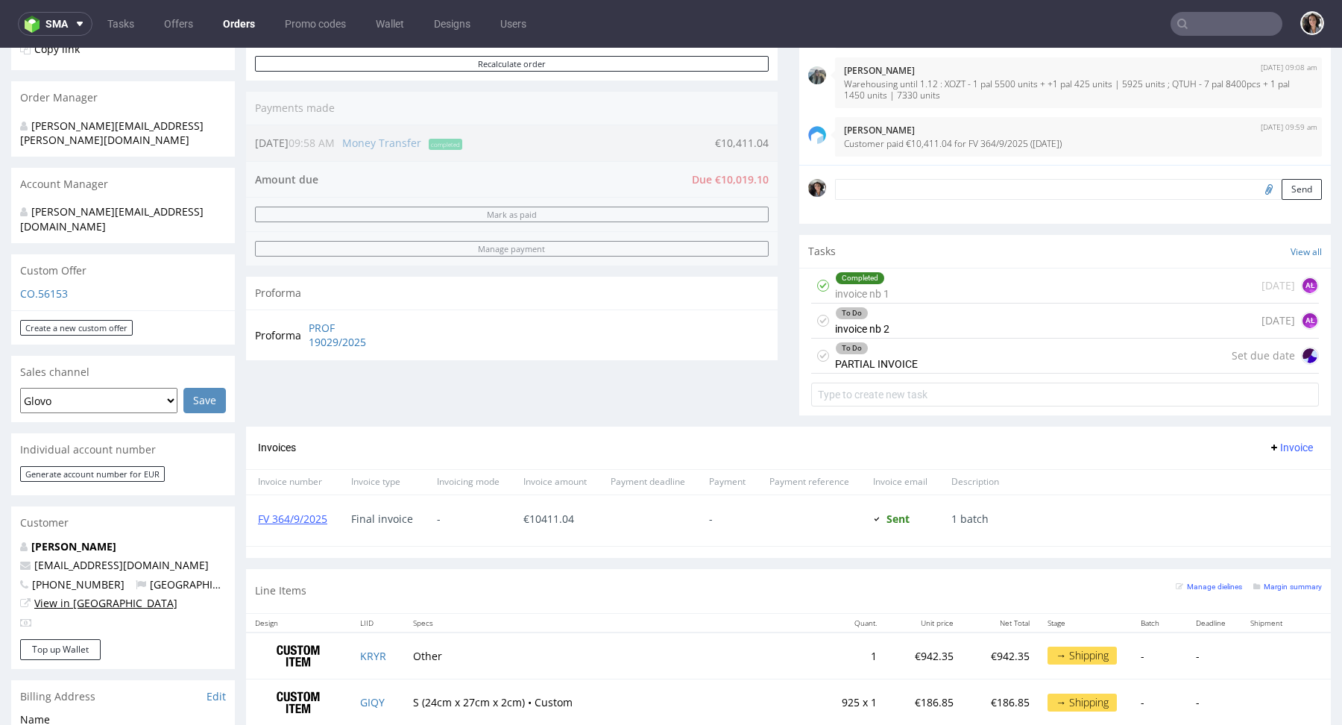
scroll to position [333, 0]
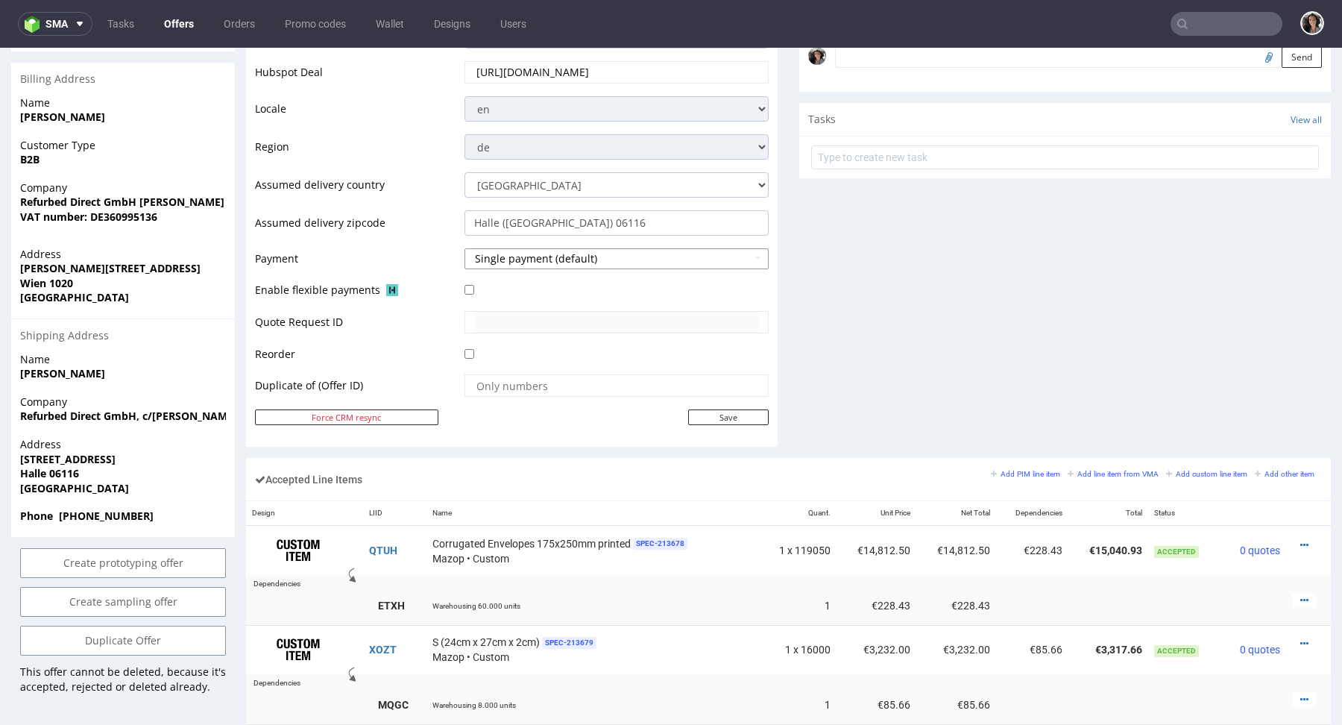
scroll to position [590, 0]
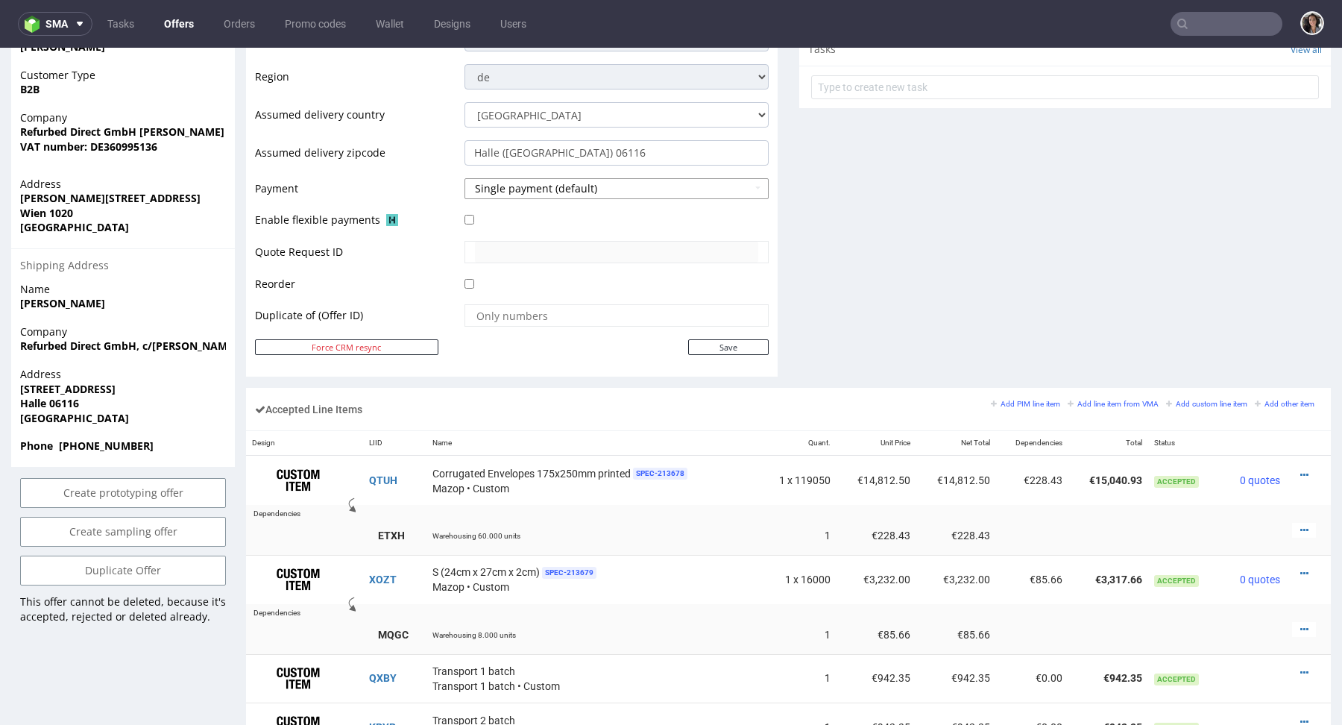
click at [535, 187] on button "Single payment (default)" at bounding box center [617, 188] width 304 height 21
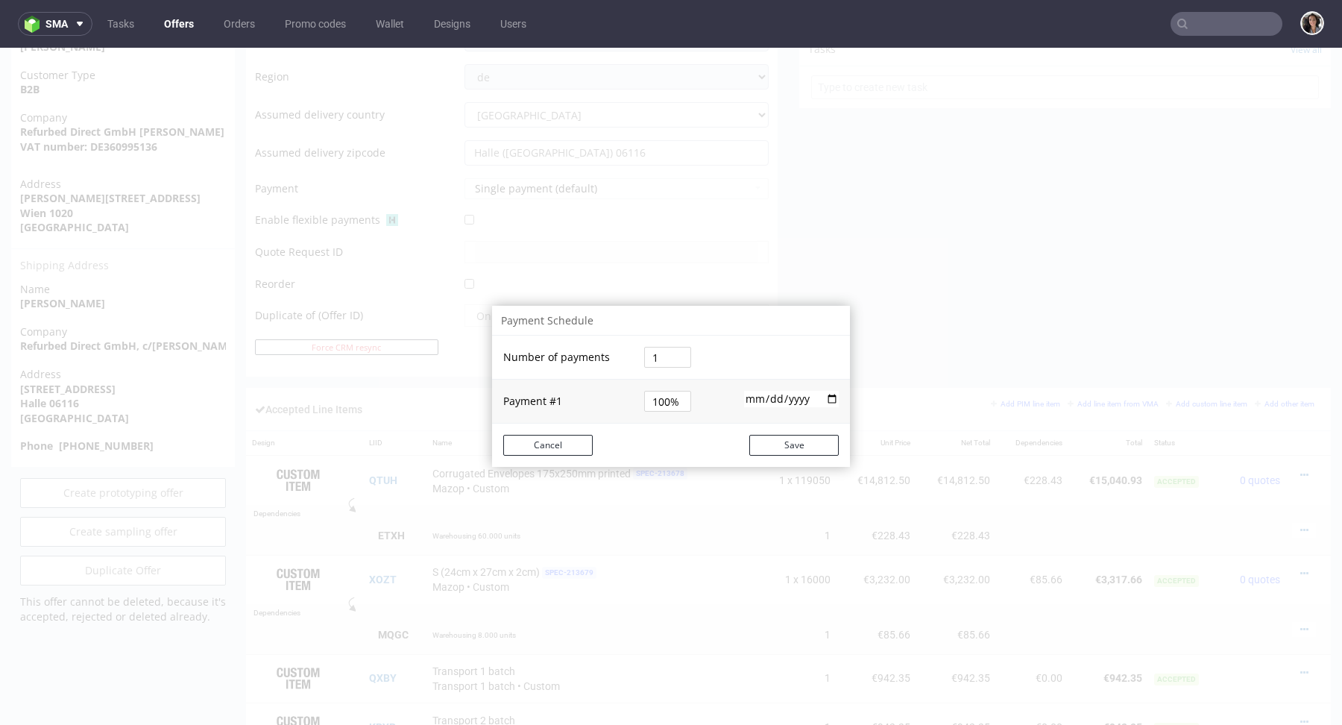
click at [751, 252] on div "Payment Schedule Number of payments 1 Payment # 1 100% [DATE] Cancel Save" at bounding box center [671, 386] width 1342 height 677
click at [559, 446] on button "Cancel" at bounding box center [547, 445] width 89 height 21
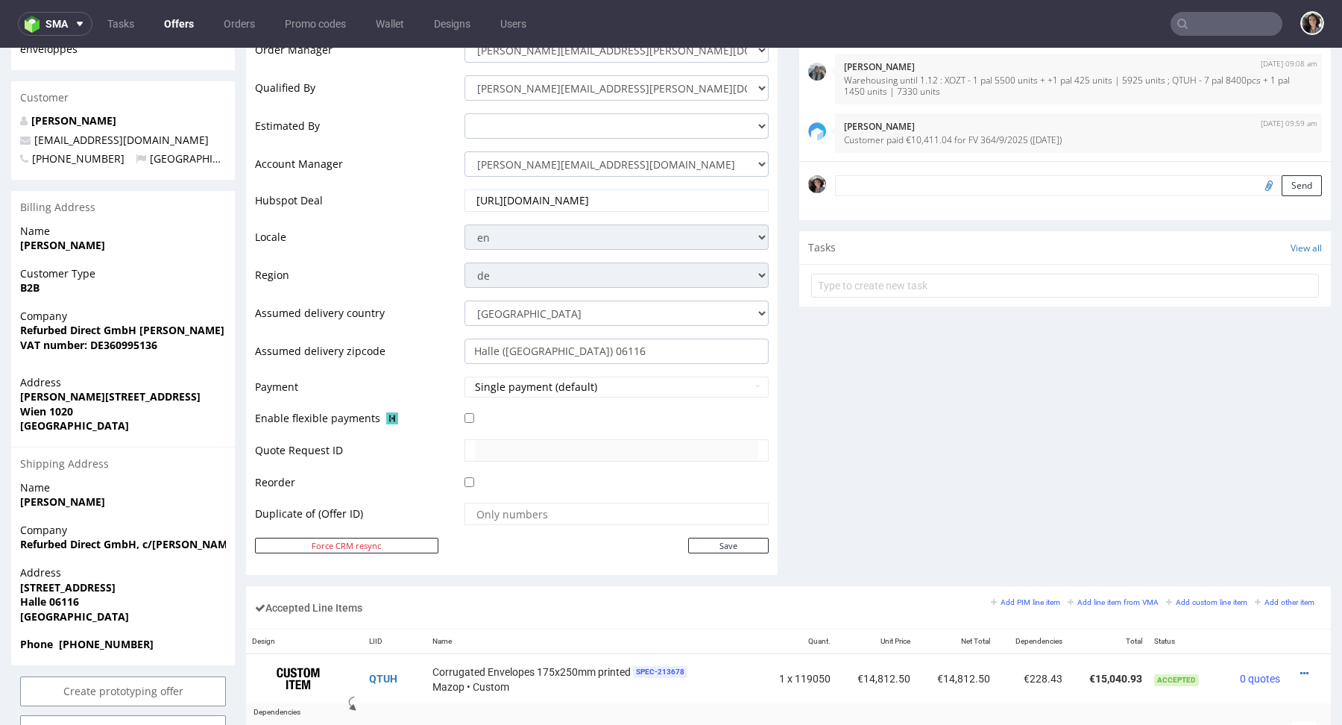
scroll to position [221, 0]
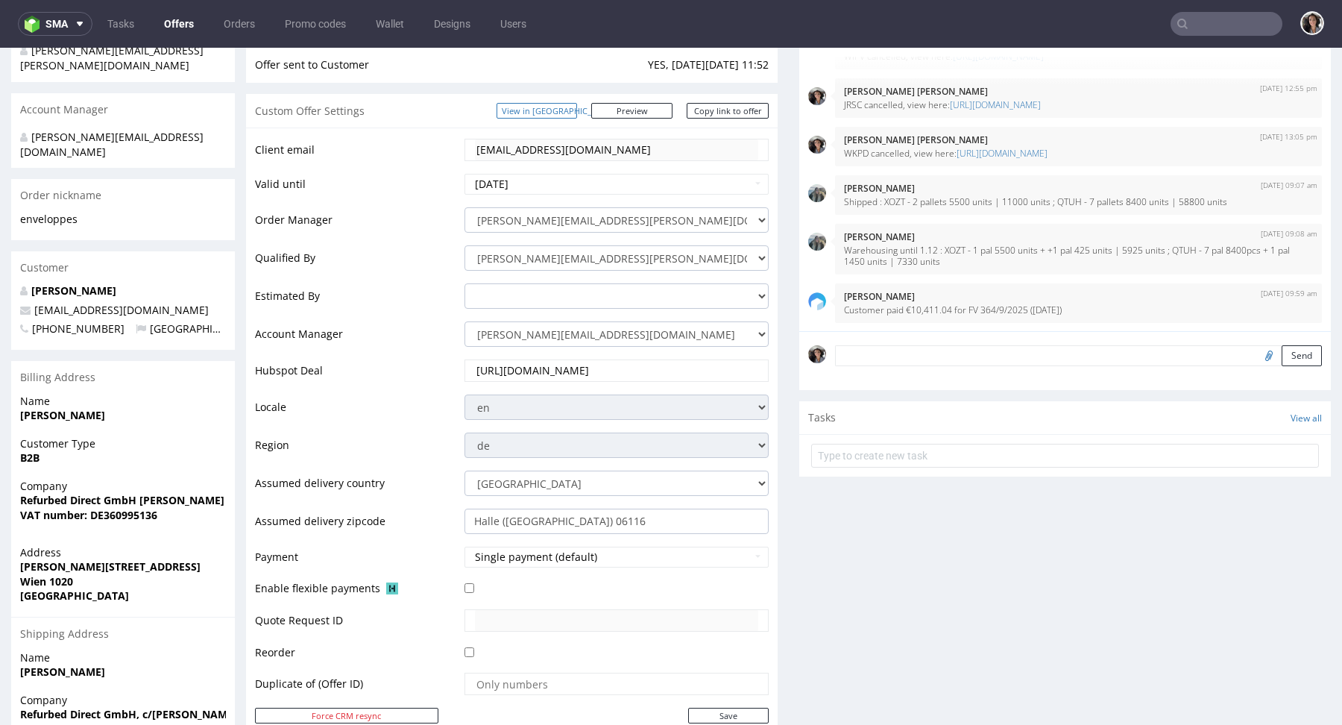
click at [577, 112] on link "View in [GEOGRAPHIC_DATA]" at bounding box center [537, 111] width 81 height 16
